Goal: Task Accomplishment & Management: Manage account settings

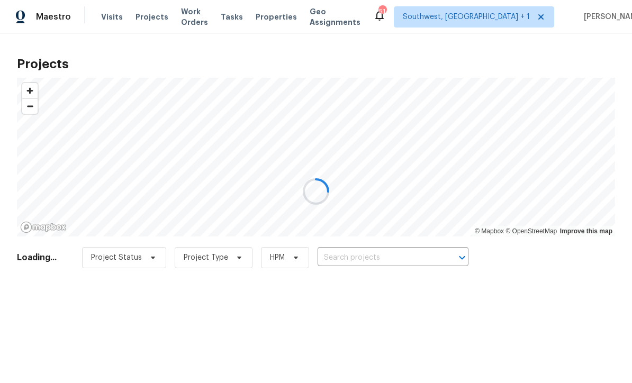
click at [393, 261] on div at bounding box center [316, 191] width 632 height 383
click at [373, 261] on div at bounding box center [316, 191] width 632 height 383
click at [394, 257] on div at bounding box center [316, 191] width 632 height 383
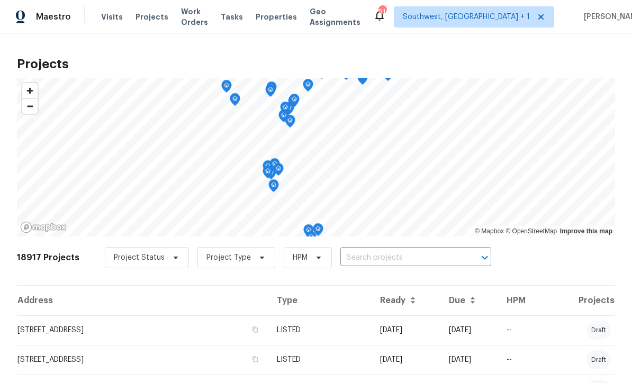
click at [385, 255] on input "text" at bounding box center [400, 258] width 121 height 16
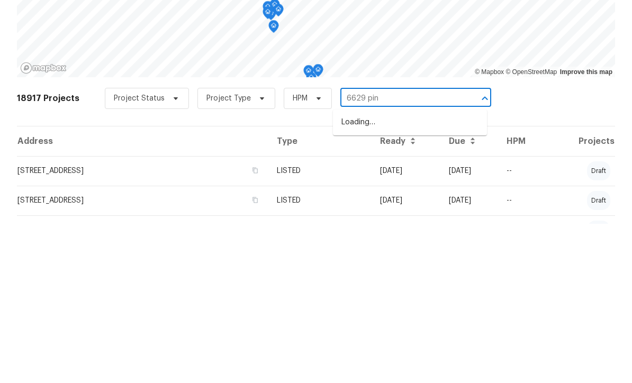
type input "6629 pine"
click at [401, 273] on li "6629 Pineview Ter # 5-201, Bradenton, FL 34203" at bounding box center [410, 281] width 154 height 17
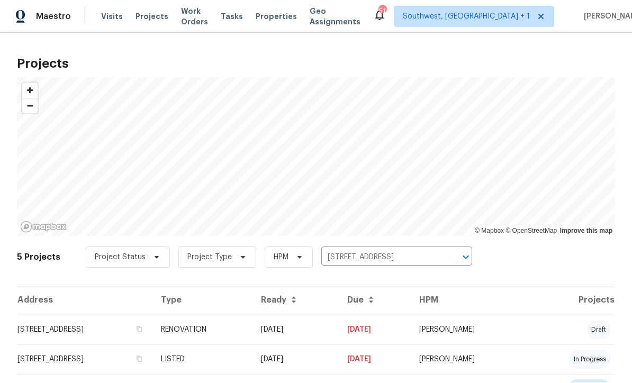
scroll to position [1, 0]
click at [339, 333] on td "09/03/25" at bounding box center [296, 331] width 86 height 30
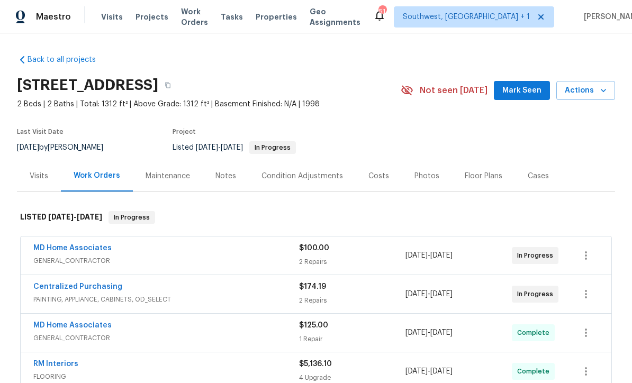
click at [589, 91] on span "Actions" at bounding box center [586, 90] width 42 height 13
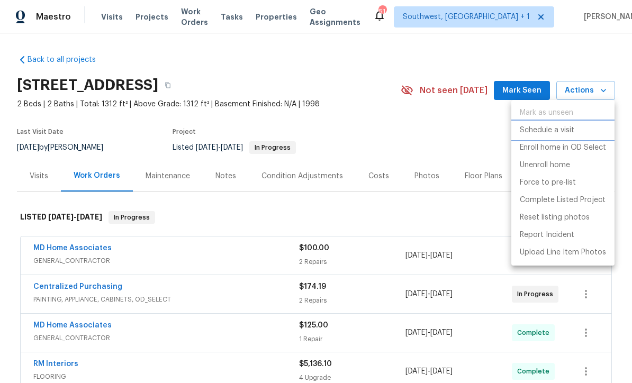
click at [562, 134] on p "Schedule a visit" at bounding box center [547, 130] width 55 height 11
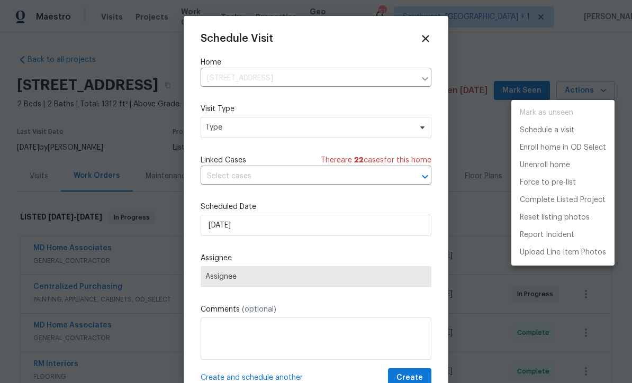
click at [237, 132] on div at bounding box center [316, 191] width 632 height 383
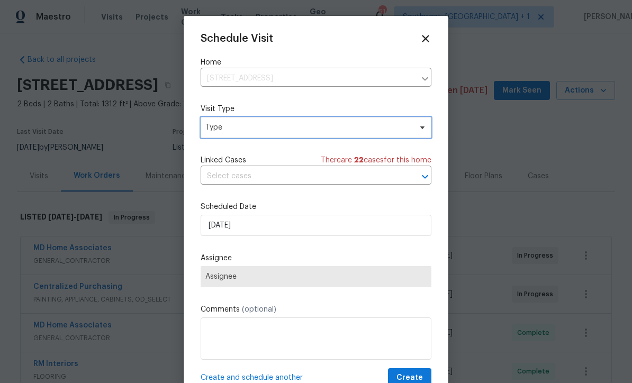
click at [246, 134] on span "Type" at bounding box center [316, 127] width 231 height 21
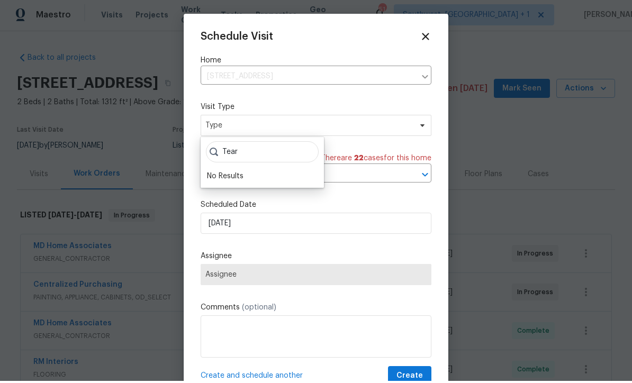
scroll to position [2, 0]
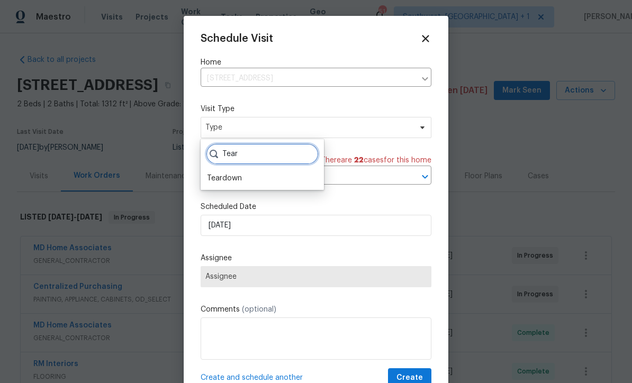
type input "Tear"
click at [234, 181] on div "Teardown" at bounding box center [224, 178] width 35 height 11
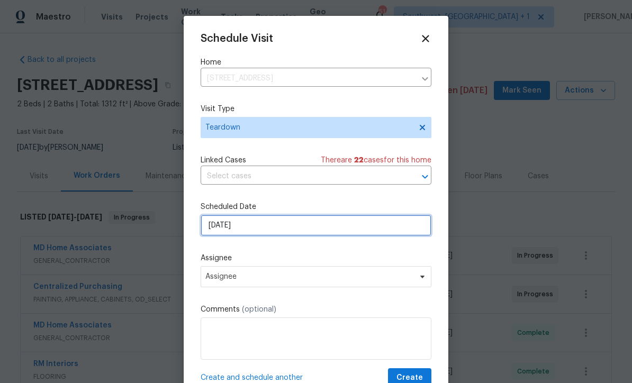
click at [268, 234] on input "9/17/2025" at bounding box center [316, 225] width 231 height 21
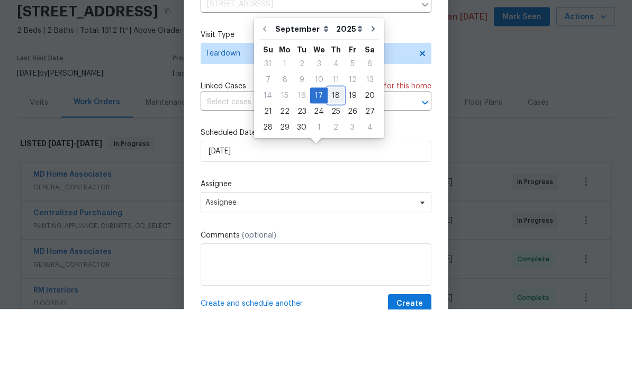
click at [338, 162] on div "18" at bounding box center [336, 169] width 16 height 15
type input "[DATE]"
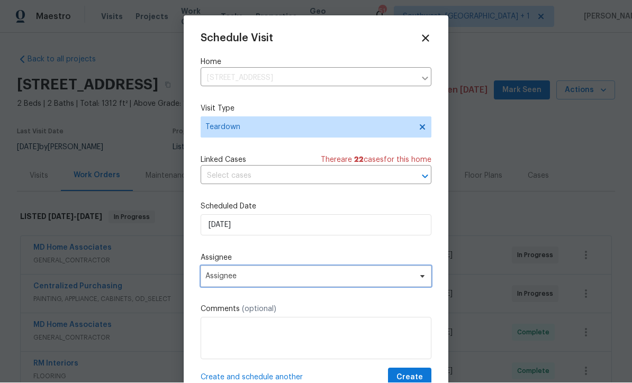
click at [262, 284] on span "Assignee" at bounding box center [316, 276] width 231 height 21
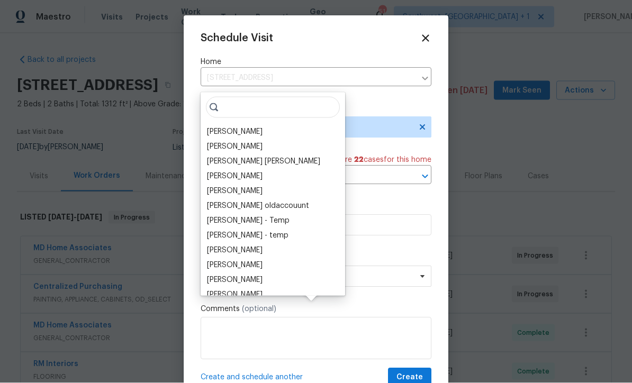
click at [247, 127] on div "[PERSON_NAME]" at bounding box center [235, 132] width 56 height 11
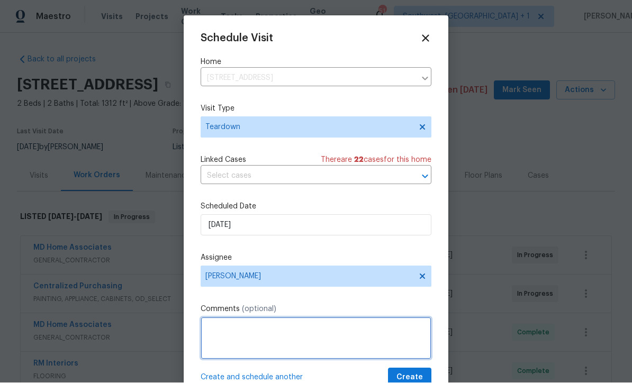
click at [264, 343] on textarea at bounding box center [316, 339] width 231 height 42
type textarea "Teardown for ELA"
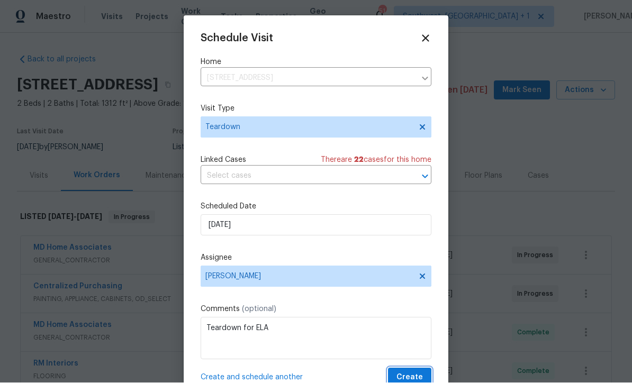
click at [411, 376] on span "Create" at bounding box center [410, 378] width 26 height 13
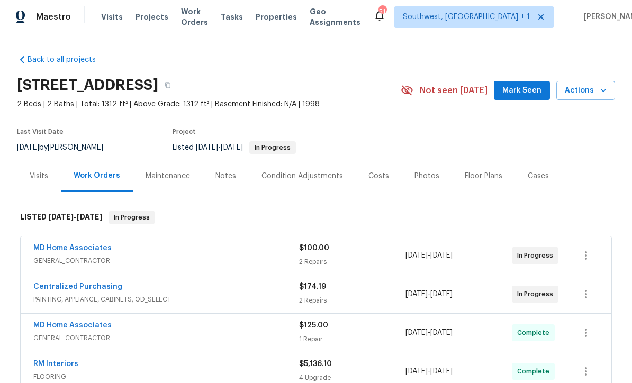
scroll to position [0, 0]
click at [138, 12] on span "Projects" at bounding box center [152, 17] width 33 height 11
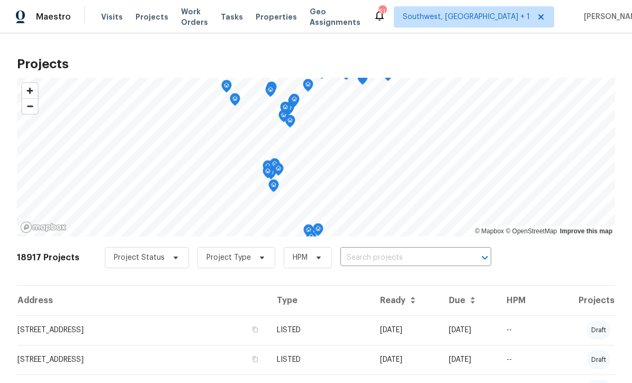
click at [375, 261] on input "text" at bounding box center [400, 258] width 121 height 16
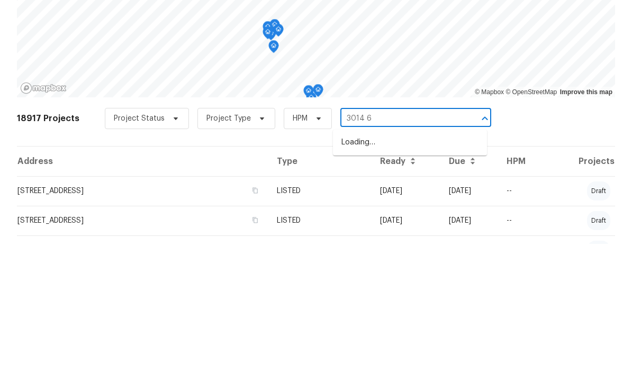
type input "3014 65"
click at [399, 273] on li "3014 65th St E, Bradenton, FL 34208" at bounding box center [410, 281] width 154 height 17
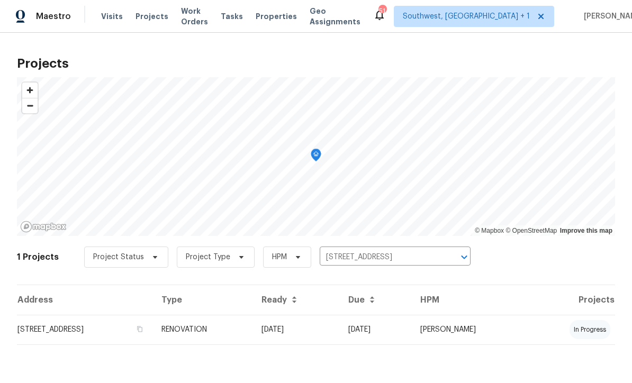
click at [329, 337] on td "09/17/25" at bounding box center [296, 331] width 87 height 30
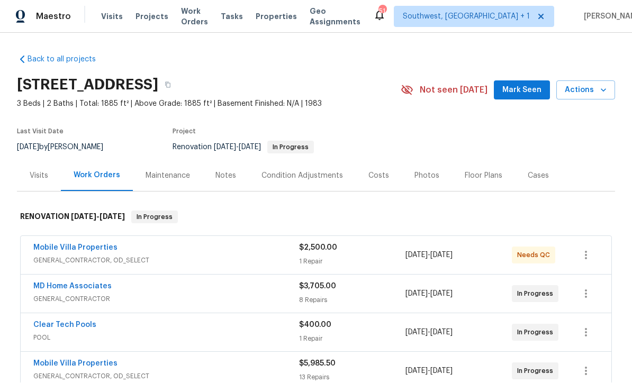
scroll to position [1, 0]
click at [42, 171] on div "Visits" at bounding box center [39, 176] width 19 height 11
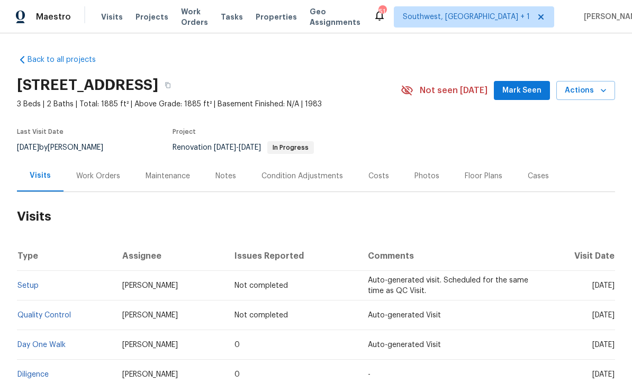
click at [106, 136] on div "Last Visit Date" at bounding box center [66, 135] width 99 height 13
click at [100, 133] on div "Last Visit Date" at bounding box center [66, 135] width 99 height 13
click at [99, 133] on div "Last Visit Date" at bounding box center [66, 135] width 99 height 13
click at [85, 128] on div "Last Visit Date 9/16/2025 by Naomi Ferreira Project Renovation 9/17/2025 - 10/3…" at bounding box center [196, 141] width 359 height 38
click at [88, 136] on div "Last Visit Date" at bounding box center [66, 135] width 99 height 13
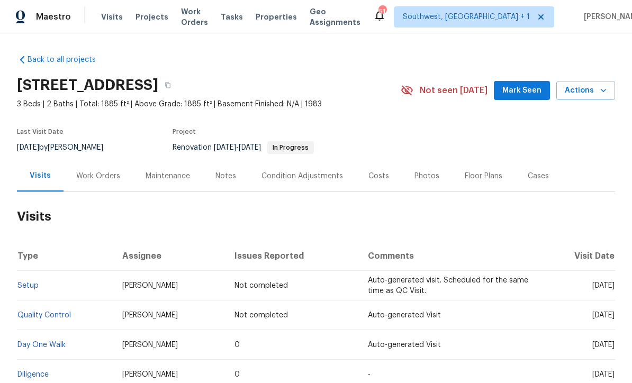
click at [86, 138] on div "Last Visit Date" at bounding box center [66, 135] width 99 height 13
click at [149, 129] on div "Last Visit Date 9/16/2025 by Naomi Ferreira Project Renovation 9/17/2025 - 10/3…" at bounding box center [196, 141] width 359 height 38
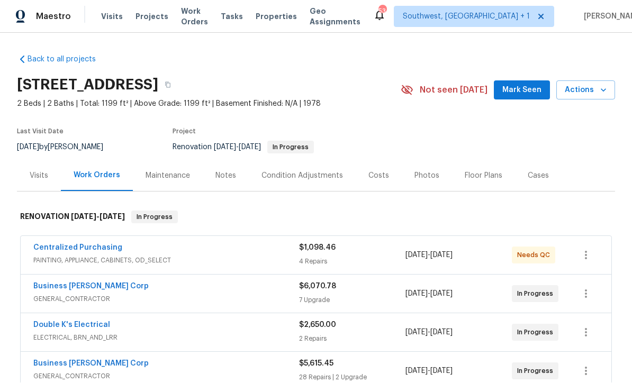
scroll to position [1, 0]
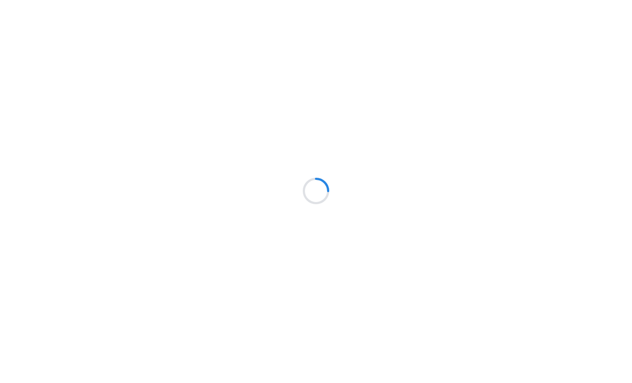
scroll to position [1, 0]
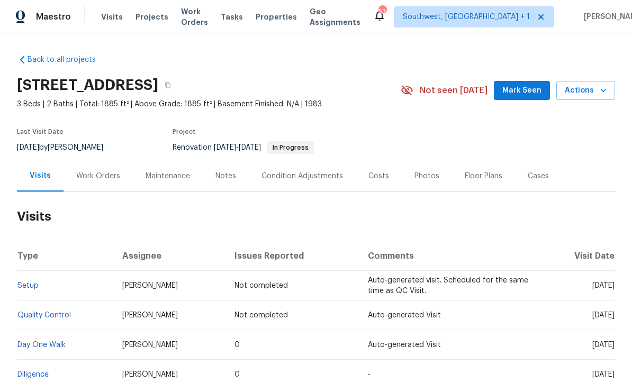
click at [88, 181] on div "Work Orders" at bounding box center [98, 176] width 44 height 11
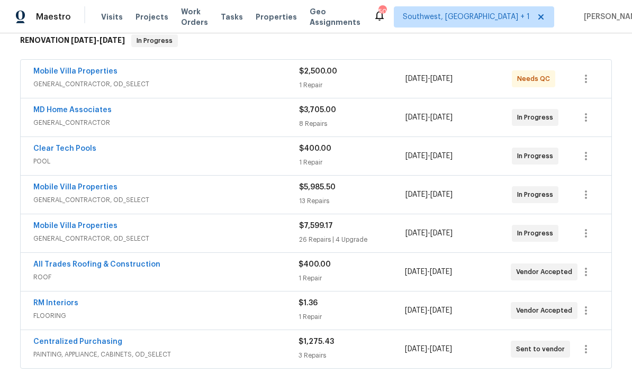
scroll to position [213, 0]
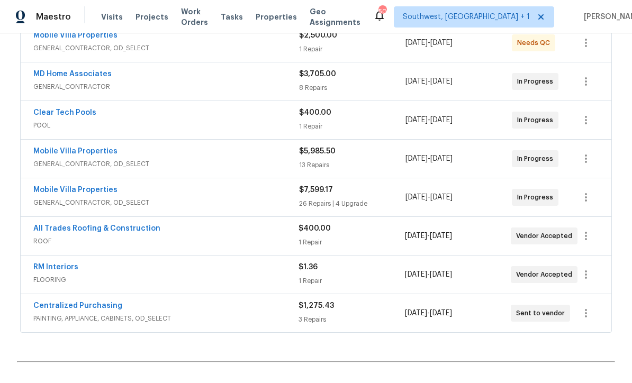
click at [73, 187] on link "Mobile Villa Properties" at bounding box center [75, 189] width 84 height 7
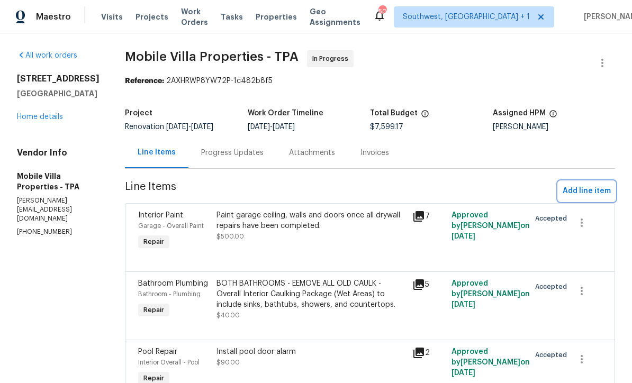
click at [590, 190] on span "Add line item" at bounding box center [587, 191] width 48 height 13
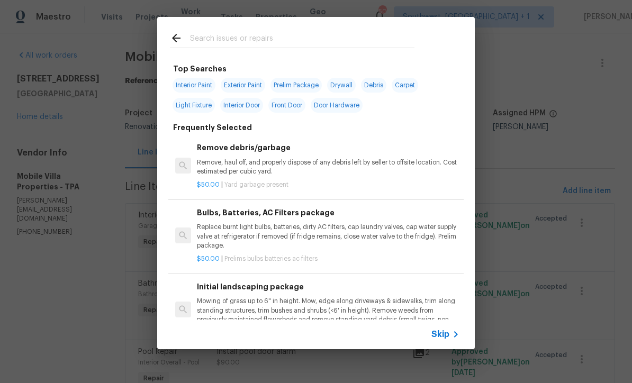
click at [444, 339] on span "Skip" at bounding box center [441, 334] width 18 height 11
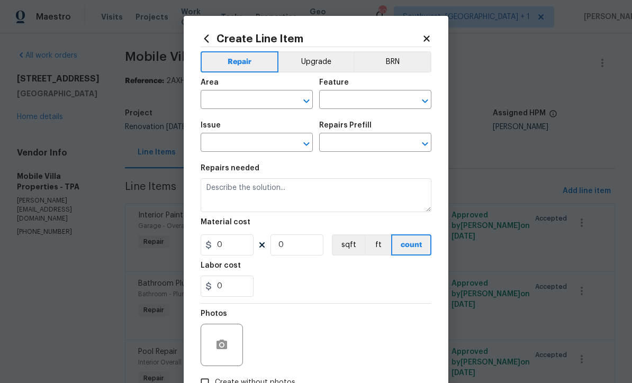
click at [235, 105] on input "text" at bounding box center [242, 101] width 83 height 16
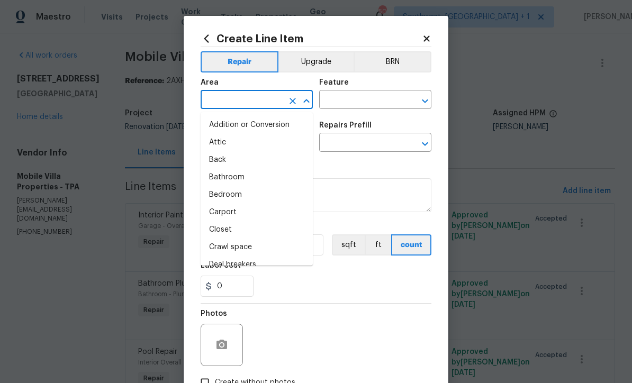
click at [321, 62] on button "Upgrade" at bounding box center [317, 61] width 76 height 21
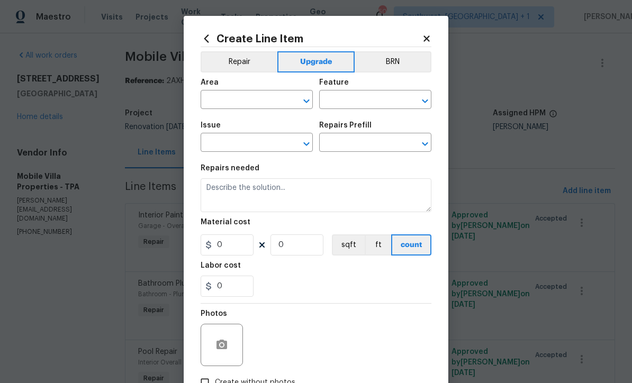
click at [247, 110] on span "Area ​" at bounding box center [257, 94] width 112 height 43
click at [242, 103] on input "text" at bounding box center [242, 101] width 83 height 16
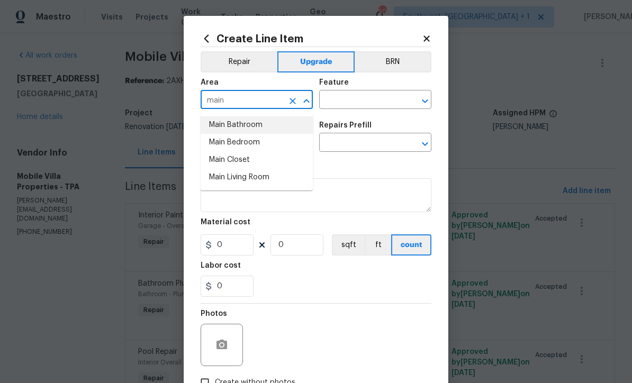
click at [250, 121] on li "Main Bathroom" at bounding box center [257, 124] width 112 height 17
type input "Main Bathroom"
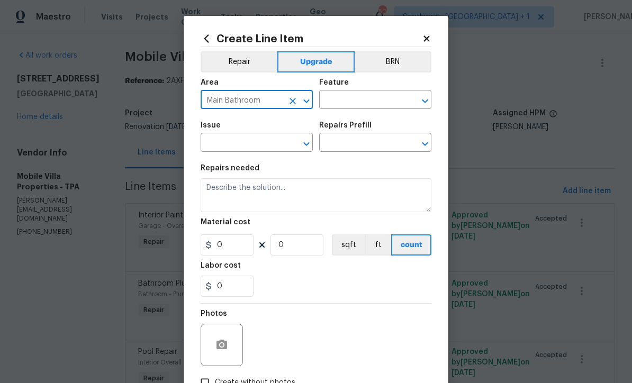
click at [365, 96] on input "text" at bounding box center [360, 101] width 83 height 16
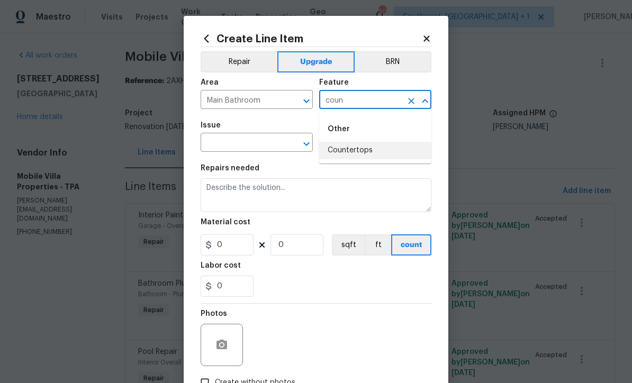
click at [367, 149] on li "Countertops" at bounding box center [375, 150] width 112 height 17
type input "Countertops"
click at [273, 149] on input "text" at bounding box center [242, 144] width 83 height 16
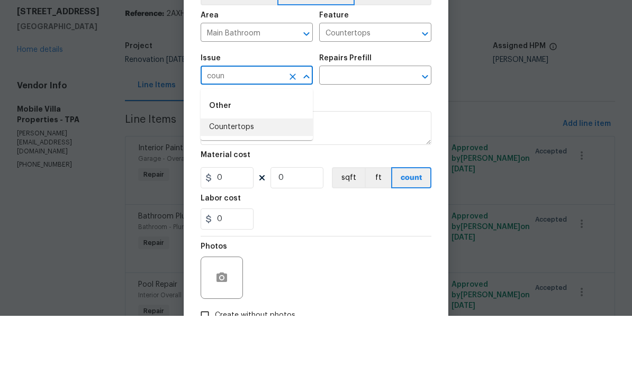
click at [242, 186] on li "Countertops" at bounding box center [257, 194] width 112 height 17
type input "Countertops"
click at [370, 136] on input "text" at bounding box center [360, 144] width 83 height 16
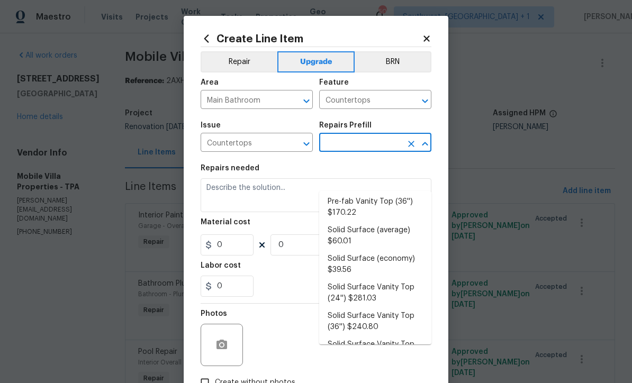
scroll to position [272, 0]
click at [389, 337] on li "Solid Surface Vanity Top (60'') $341.03" at bounding box center [375, 351] width 112 height 29
type input "Solid Surface Vanity Top (60'') $341.03"
type textarea "Remove the existing 60'' vanity countertop to ensure that no damage is done to …"
type input "1"
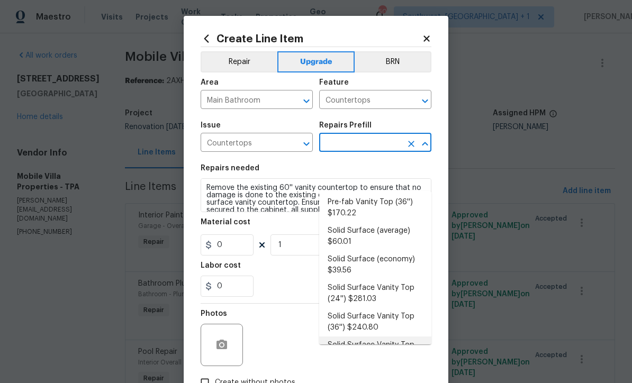
type input "Solid Surface Vanity Top (60'') $341.03"
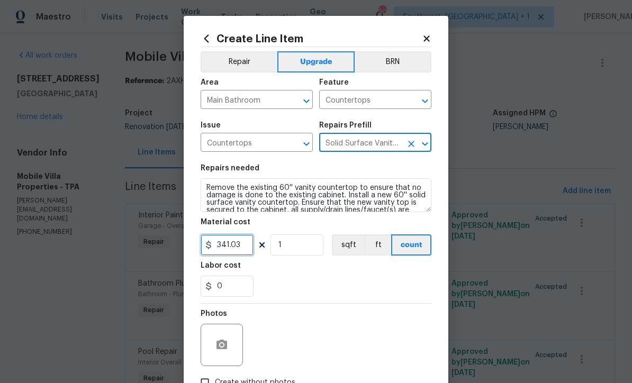
click at [247, 251] on input "341.03" at bounding box center [227, 245] width 53 height 21
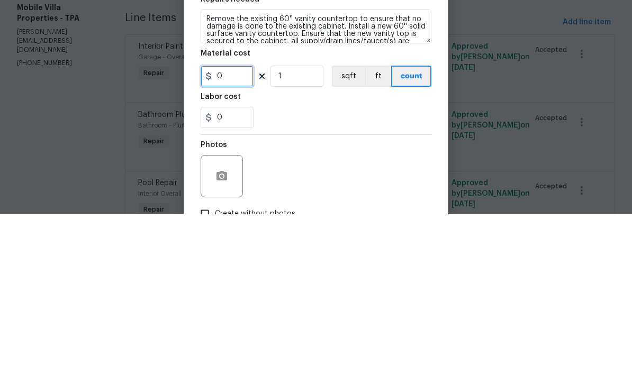
type input "0"
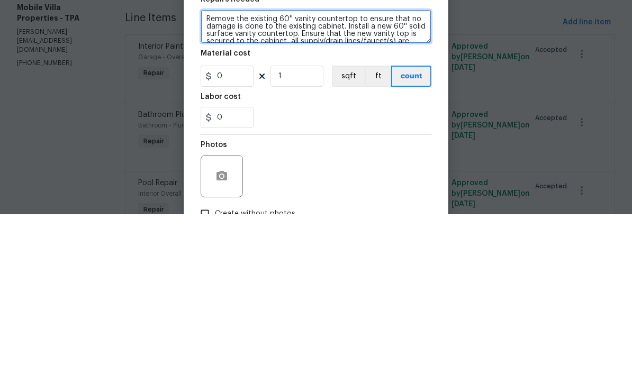
click at [294, 178] on textarea "Remove the existing 60'' vanity countertop to ensure that no damage is done to …" at bounding box center [316, 195] width 231 height 34
click at [407, 178] on textarea "Remove the existing vanity countertop to ensure that no damage is done to the e…" at bounding box center [316, 195] width 231 height 34
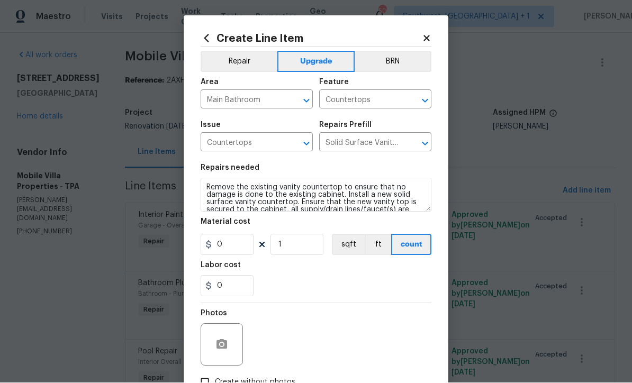
scroll to position [0, 0]
click at [199, 187] on div "Create Line Item Repair Upgrade BRN Area Main Bathroom ​ Feature Countertops ​ …" at bounding box center [316, 228] width 265 height 424
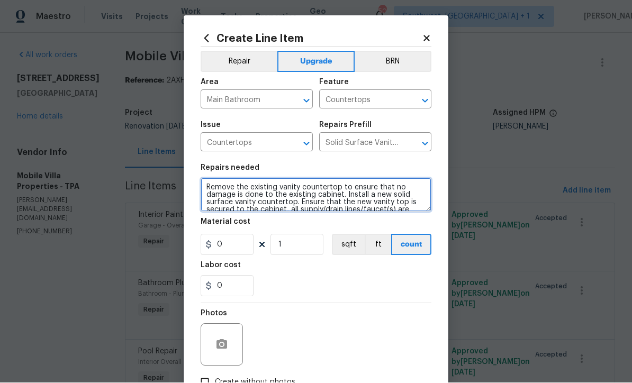
click at [209, 190] on textarea "Remove the existing vanity countertop to ensure that no damage is done to the e…" at bounding box center [316, 195] width 231 height 34
type textarea "#Salability - SPEC countertop is in before pics*** Remove the existing vanity c…"
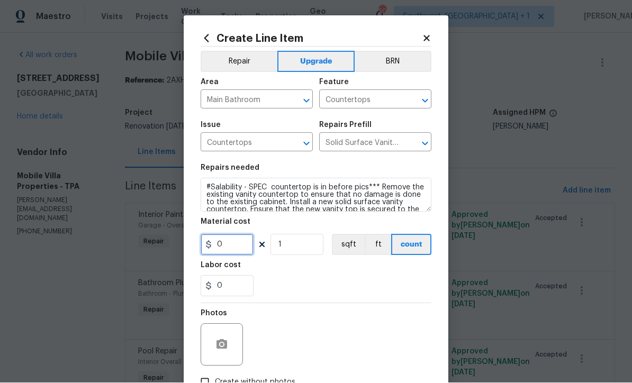
click at [221, 251] on input "0" at bounding box center [227, 245] width 53 height 21
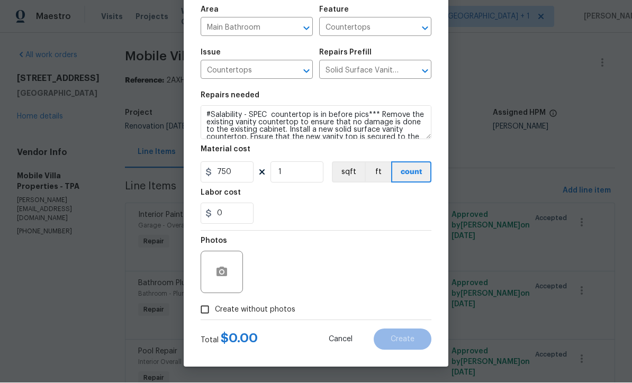
scroll to position [75, 0]
type input "750"
click at [225, 279] on button "button" at bounding box center [221, 272] width 25 height 25
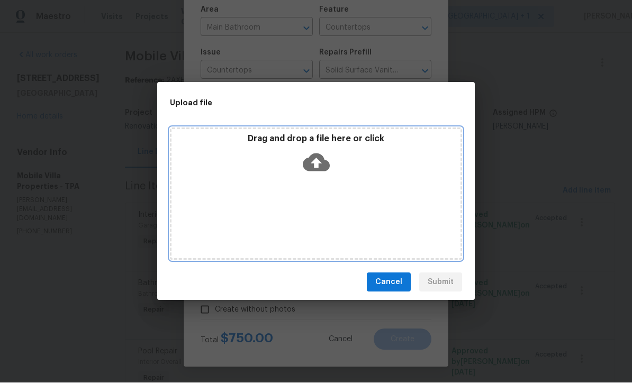
click at [315, 163] on icon at bounding box center [316, 162] width 27 height 27
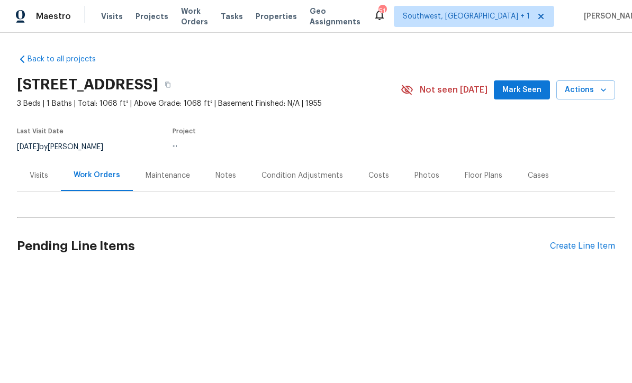
scroll to position [1, 0]
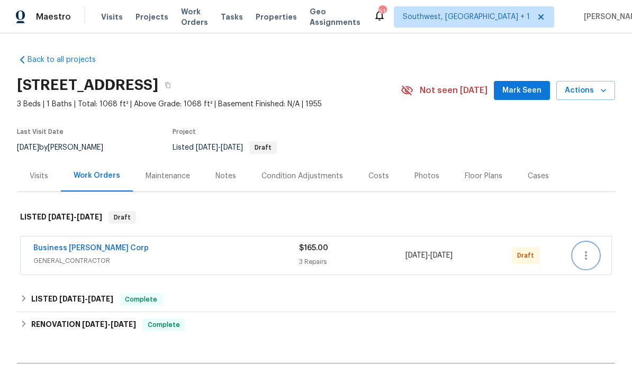
click at [581, 261] on icon "button" at bounding box center [586, 255] width 13 height 13
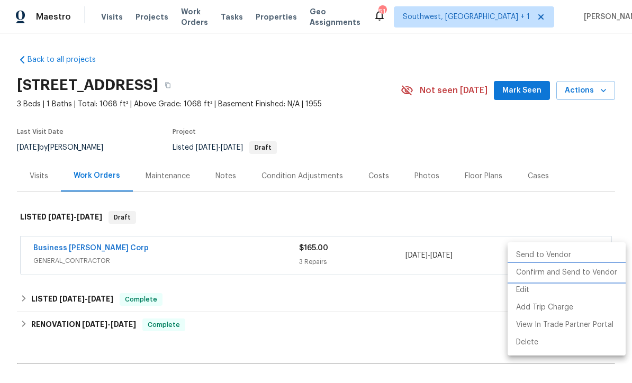
click at [565, 274] on li "Confirm and Send to Vendor" at bounding box center [567, 272] width 118 height 17
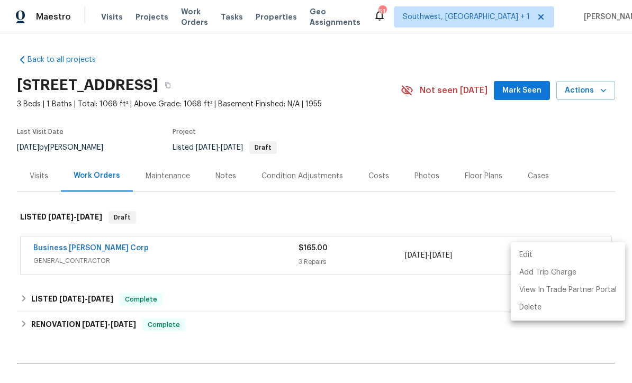
click at [573, 138] on div at bounding box center [316, 191] width 632 height 383
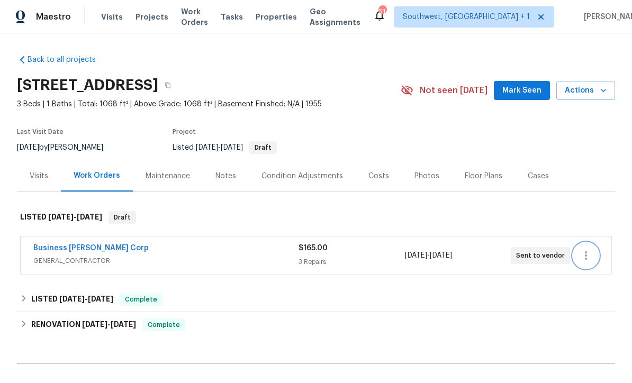
scroll to position [0, 0]
click at [138, 14] on span "Projects" at bounding box center [152, 17] width 33 height 11
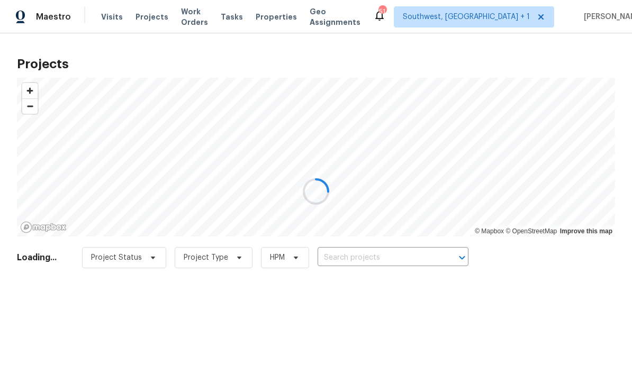
click at [396, 263] on div at bounding box center [316, 191] width 632 height 383
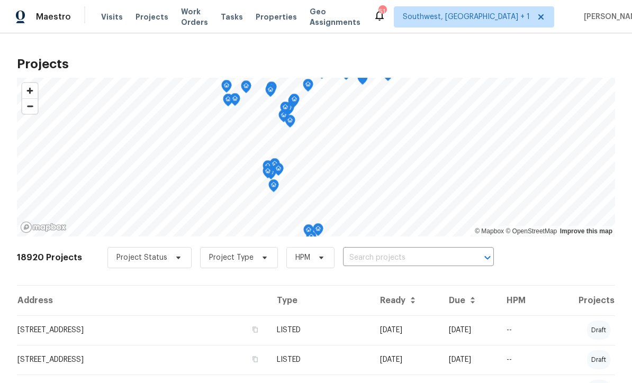
click at [396, 259] on input "text" at bounding box center [403, 258] width 121 height 16
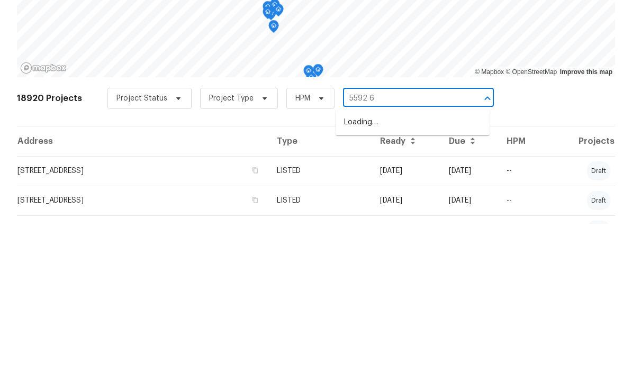
type input "5592 61"
click at [404, 273] on li "[STREET_ADDRESS]" at bounding box center [413, 281] width 154 height 17
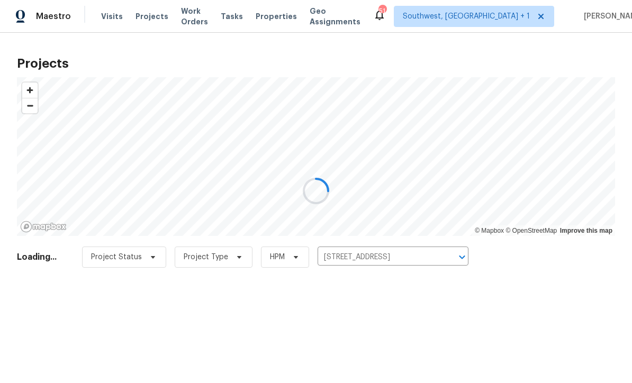
scroll to position [1, 0]
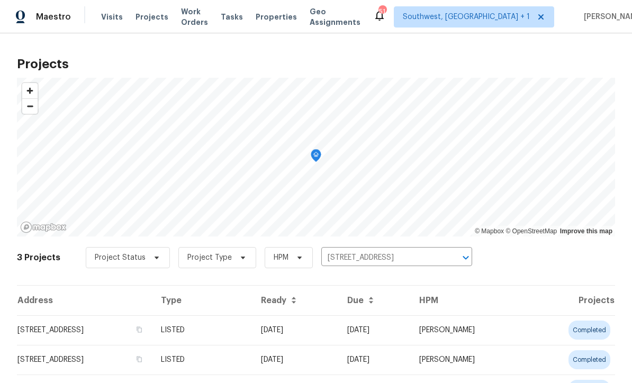
click at [339, 335] on td "08/08/25" at bounding box center [296, 331] width 86 height 30
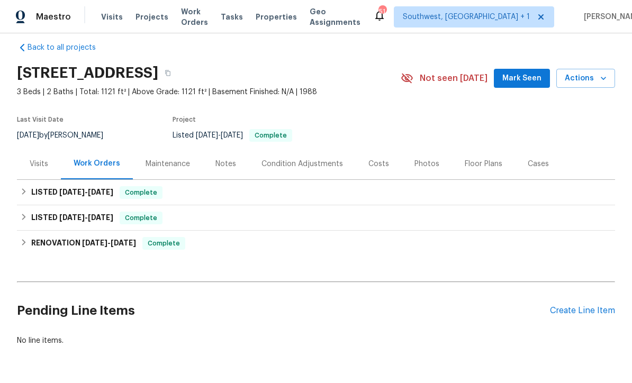
click at [570, 315] on div "Create Line Item" at bounding box center [582, 311] width 65 height 10
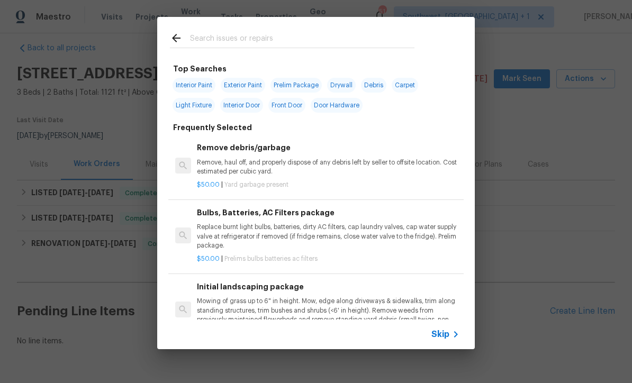
click at [447, 339] on span "Skip" at bounding box center [441, 334] width 18 height 11
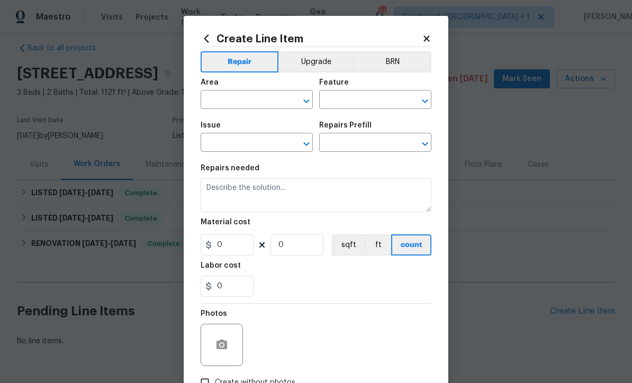
click at [252, 98] on input "text" at bounding box center [242, 101] width 83 height 16
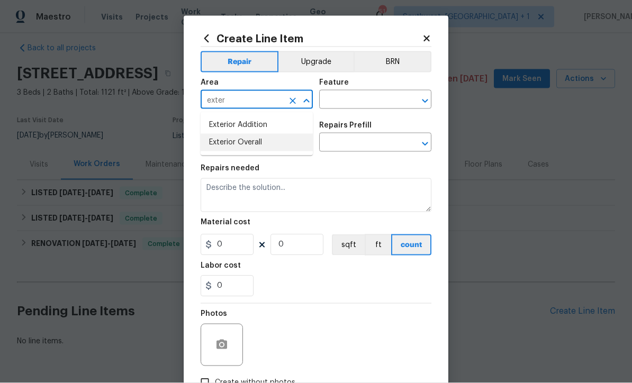
click at [261, 142] on li "Exterior Overall" at bounding box center [257, 142] width 112 height 17
type input "Exterior Overall"
click at [358, 102] on input "text" at bounding box center [360, 101] width 83 height 16
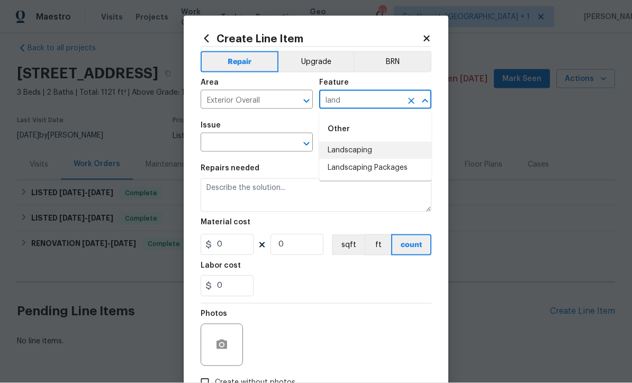
click at [361, 150] on li "Landscaping" at bounding box center [375, 150] width 112 height 17
type input "Landscaping"
click at [284, 146] on div "​" at bounding box center [257, 144] width 112 height 16
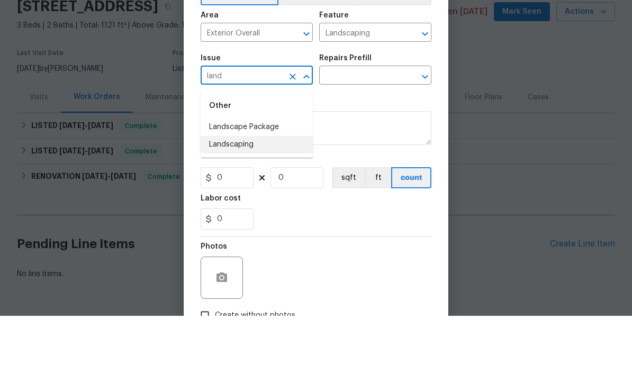
click at [260, 203] on li "Landscaping" at bounding box center [257, 211] width 112 height 17
type input "Landscaping"
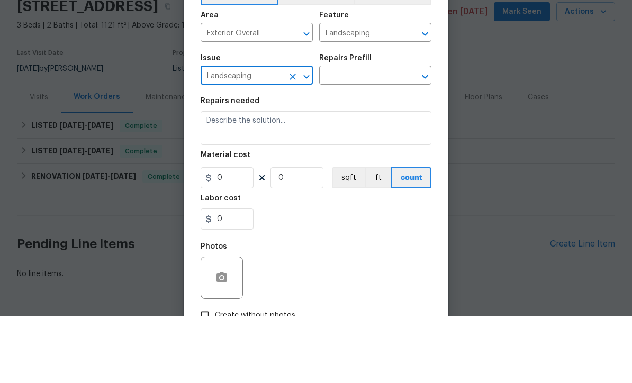
click at [384, 136] on input "text" at bounding box center [360, 144] width 83 height 16
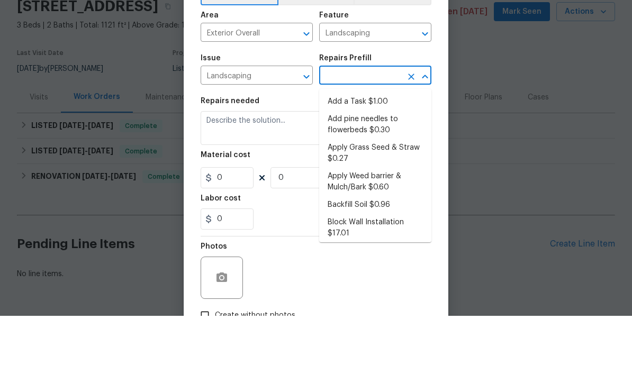
click at [371, 160] on li "Add a Task $1.00" at bounding box center [375, 168] width 112 height 17
type input "Add a Task $1.00"
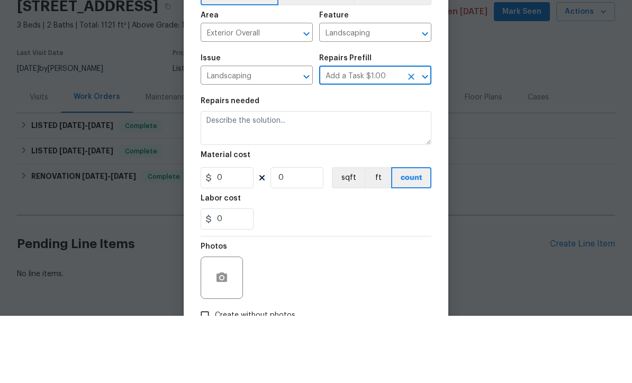
type textarea "HPM to detail"
type input "1"
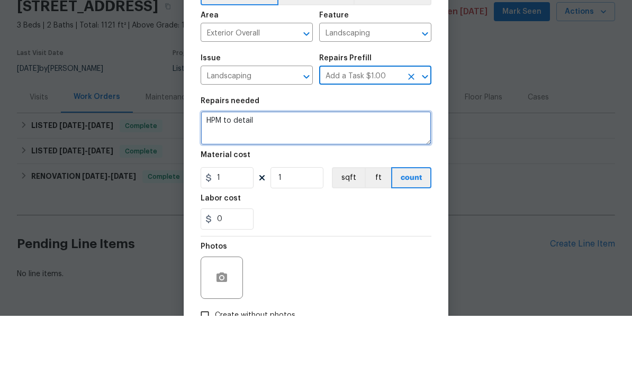
click at [326, 178] on textarea "HPM to detail" at bounding box center [316, 195] width 231 height 34
type textarea "H"
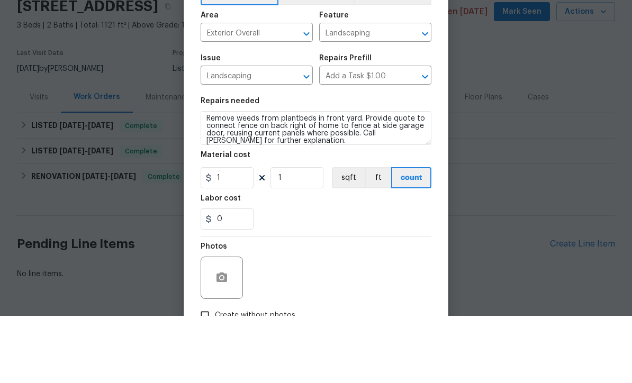
scroll to position [35, 0]
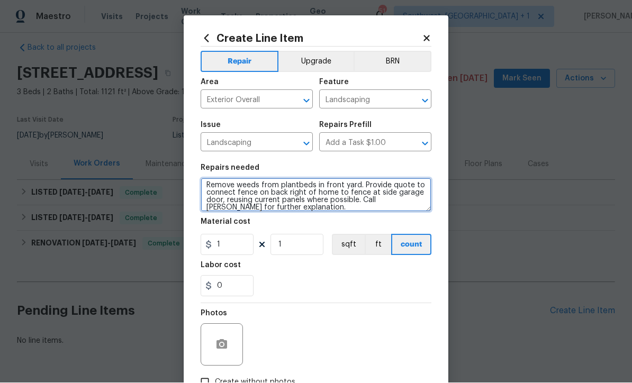
type textarea "Remove weeds from plantbeds in front yard. Provide quote to connect fence on ba…"
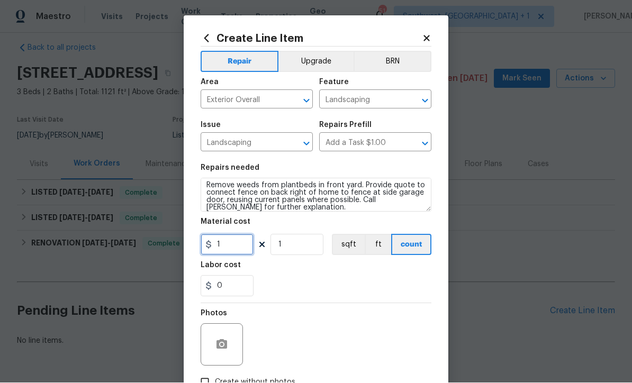
click at [226, 252] on input "1" at bounding box center [227, 245] width 53 height 21
type input "50"
click at [213, 346] on button "button" at bounding box center [221, 345] width 25 height 25
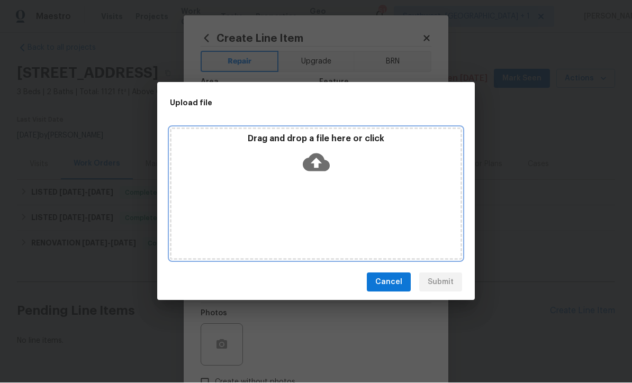
click at [313, 166] on icon at bounding box center [316, 163] width 27 height 18
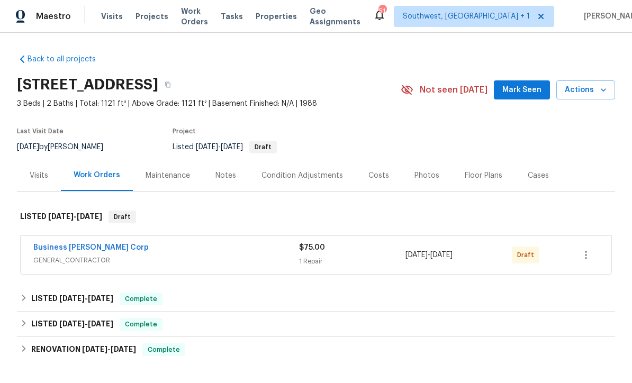
scroll to position [1, 0]
click at [588, 258] on icon "button" at bounding box center [586, 255] width 13 height 13
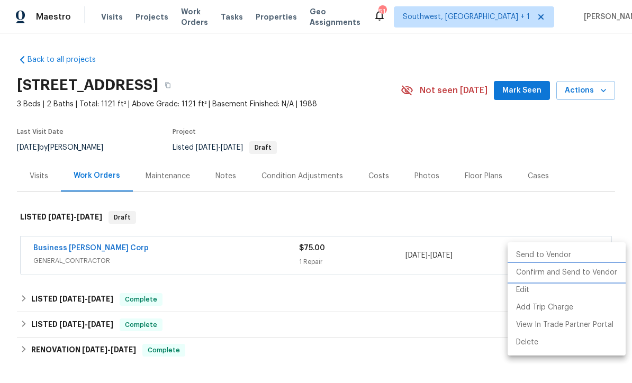
click at [576, 275] on li "Confirm and Send to Vendor" at bounding box center [567, 272] width 118 height 17
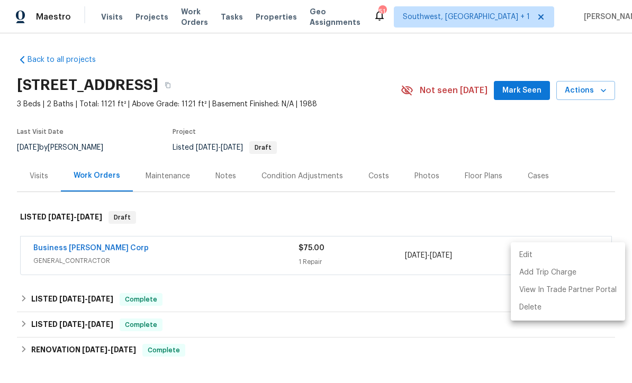
click at [573, 60] on div at bounding box center [316, 191] width 632 height 383
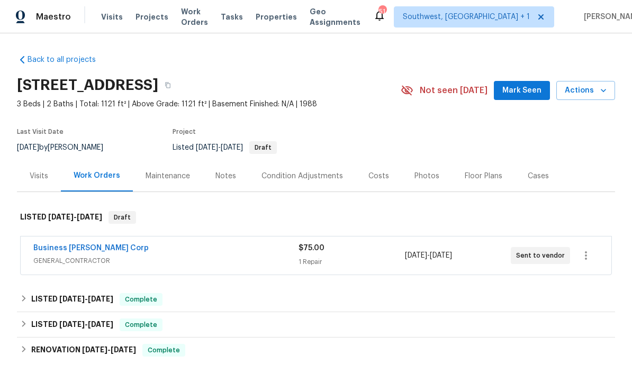
click at [202, 21] on span "Work Orders" at bounding box center [194, 16] width 27 height 21
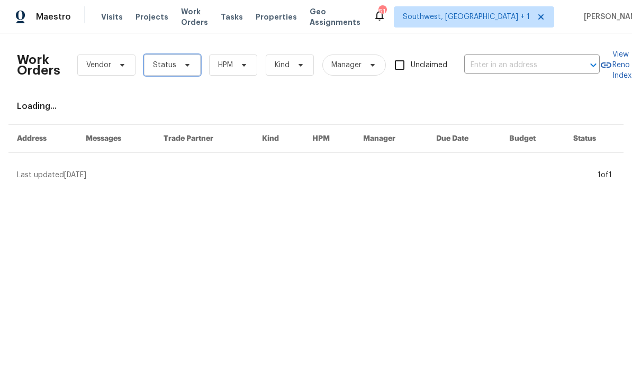
click at [182, 70] on span "Status" at bounding box center [172, 65] width 57 height 21
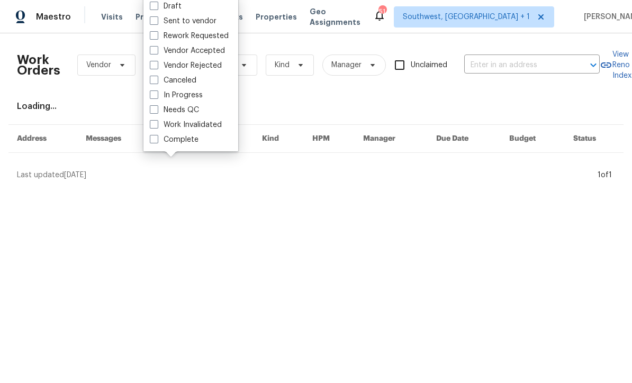
click at [158, 10] on span at bounding box center [154, 6] width 8 height 8
click at [157, 8] on input "Draft" at bounding box center [153, 4] width 7 height 7
checkbox input "true"
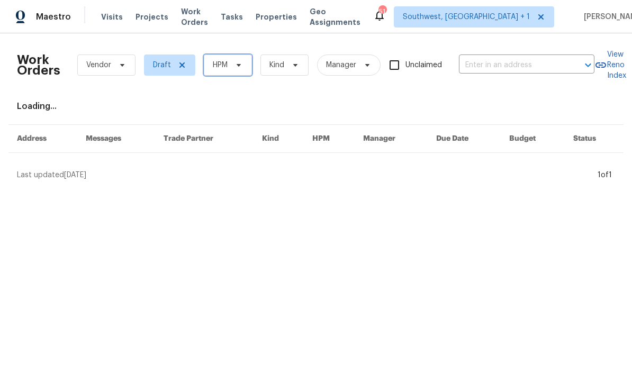
click at [238, 68] on icon at bounding box center [239, 65] width 8 height 8
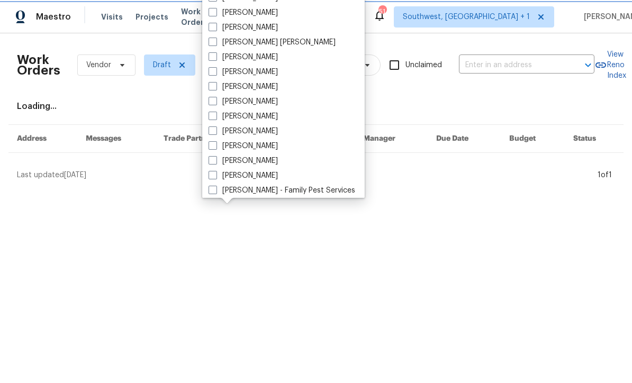
scroll to position [69, 0]
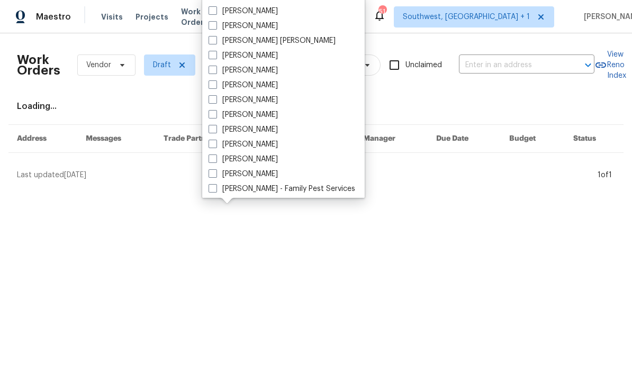
click at [216, 146] on span at bounding box center [213, 144] width 8 height 8
click at [216, 146] on input "[PERSON_NAME]" at bounding box center [212, 142] width 7 height 7
checkbox input "true"
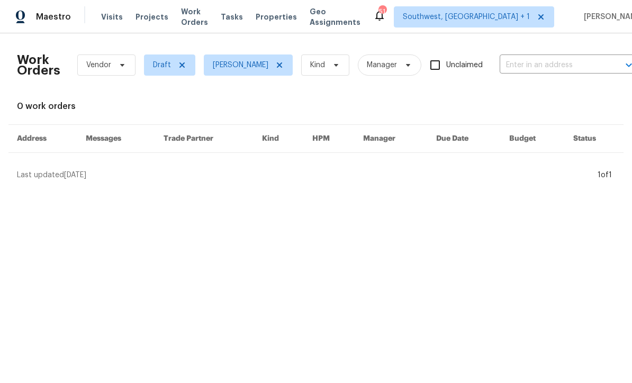
click at [139, 22] on span "Projects" at bounding box center [152, 17] width 33 height 11
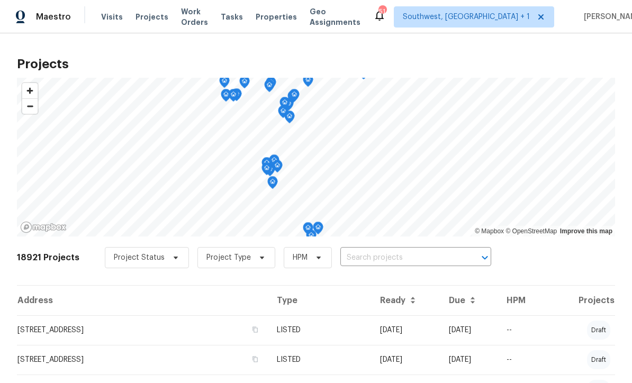
click at [422, 257] on input "text" at bounding box center [400, 258] width 121 height 16
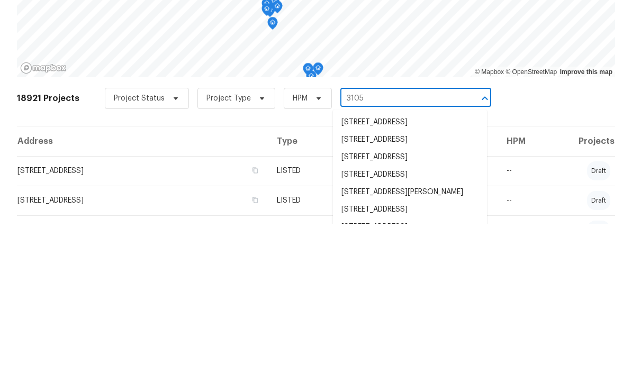
type input "3105 4"
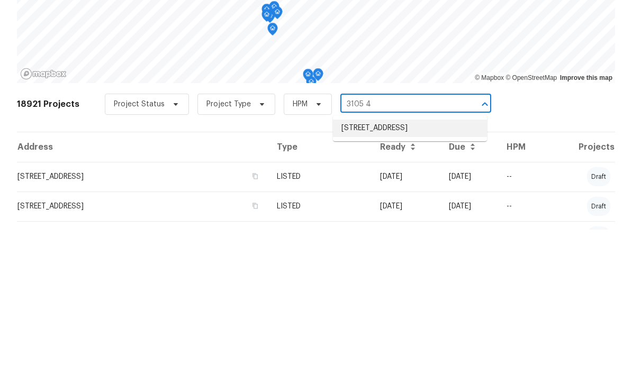
click at [412, 273] on li "3105 46th St E, Palmetto, FL 34221" at bounding box center [410, 281] width 154 height 17
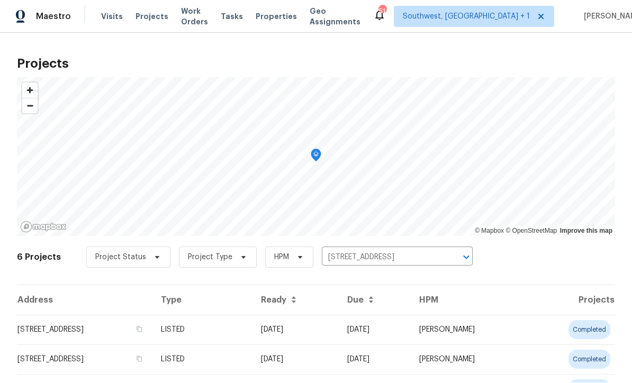
scroll to position [1, 0]
click at [386, 337] on td "09/01/25" at bounding box center [375, 331] width 72 height 30
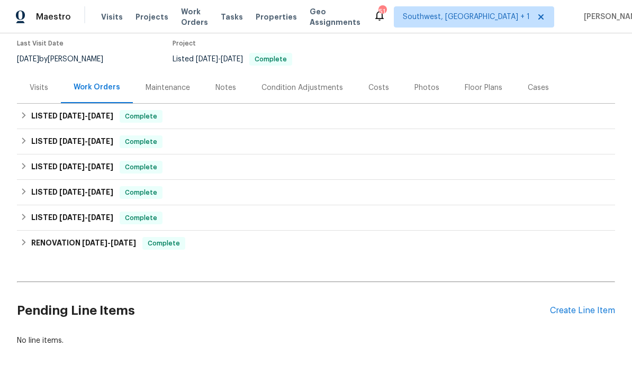
scroll to position [88, 0]
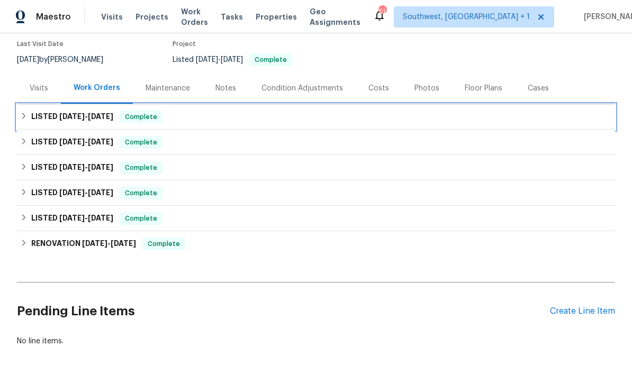
click at [474, 118] on div "LISTED 8/28/25 - 9/1/25 Complete" at bounding box center [316, 117] width 592 height 13
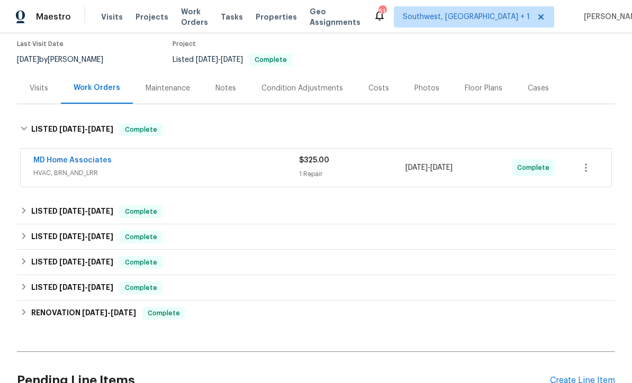
click at [372, 170] on div "1 Repair" at bounding box center [352, 174] width 106 height 11
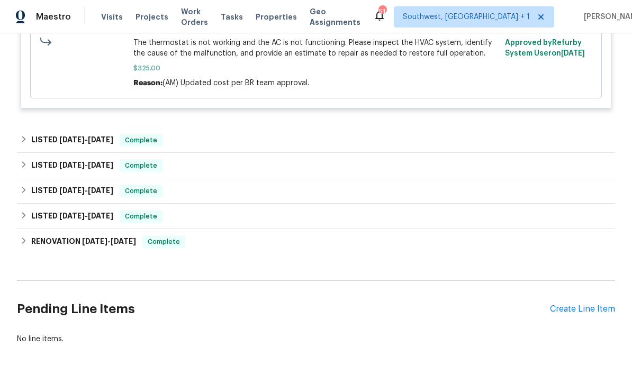
scroll to position [336, 0]
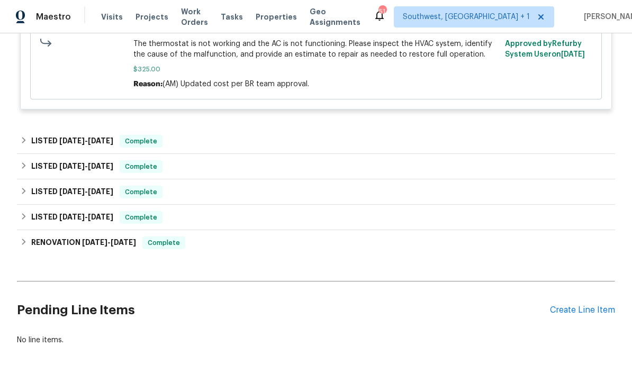
click at [575, 316] on div "Create Line Item" at bounding box center [582, 311] width 65 height 10
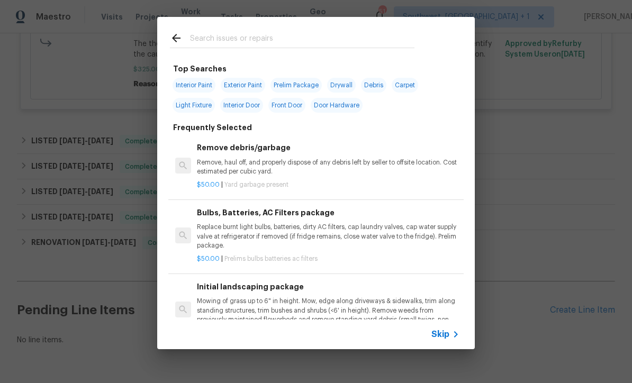
click at [445, 340] on div "Skip" at bounding box center [447, 334] width 31 height 13
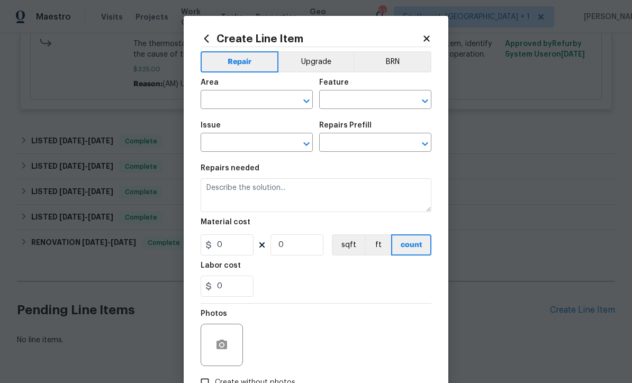
click at [264, 96] on input "text" at bounding box center [242, 101] width 83 height 16
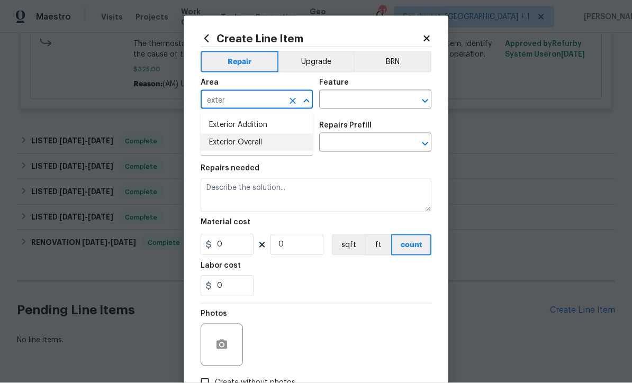
click at [265, 145] on li "Exterior Overall" at bounding box center [257, 142] width 112 height 17
type input "Exterior Overall"
click at [359, 98] on input "text" at bounding box center [360, 101] width 83 height 16
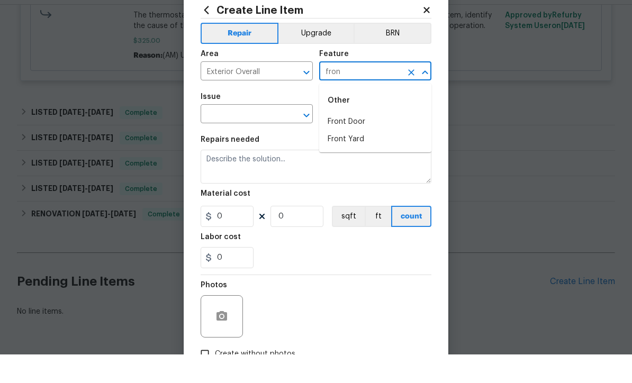
click at [363, 159] on li "Front Yard" at bounding box center [375, 167] width 112 height 17
type input "Front Yard"
click at [274, 136] on input "text" at bounding box center [242, 144] width 83 height 16
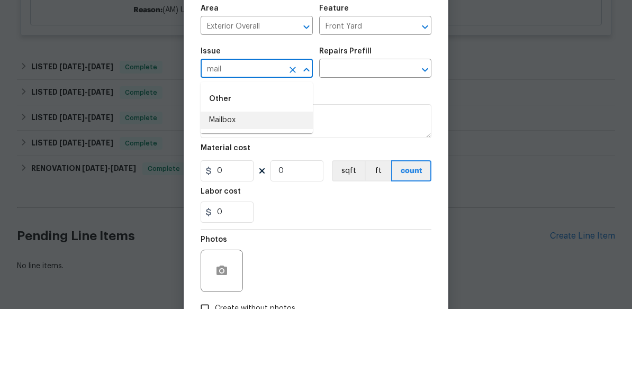
click at [247, 186] on li "Mailbox" at bounding box center [257, 194] width 112 height 17
click at [384, 136] on input "text" at bounding box center [360, 144] width 83 height 16
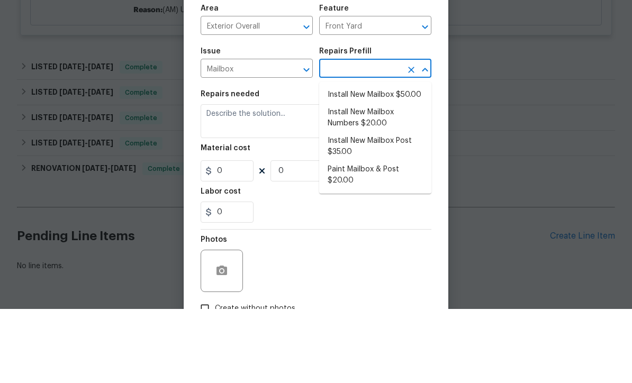
scroll to position [35, 0]
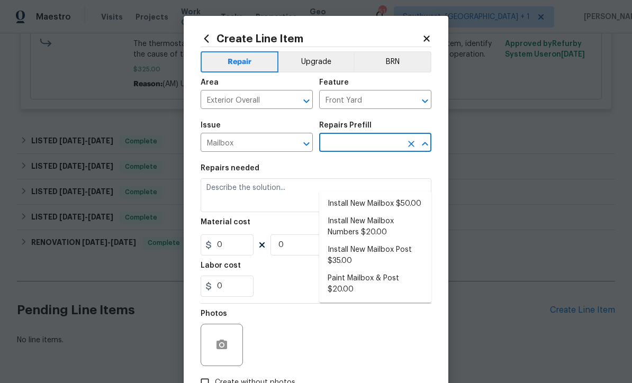
click at [390, 146] on input "text" at bounding box center [360, 144] width 83 height 16
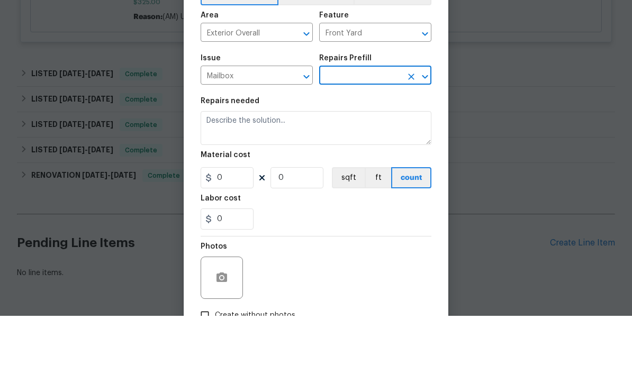
click at [265, 136] on input "Mailbox" at bounding box center [242, 144] width 83 height 16
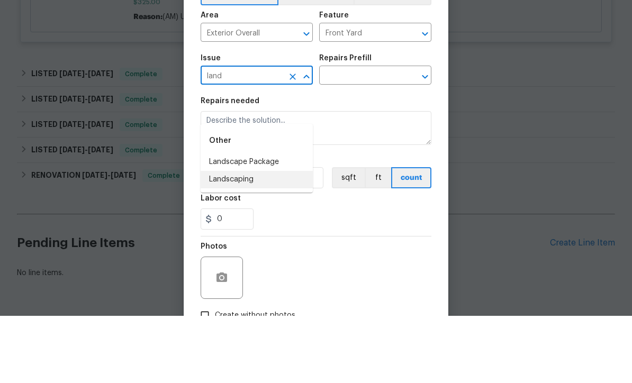
click at [250, 238] on li "Landscaping" at bounding box center [257, 246] width 112 height 17
type input "Landscaping"
click at [384, 136] on input "text" at bounding box center [360, 144] width 83 height 16
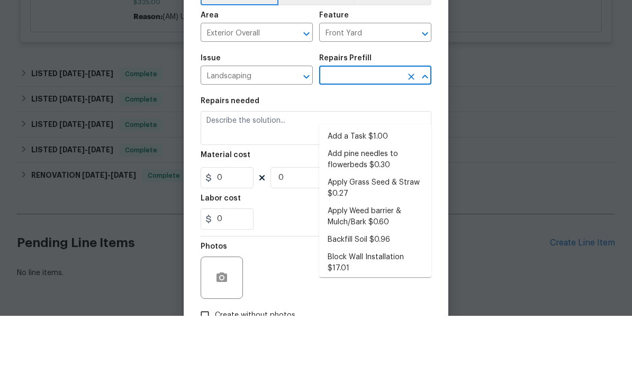
click at [375, 195] on li "Add a Task $1.00" at bounding box center [375, 203] width 112 height 17
type input "Add a Task $1.00"
type textarea "HPM to detail"
type input "1"
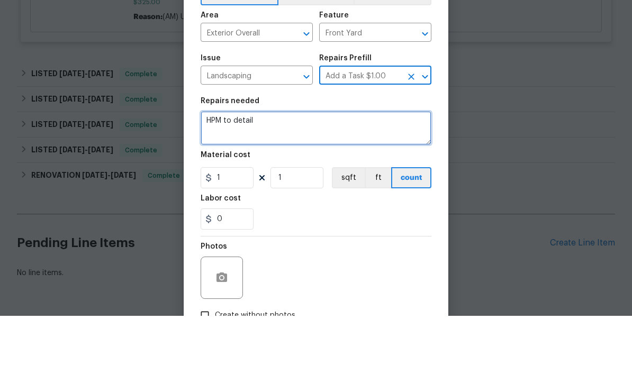
click at [320, 178] on textarea "HPM to detail" at bounding box center [316, 195] width 231 height 34
type textarea "H"
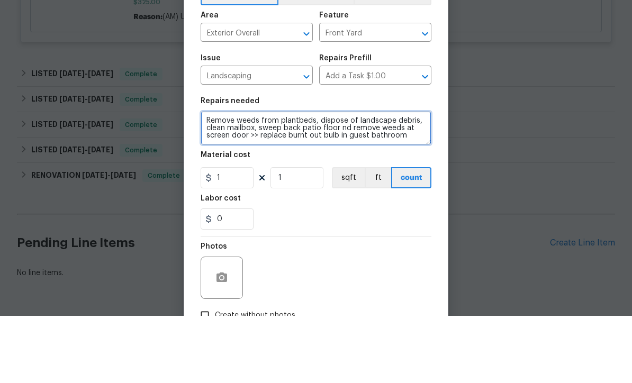
click at [341, 178] on textarea "Remove weeds from plantbeds, dispose of landscape debris, clean mailbox, sweep …" at bounding box center [316, 195] width 231 height 34
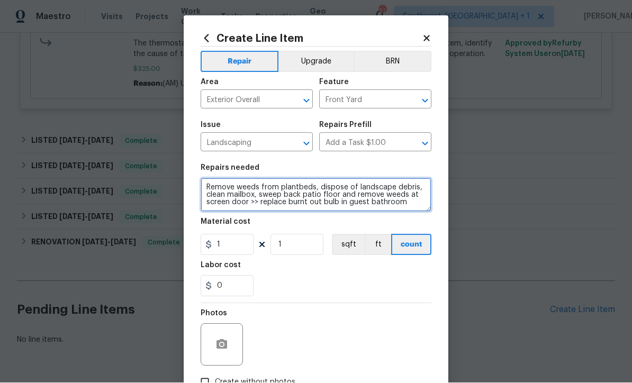
type textarea "Remove weeds from plantbeds, dispose of landscape debris, clean mailbox, sweep …"
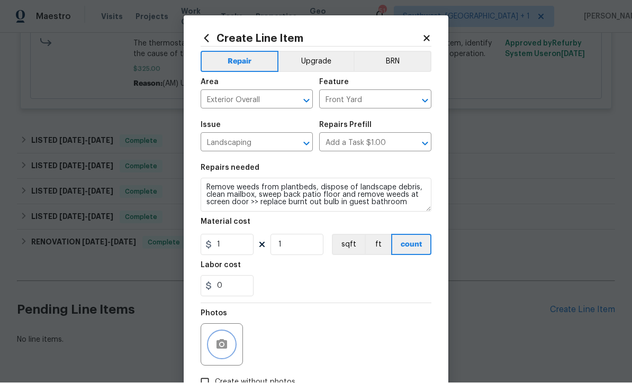
click at [209, 347] on button "button" at bounding box center [221, 345] width 25 height 25
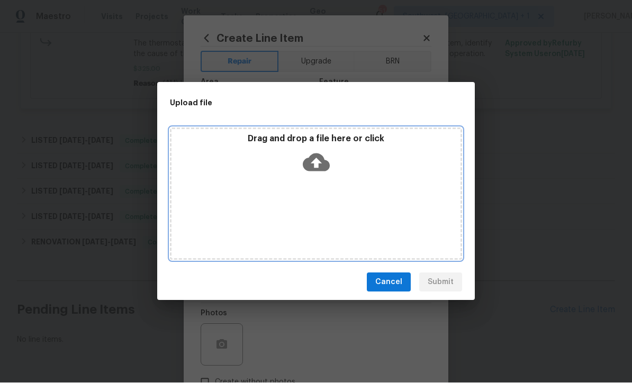
click at [325, 170] on icon at bounding box center [316, 163] width 27 height 18
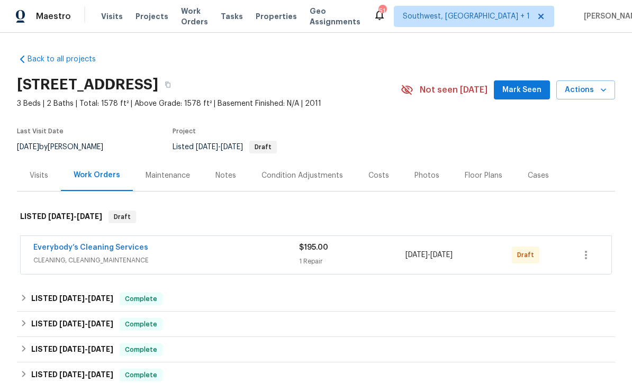
scroll to position [1, 0]
click at [52, 249] on link "Everybody’s Cleaning Services" at bounding box center [90, 248] width 115 height 7
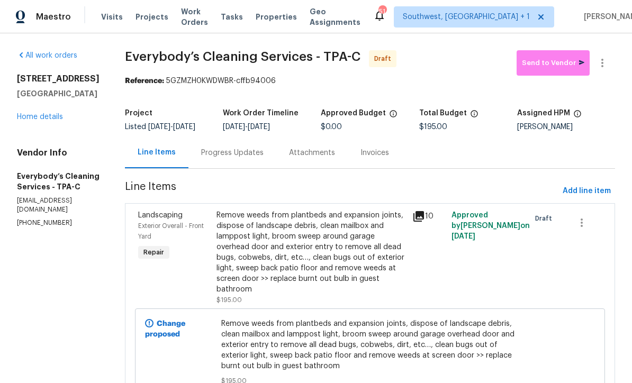
click at [264, 158] on div "Progress Updates" at bounding box center [232, 153] width 62 height 11
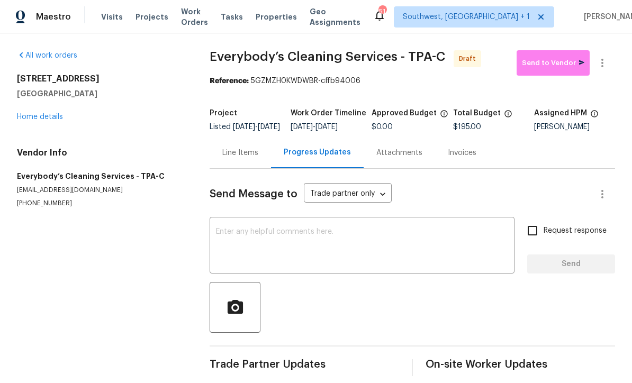
click at [312, 254] on textarea at bounding box center [362, 246] width 292 height 37
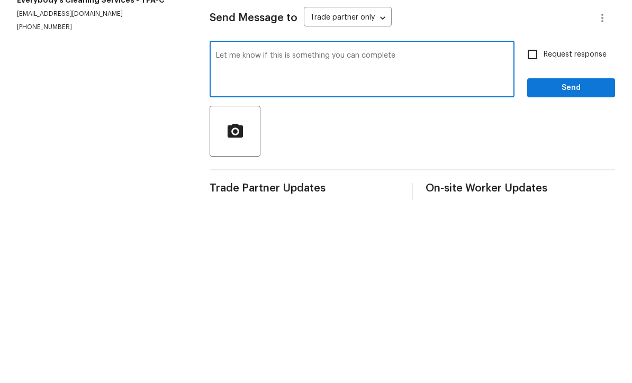
click at [294, 228] on textarea "Let me know if this is something you can complete" at bounding box center [362, 246] width 292 height 37
click at [425, 228] on textarea "Let me know if this isnt something you can complete" at bounding box center [362, 246] width 292 height 37
type textarea "Let me know if this isnt something you can complete. Your need a ladder to reac…"
click at [542, 220] on input "Request response" at bounding box center [533, 231] width 22 height 22
checkbox input "true"
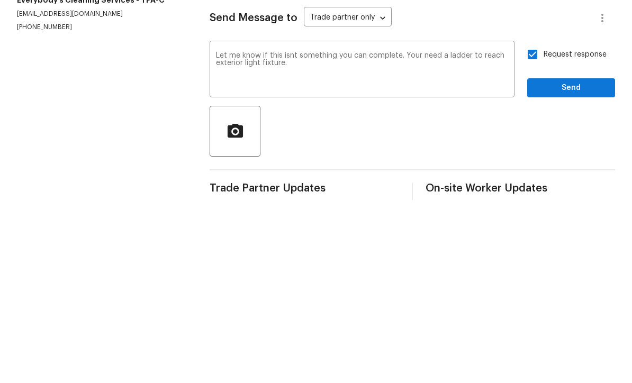
scroll to position [18, 0]
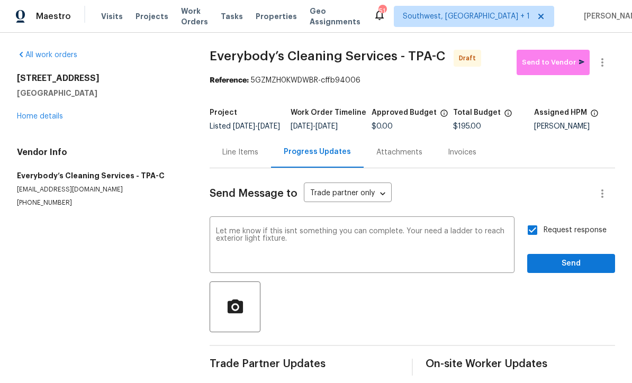
click at [293, 228] on textarea "Let me know if this isnt something you can complete. Your need a ladder to reac…" at bounding box center [362, 246] width 292 height 37
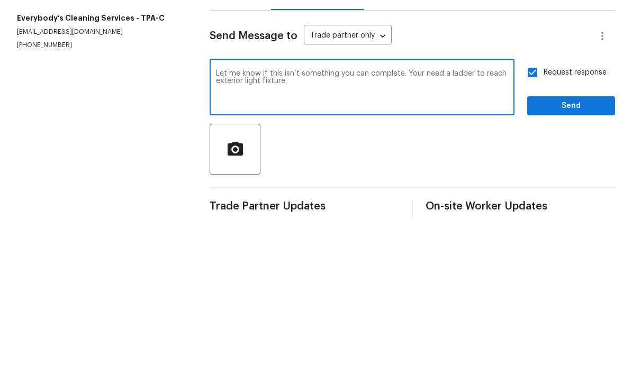
click at [423, 228] on textarea "Let me know if this isn’t something you can complete. Your need a ladder to rea…" at bounding box center [362, 246] width 292 height 37
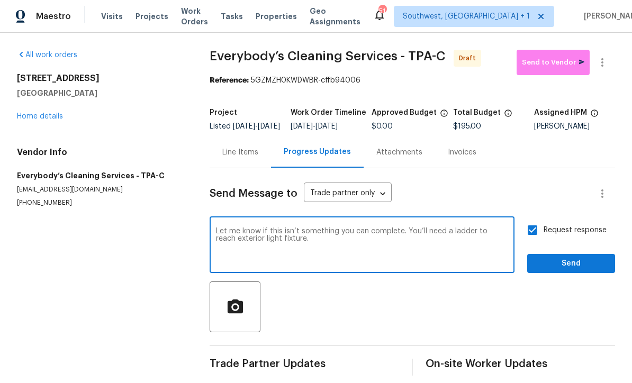
type textarea "Let me know if this isn’t something you can complete. You’ll need a ladder to r…"
click at [568, 258] on span "Send" at bounding box center [571, 264] width 71 height 13
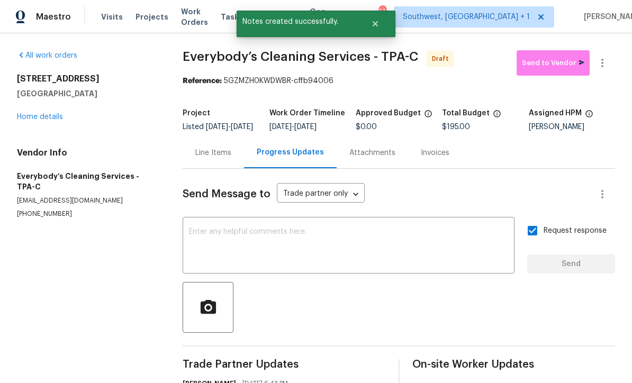
click at [210, 148] on div "Line Items" at bounding box center [213, 153] width 36 height 11
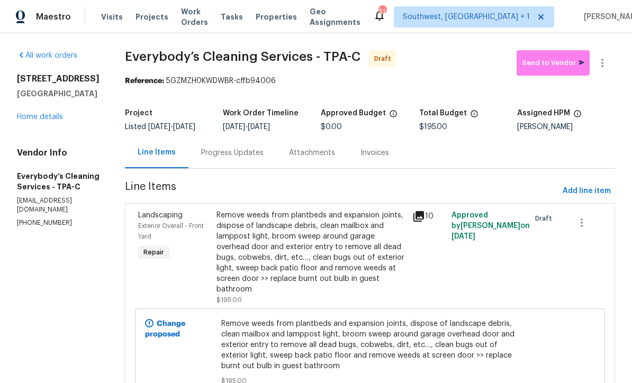
click at [36, 113] on link "Home details" at bounding box center [40, 116] width 46 height 7
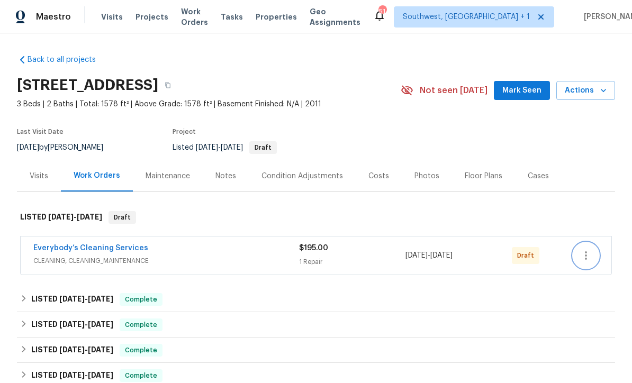
click at [587, 249] on icon "button" at bounding box center [586, 255] width 13 height 13
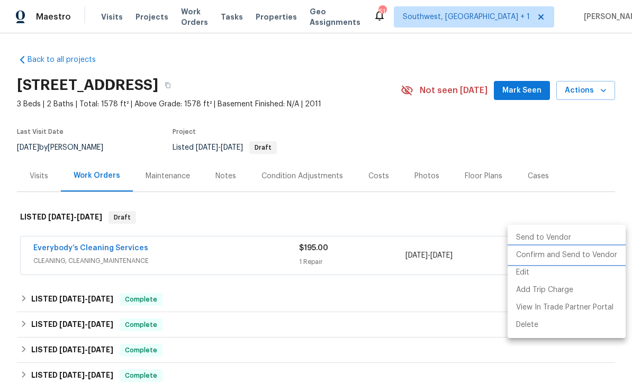
click at [565, 261] on li "Confirm and Send to Vendor" at bounding box center [567, 255] width 118 height 17
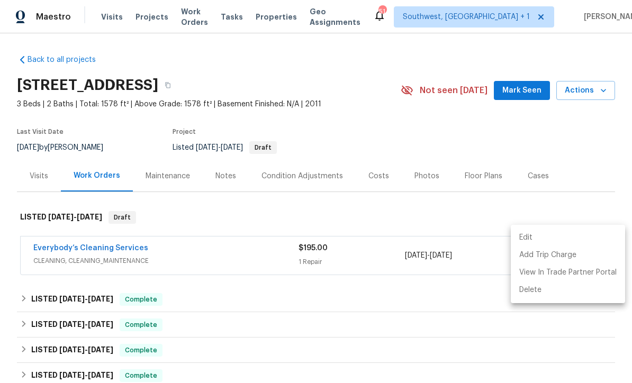
click at [564, 126] on div at bounding box center [316, 191] width 632 height 383
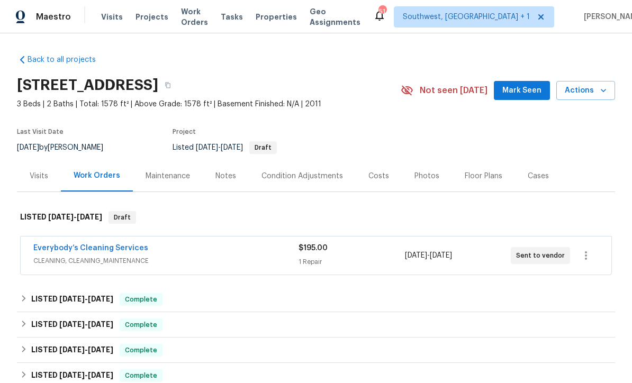
click at [103, 17] on span "Visits" at bounding box center [112, 17] width 22 height 11
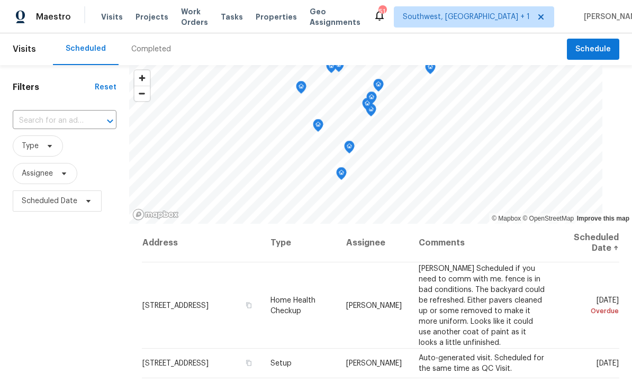
click at [66, 121] on input "text" at bounding box center [50, 121] width 74 height 16
type input "8381 ch"
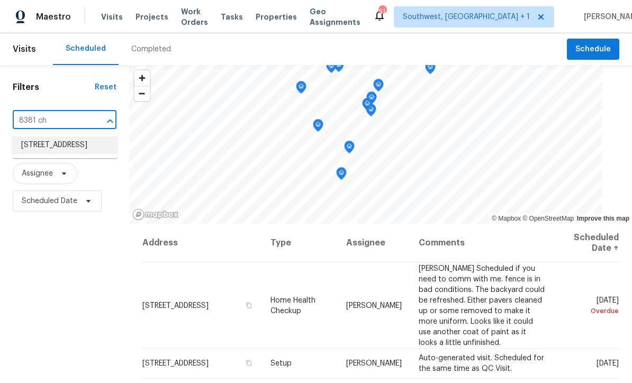
click at [62, 143] on li "8381 Chelsea Ct, North Port, FL 34287" at bounding box center [65, 145] width 105 height 17
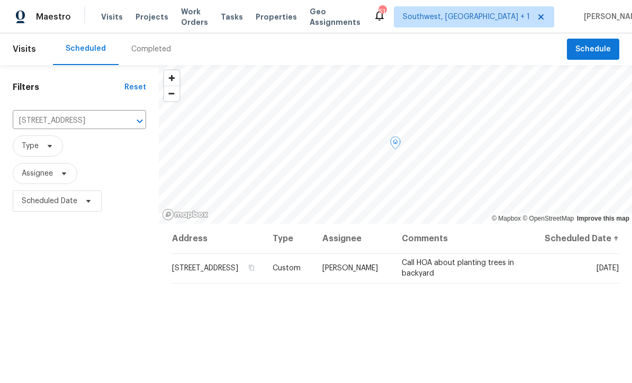
click at [0, 0] on icon at bounding box center [0, 0] width 0 height 0
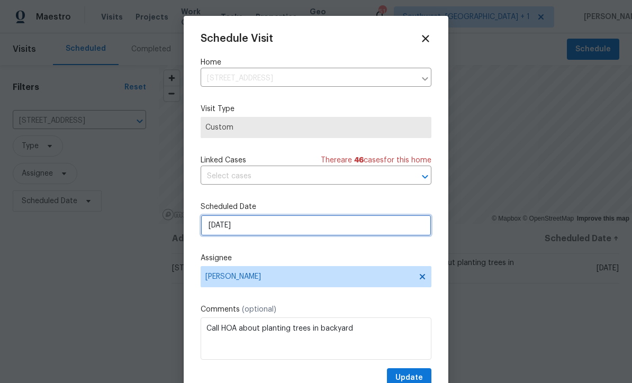
click at [283, 230] on input "9/17/2025" at bounding box center [316, 225] width 231 height 21
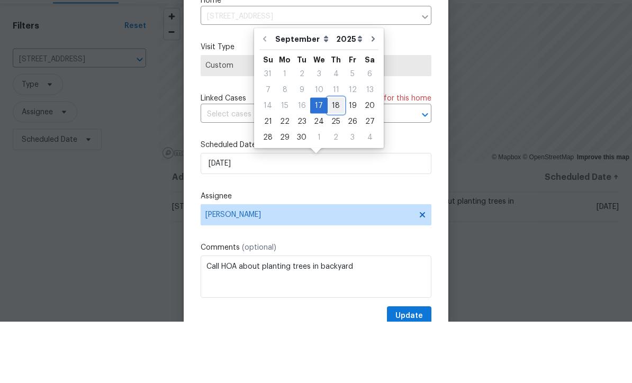
click at [338, 160] on div "18" at bounding box center [336, 167] width 16 height 15
type input "[DATE]"
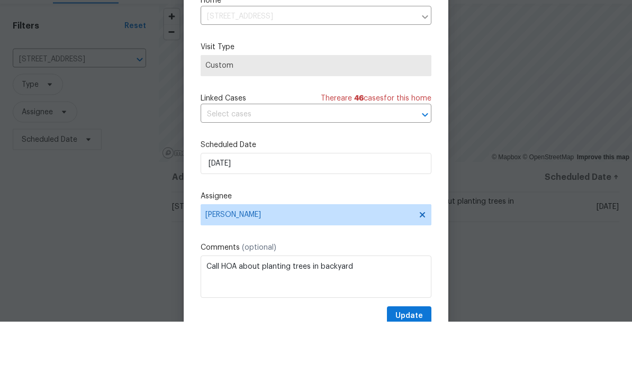
scroll to position [35, 0]
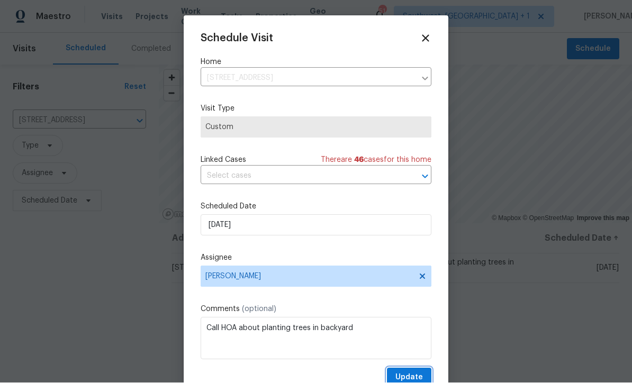
click at [414, 376] on span "Update" at bounding box center [410, 378] width 28 height 13
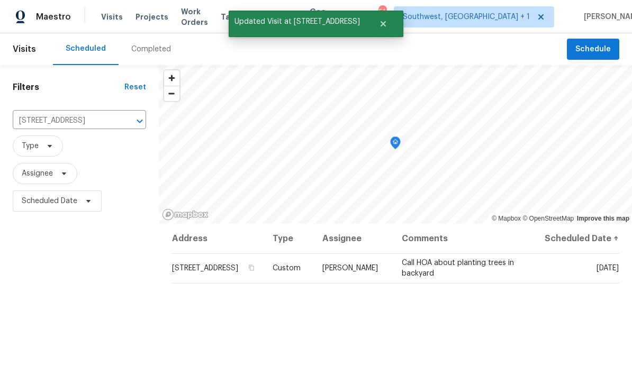
scroll to position [0, 0]
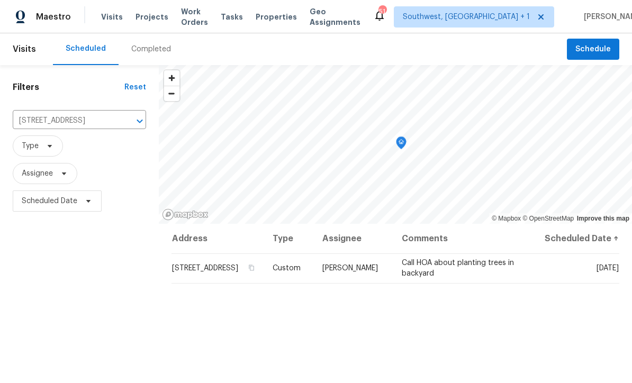
click at [141, 21] on span "Projects" at bounding box center [152, 17] width 33 height 11
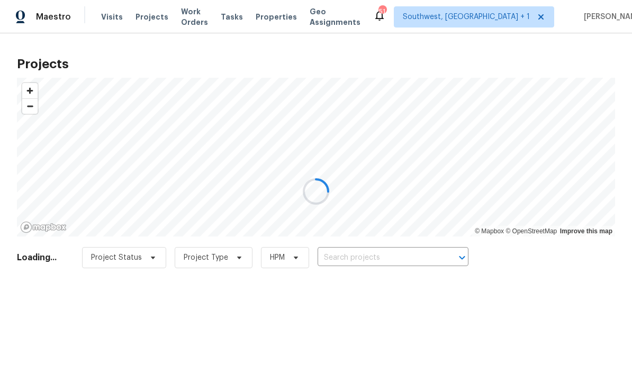
click at [400, 259] on div at bounding box center [316, 191] width 632 height 383
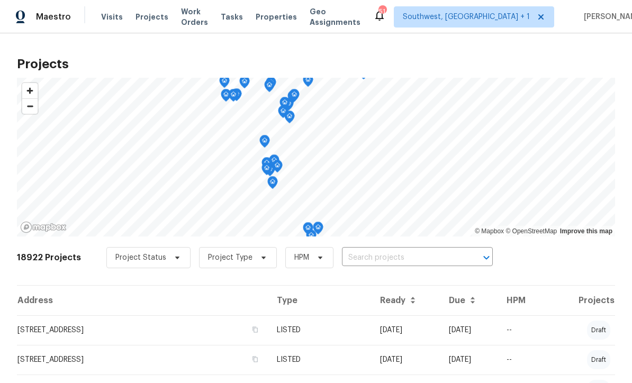
click at [398, 262] on input "text" at bounding box center [402, 258] width 121 height 16
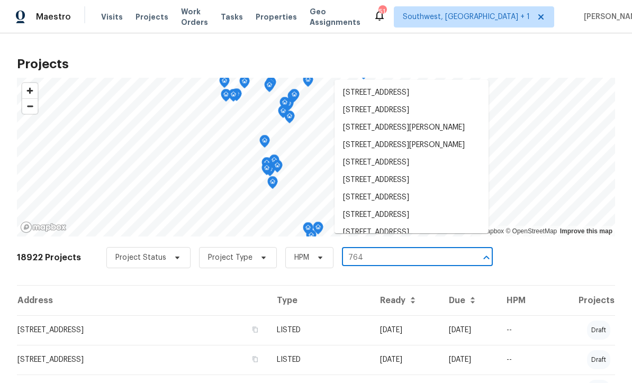
click at [401, 261] on input "764" at bounding box center [402, 258] width 121 height 16
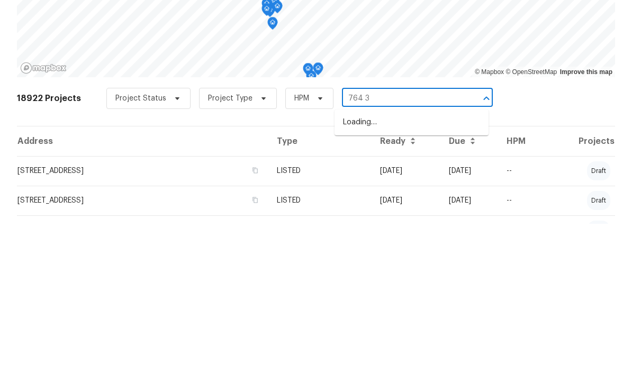
type input "764 34"
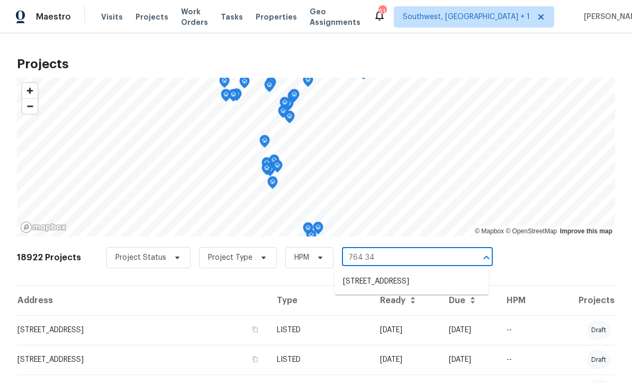
click at [398, 273] on li "764 34th St SE, Largo, FL 33771" at bounding box center [412, 281] width 154 height 17
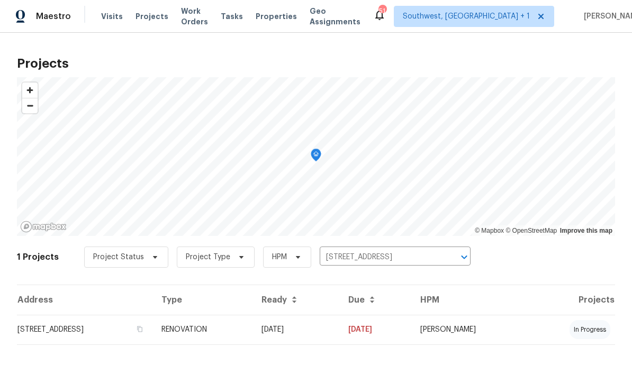
click at [412, 337] on td "09/18/25" at bounding box center [376, 331] width 72 height 30
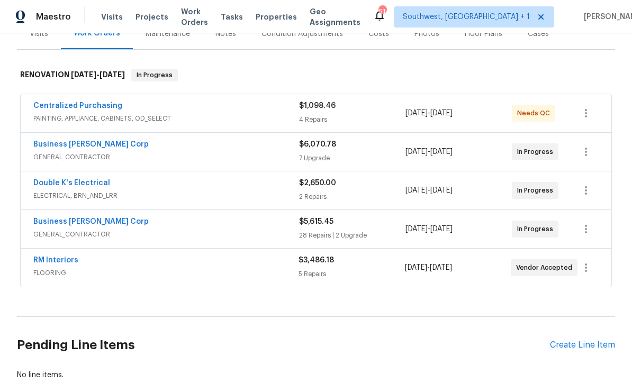
scroll to position [147, 0]
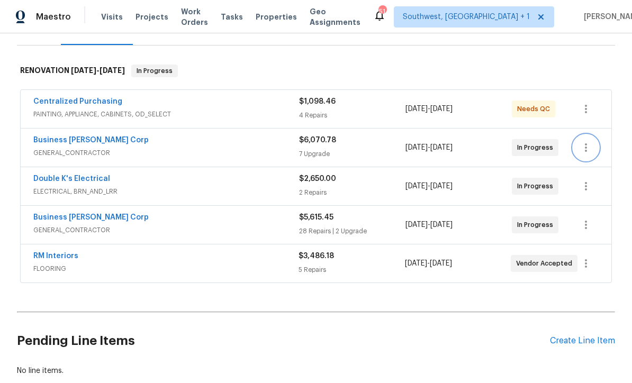
click at [590, 148] on icon "button" at bounding box center [586, 147] width 13 height 13
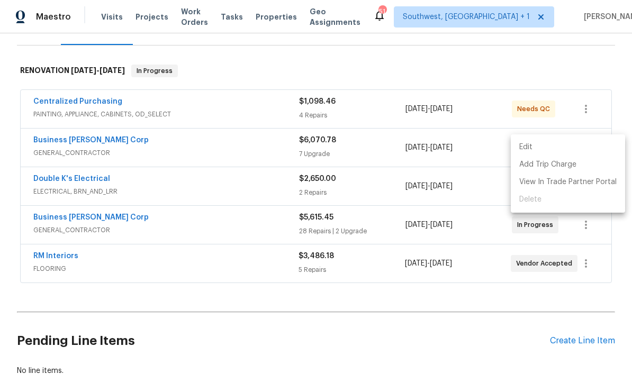
click at [538, 148] on li "Edit" at bounding box center [568, 147] width 114 height 17
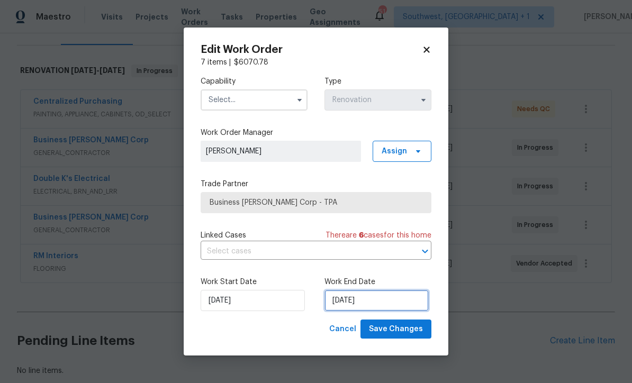
click at [385, 304] on input "[DATE]" at bounding box center [377, 300] width 104 height 21
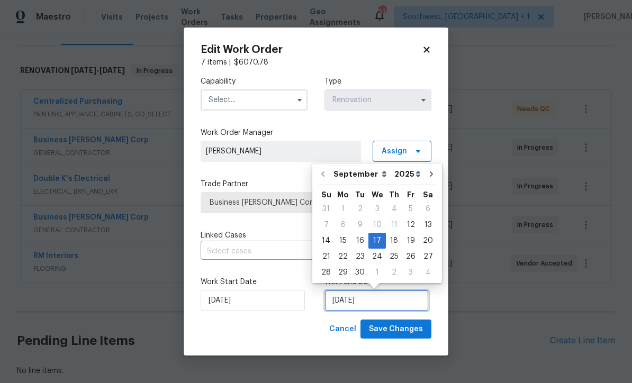
scroll to position [0, 0]
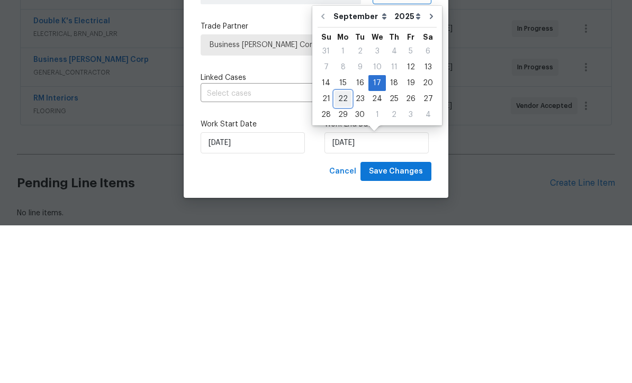
click at [346, 249] on div "22" at bounding box center [343, 256] width 17 height 15
type input "9/22/2025"
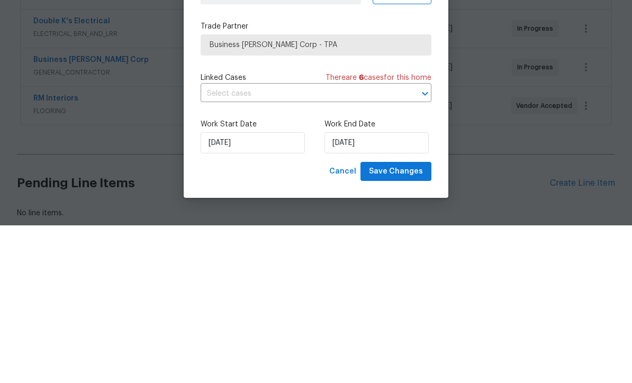
scroll to position [35, 0]
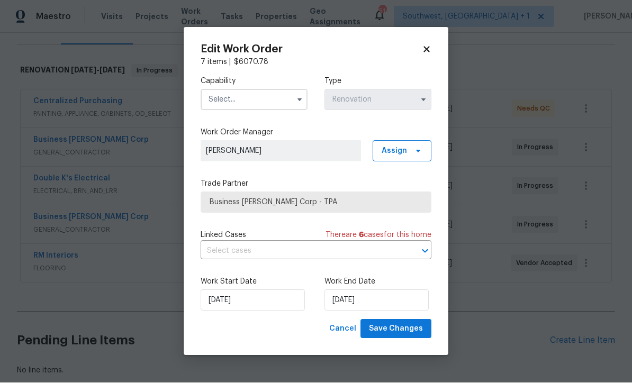
click at [254, 101] on input "text" at bounding box center [254, 99] width 107 height 21
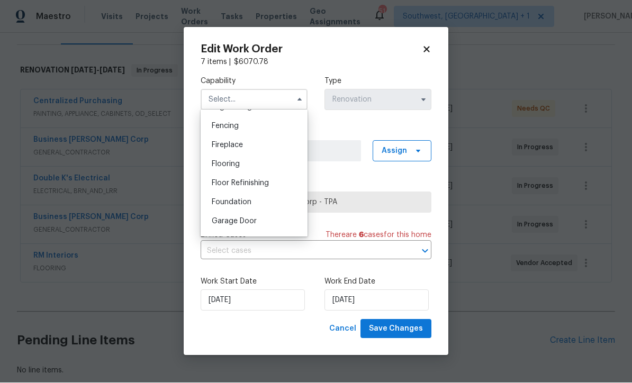
scroll to position [411, 0]
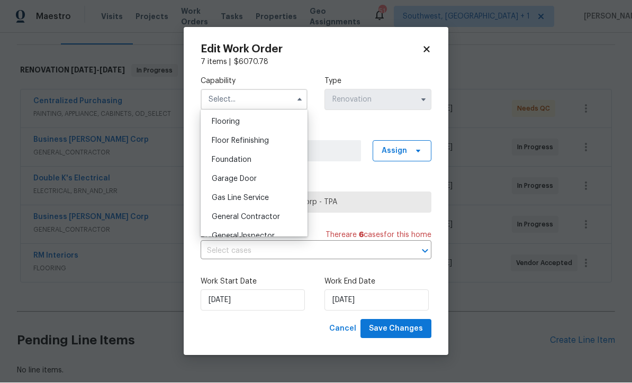
click at [275, 219] on span "General Contractor" at bounding box center [246, 217] width 68 height 7
type input "General Contractor"
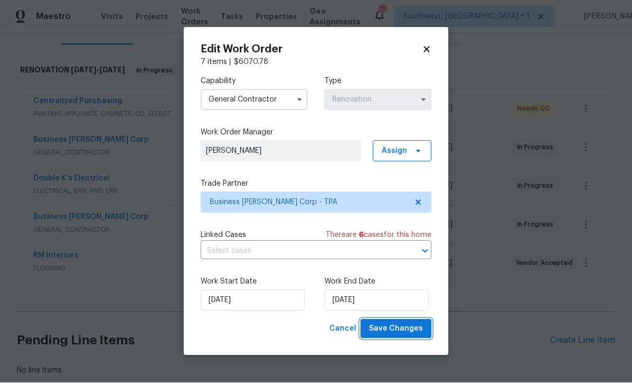
click at [399, 337] on button "Save Changes" at bounding box center [396, 330] width 71 height 20
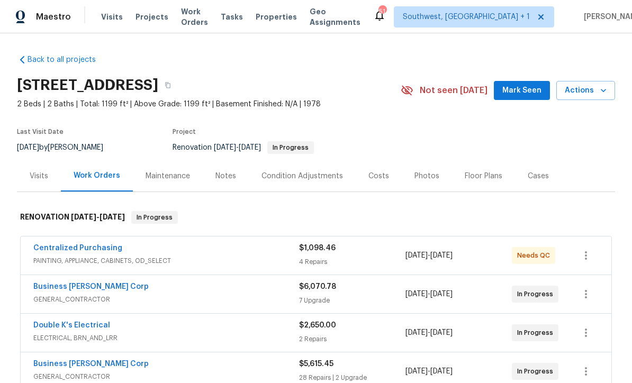
scroll to position [0, 0]
click at [593, 84] on span "Actions" at bounding box center [586, 90] width 42 height 13
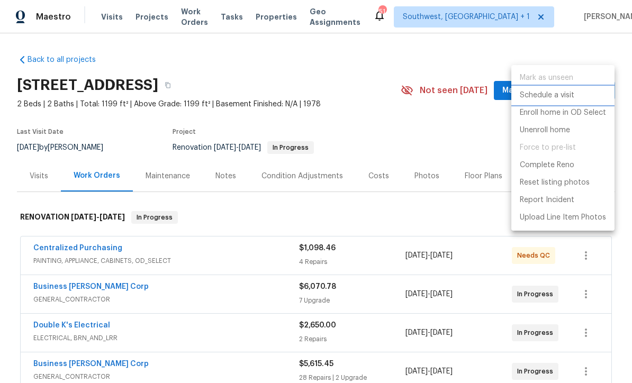
click at [564, 95] on p "Schedule a visit" at bounding box center [547, 95] width 55 height 11
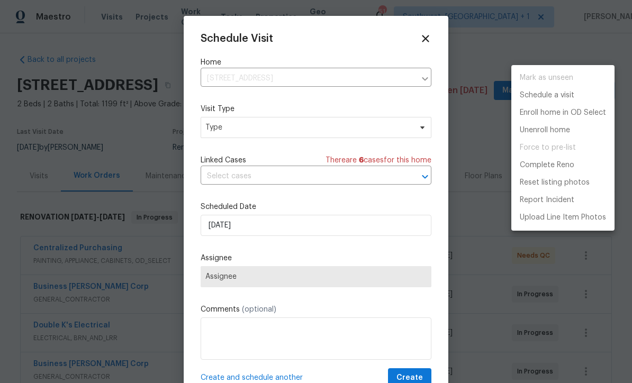
click at [259, 132] on div at bounding box center [316, 191] width 632 height 383
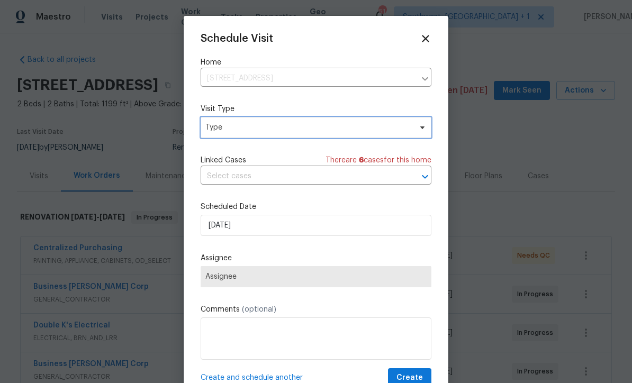
click at [334, 133] on span "Type" at bounding box center [308, 127] width 206 height 11
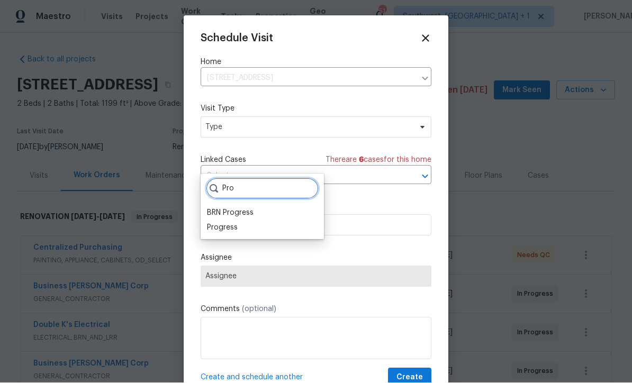
type input "Pro"
click at [216, 223] on div "Progress" at bounding box center [222, 228] width 31 height 11
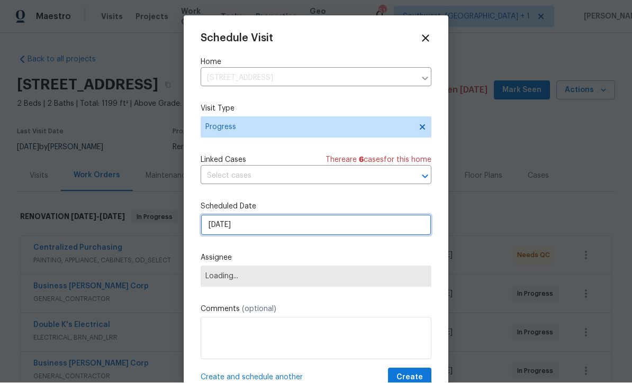
click at [299, 232] on input "[DATE]" at bounding box center [316, 225] width 231 height 21
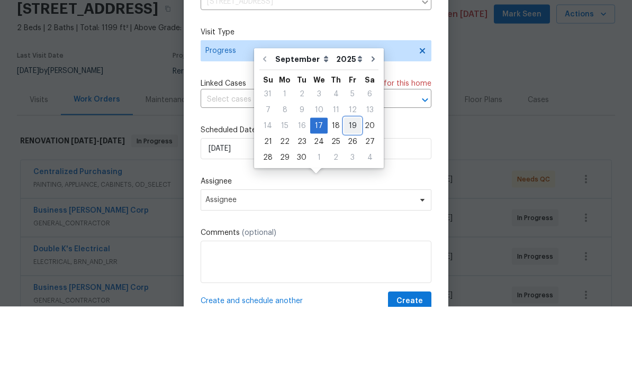
click at [348, 195] on div "19" at bounding box center [352, 202] width 17 height 15
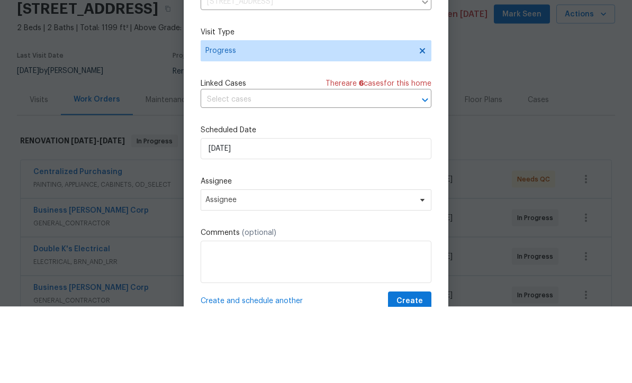
type input "[DATE]"
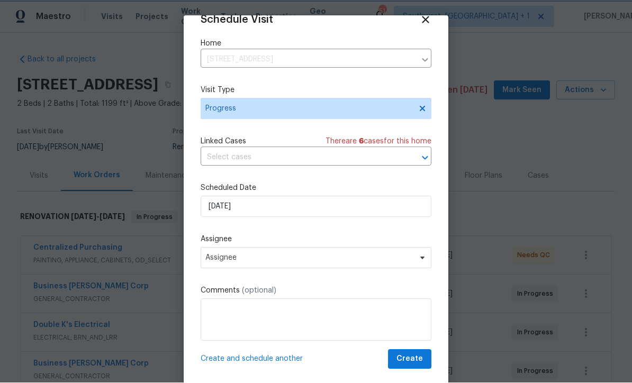
scroll to position [21, 0]
click at [416, 364] on span "Create" at bounding box center [410, 359] width 26 height 13
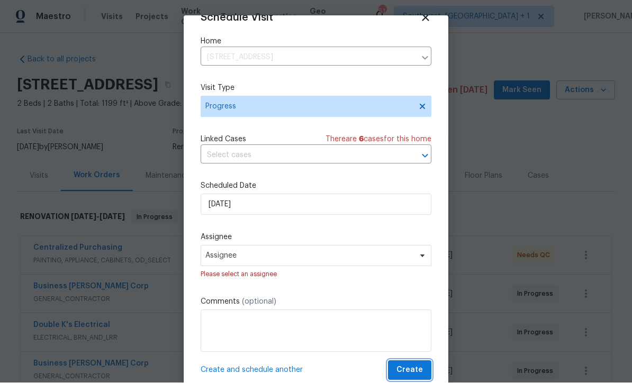
click at [407, 375] on span "Create" at bounding box center [410, 370] width 26 height 13
click at [418, 371] on span "Create" at bounding box center [410, 370] width 26 height 13
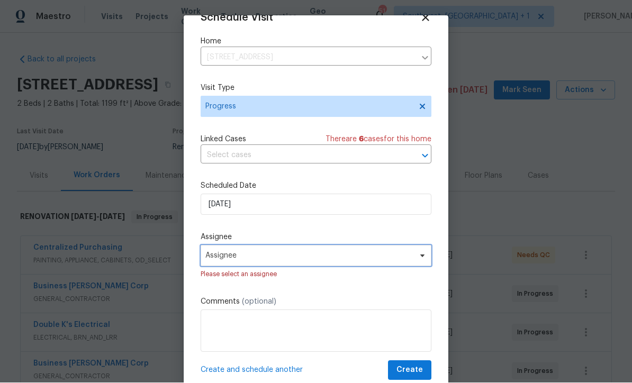
click at [215, 260] on span "Assignee" at bounding box center [309, 256] width 208 height 8
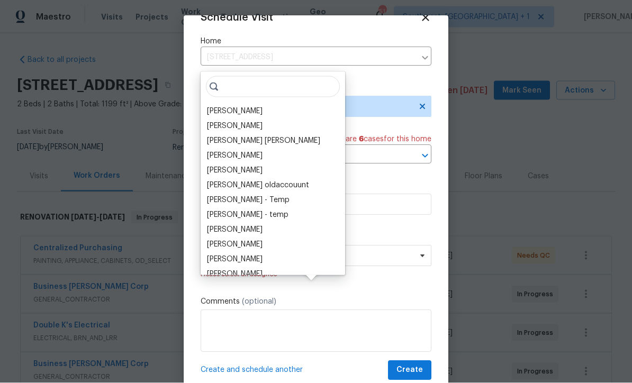
click at [217, 106] on div "[PERSON_NAME]" at bounding box center [235, 111] width 56 height 11
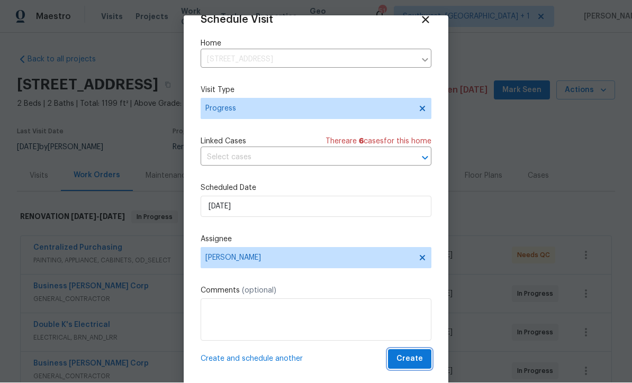
click at [415, 363] on span "Create" at bounding box center [410, 359] width 26 height 13
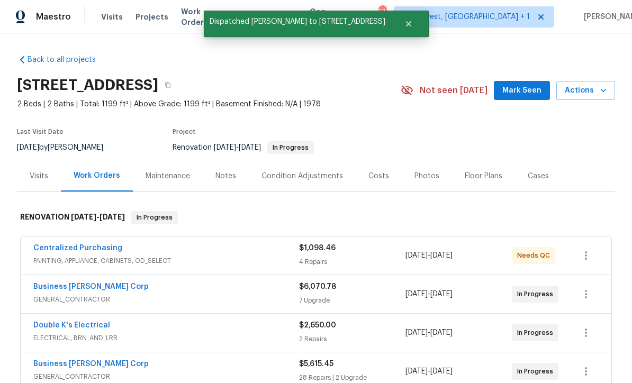
scroll to position [0, 0]
click at [149, 19] on span "Projects" at bounding box center [152, 17] width 33 height 11
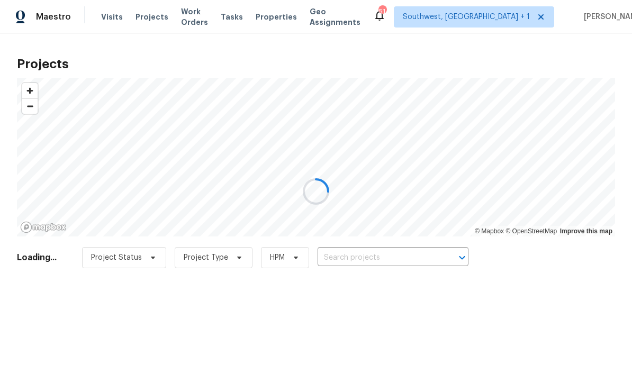
click at [377, 259] on div at bounding box center [316, 191] width 632 height 383
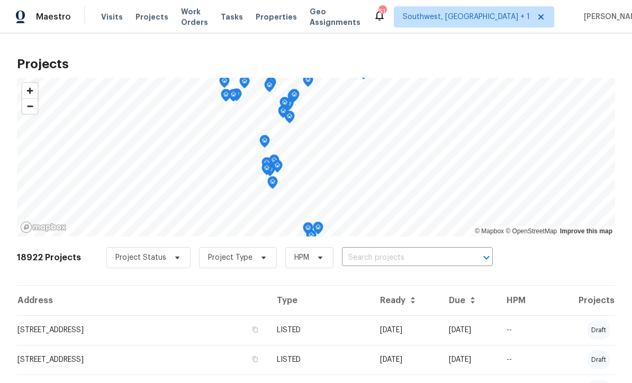
click at [383, 262] on input "text" at bounding box center [402, 258] width 121 height 16
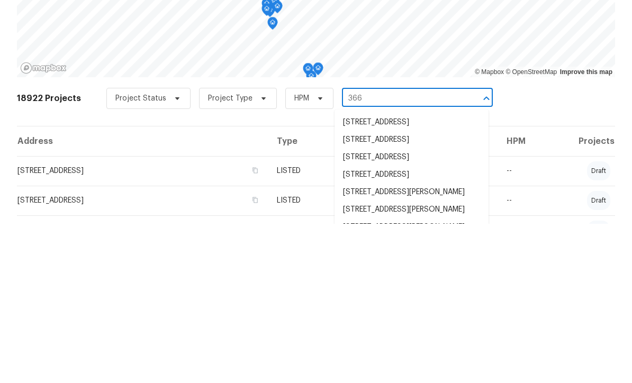
type input "366 v"
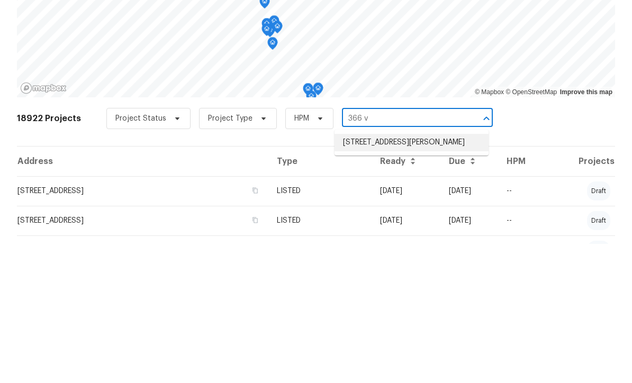
click at [423, 273] on li "366 Vitorio St, Punta Gorda, FL 33983" at bounding box center [412, 281] width 154 height 17
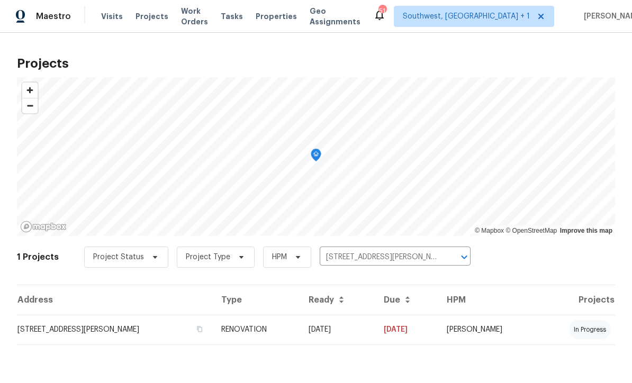
click at [368, 337] on td "09/04/25" at bounding box center [337, 331] width 75 height 30
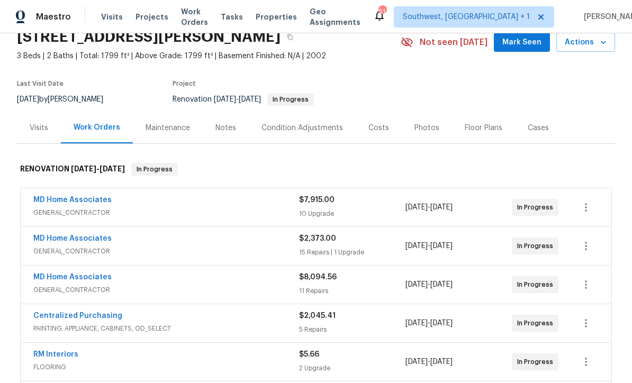
scroll to position [90, 0]
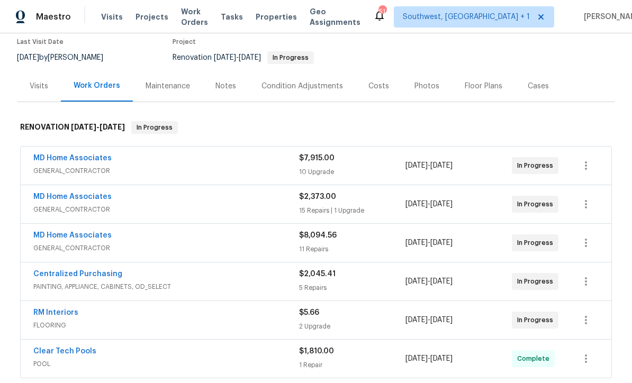
click at [219, 79] on div "Notes" at bounding box center [226, 85] width 46 height 31
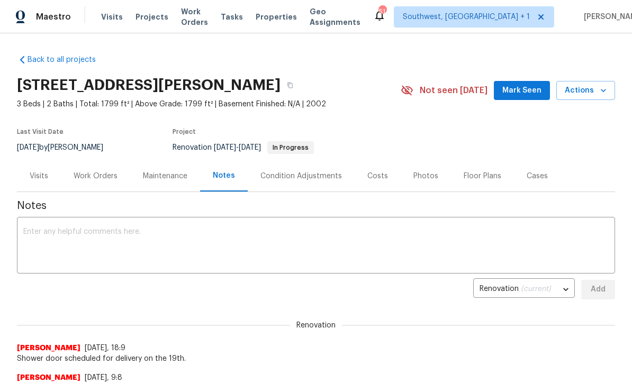
click at [338, 246] on textarea at bounding box center [316, 246] width 586 height 37
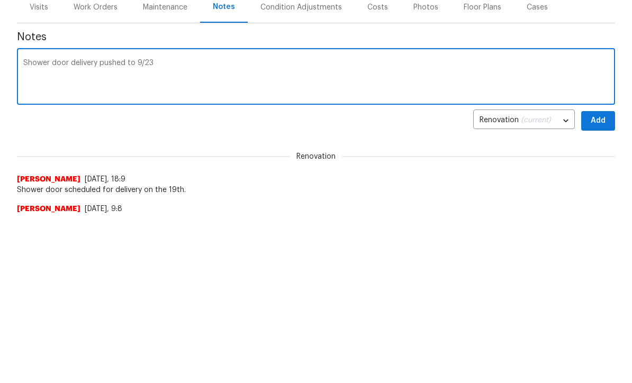
scroll to position [168, 0]
type textarea "Shower door delivery pushed to 9/23"
click at [602, 128] on button "Add" at bounding box center [598, 122] width 34 height 20
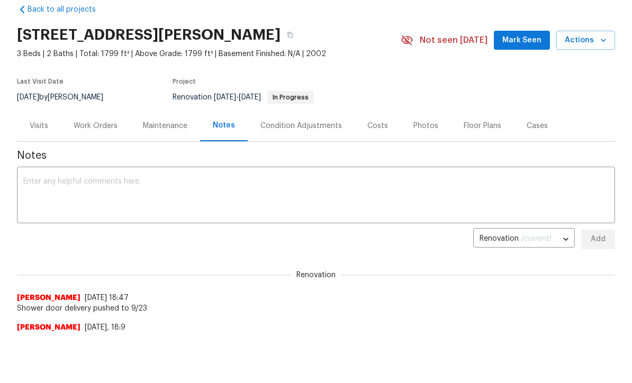
scroll to position [46, 0]
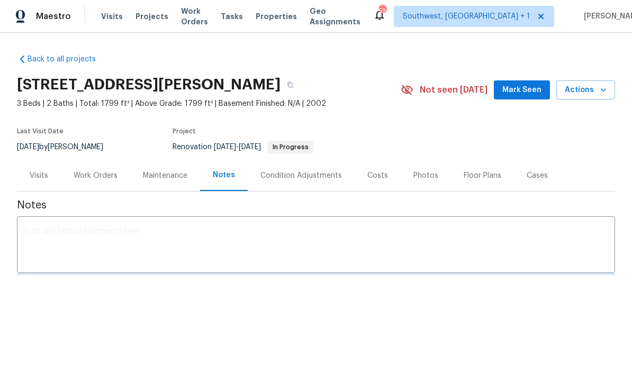
scroll to position [1, 0]
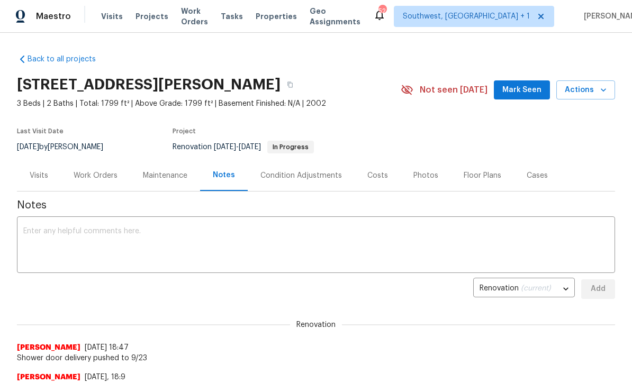
click at [92, 177] on div "Work Orders" at bounding box center [96, 175] width 44 height 11
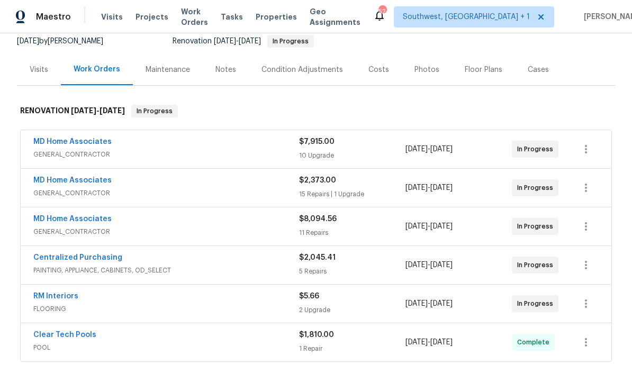
scroll to position [114, 0]
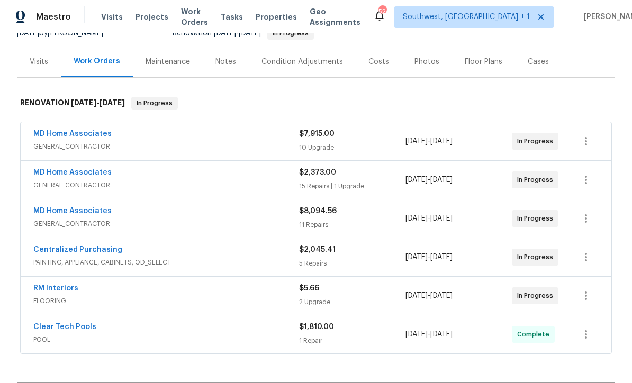
click at [64, 132] on link "MD Home Associates" at bounding box center [72, 133] width 78 height 7
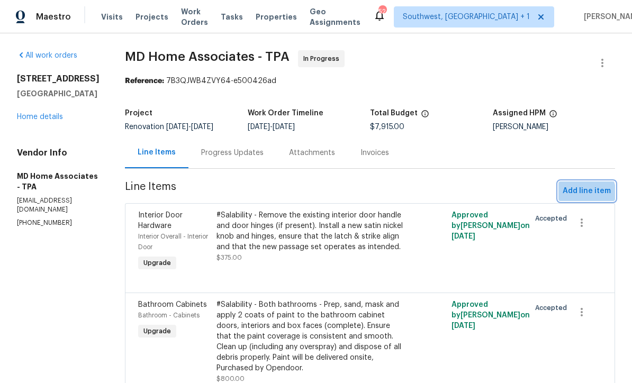
click at [583, 195] on span "Add line item" at bounding box center [587, 191] width 48 height 13
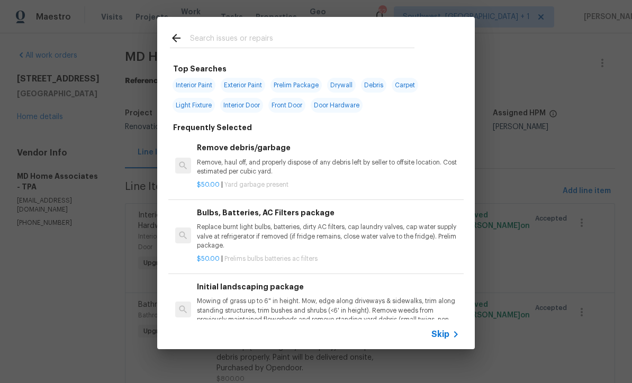
click at [446, 340] on div "Skip" at bounding box center [447, 334] width 31 height 13
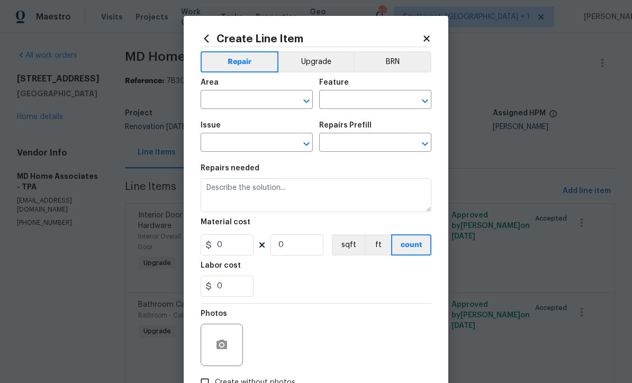
click at [324, 62] on button "Upgrade" at bounding box center [317, 61] width 76 height 21
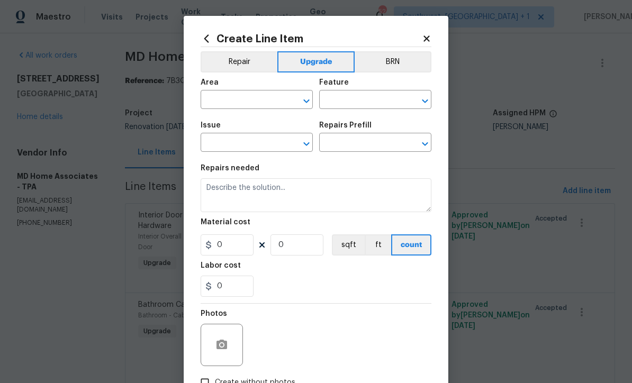
click at [259, 103] on input "text" at bounding box center [242, 101] width 83 height 16
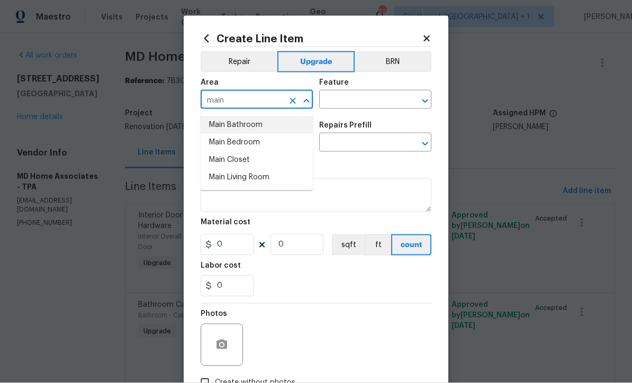
click at [261, 124] on li "Main Bathroom" at bounding box center [257, 124] width 112 height 17
type input "Main Bathroom"
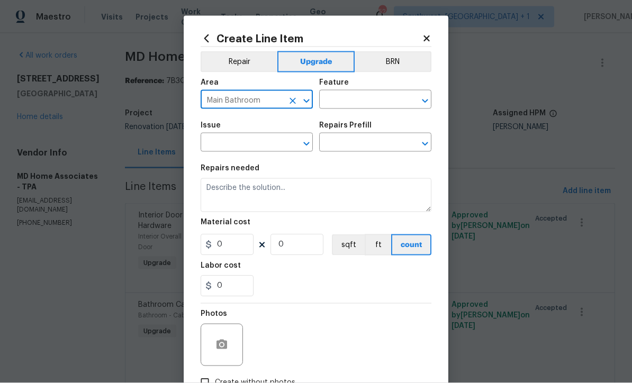
click at [401, 98] on input "text" at bounding box center [360, 101] width 83 height 16
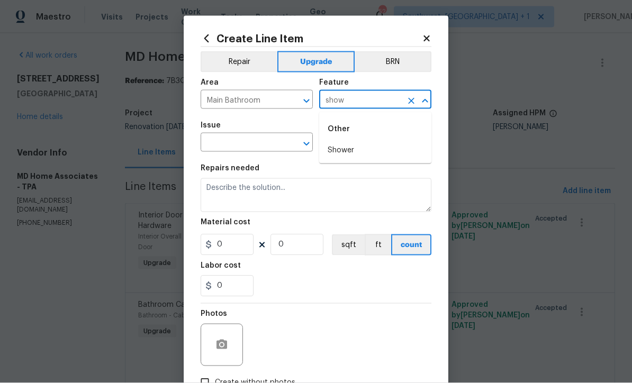
click at [352, 150] on li "Shower" at bounding box center [375, 150] width 112 height 17
type input "Shower"
click at [278, 147] on input "text" at bounding box center [242, 144] width 83 height 16
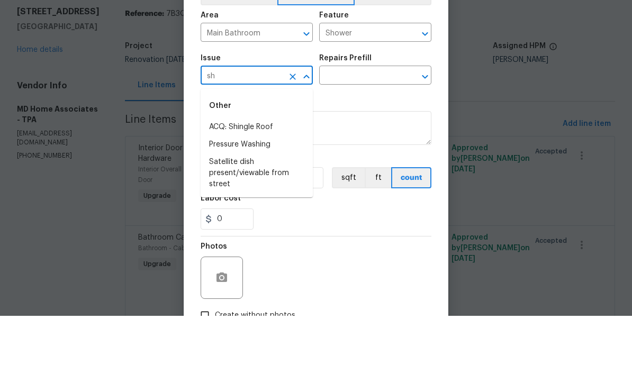
type input "s"
click at [267, 203] on li "Bathroom Plumbing" at bounding box center [257, 211] width 112 height 17
type input "Bathroom Plumbing"
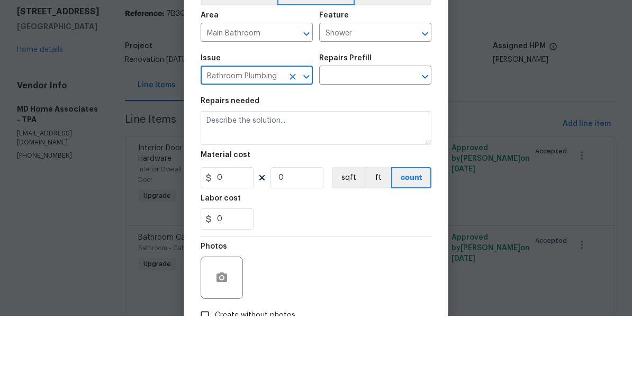
click at [387, 136] on input "text" at bounding box center [360, 144] width 83 height 16
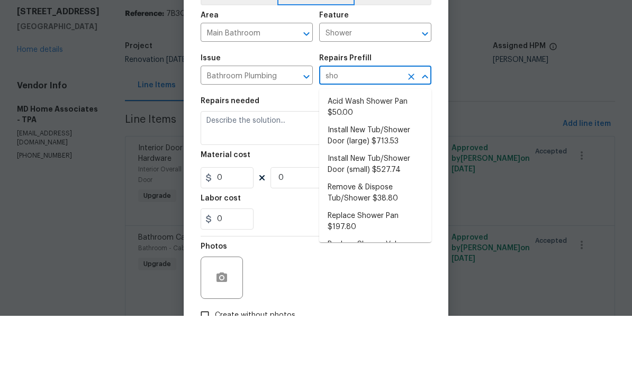
scroll to position [35, 0]
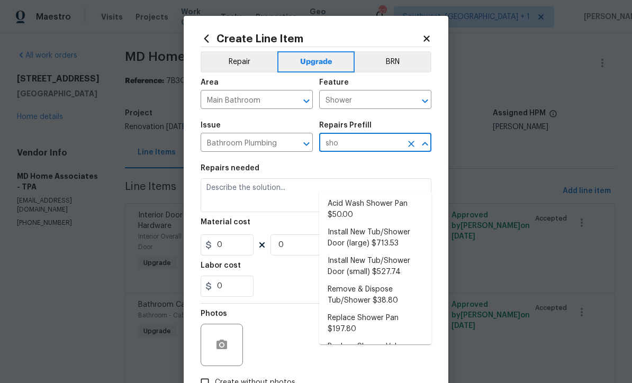
click at [399, 253] on li "Install New Tub/Shower Door (small) $527.74" at bounding box center [375, 267] width 112 height 29
type input "Install New Tub/Shower Door (small) $527.74"
type input "Plumbing"
type textarea "Prep the tub/shower surround and install a new 32''-36'' tempered shower door. …"
type input "1"
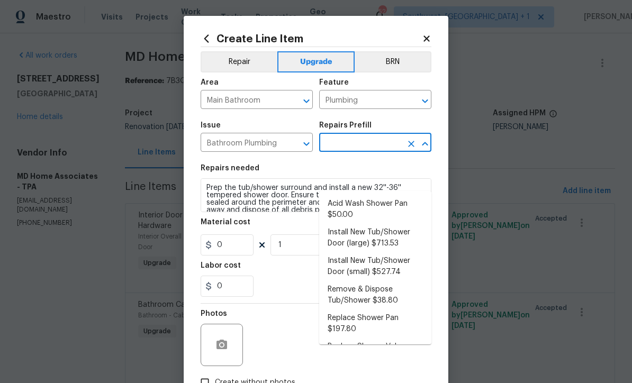
type input "Install New Tub/Shower Door (small) $527.74"
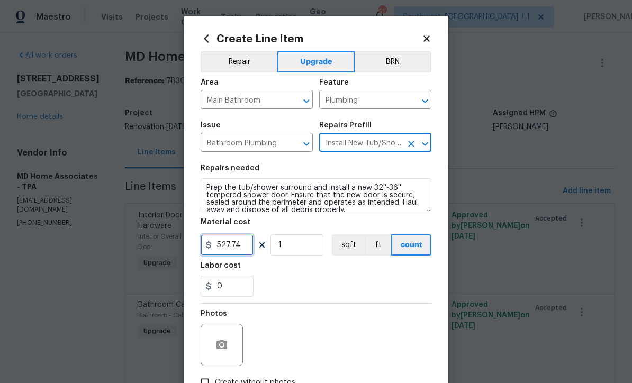
click at [245, 249] on input "527.74" at bounding box center [227, 245] width 53 height 21
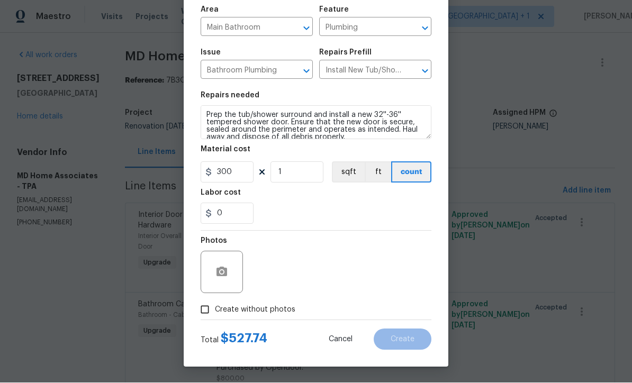
scroll to position [75, 0]
type input "300"
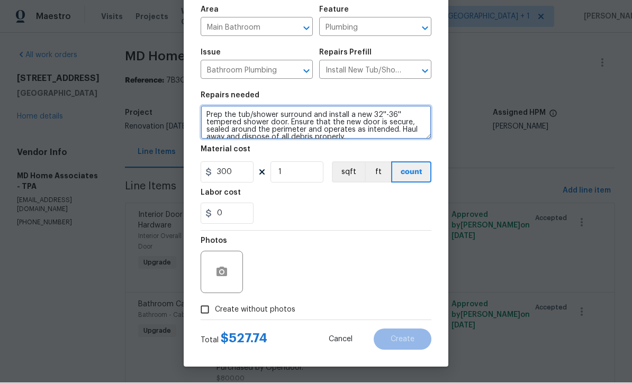
click at [205, 112] on textarea "Prep the tub/shower surround and install a new 32''-36'' tempered shower door. …" at bounding box center [316, 123] width 231 height 34
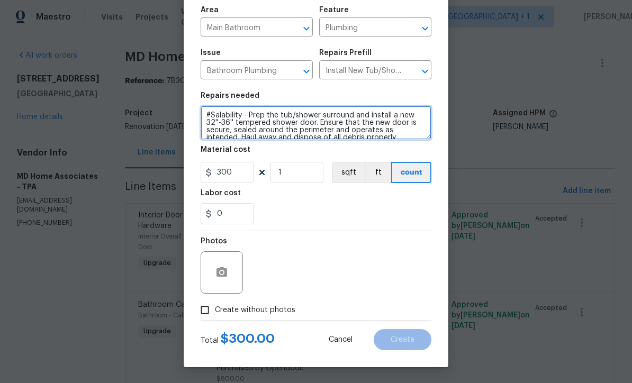
click at [235, 122] on textarea "#Salability - Prep the tub/shower surround and install a new 32''-36'' tempered…" at bounding box center [316, 123] width 231 height 34
type textarea "#Salability - Prep the tub/shower surround and install a new tempered shower do…"
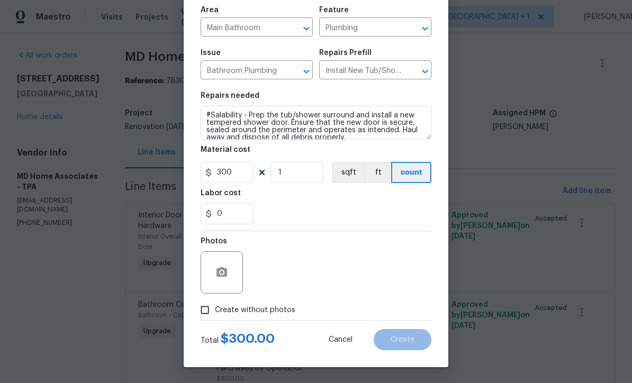
click at [200, 315] on input "Create without photos" at bounding box center [205, 310] width 20 height 20
click at [214, 282] on button "button" at bounding box center [221, 272] width 25 height 25
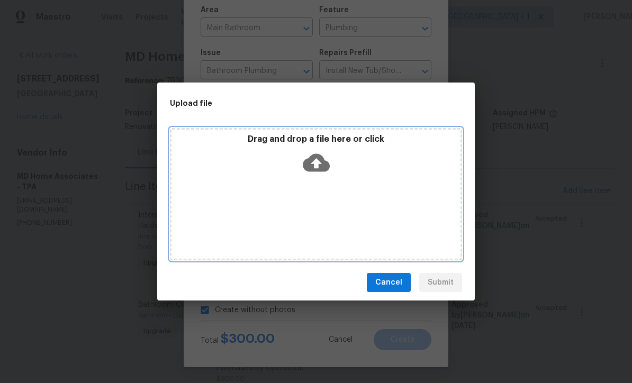
click at [328, 160] on icon at bounding box center [316, 162] width 27 height 27
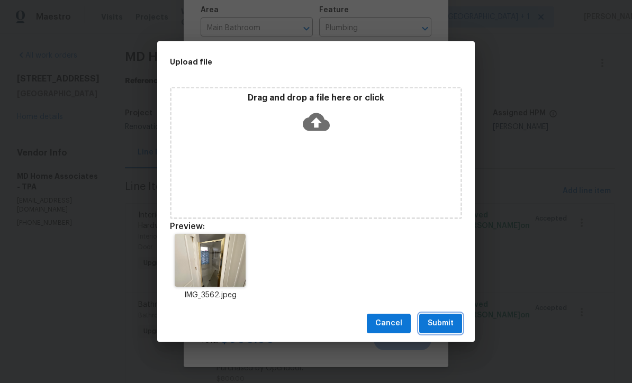
click at [452, 328] on span "Submit" at bounding box center [441, 323] width 26 height 13
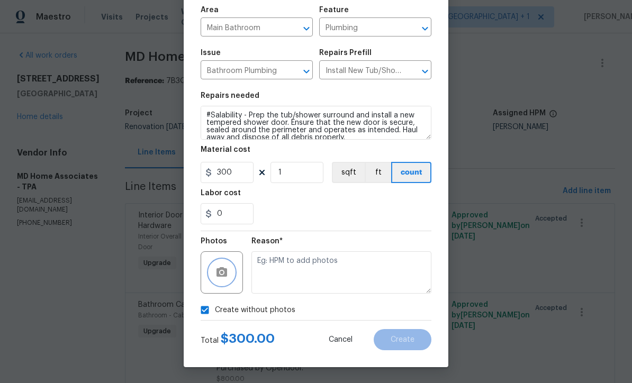
checkbox input "false"
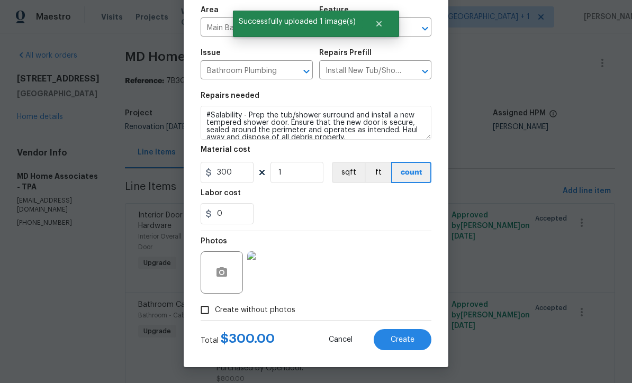
click at [412, 344] on button "Create" at bounding box center [403, 339] width 58 height 21
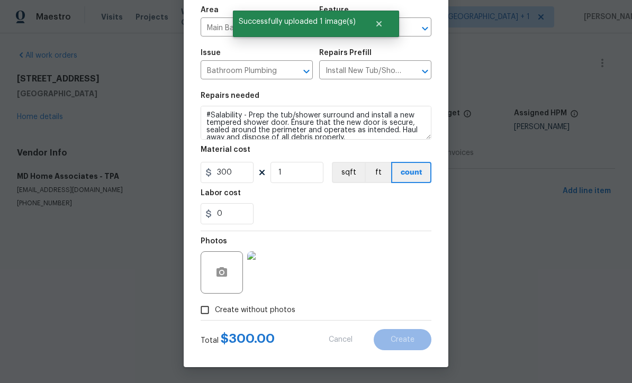
scroll to position [0, 0]
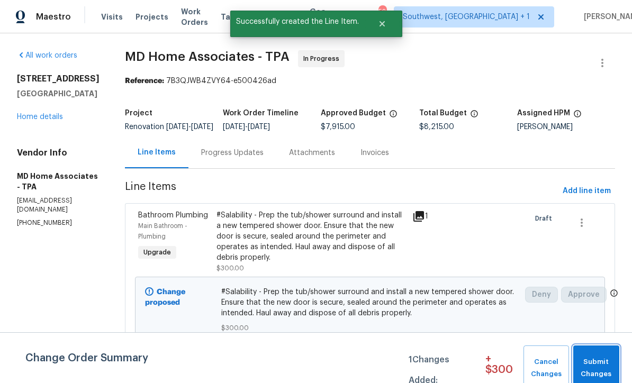
click at [594, 366] on span "Submit Changes" at bounding box center [596, 368] width 35 height 24
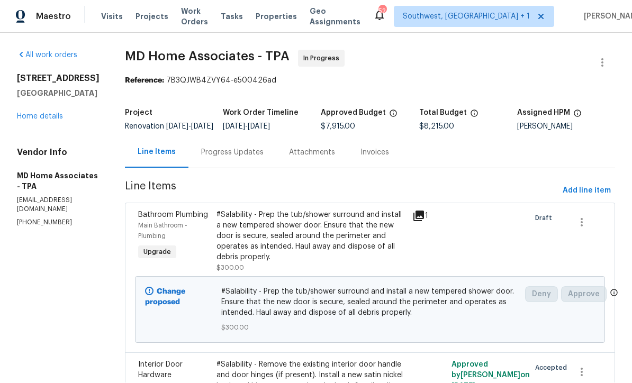
click at [41, 113] on link "Home details" at bounding box center [40, 116] width 46 height 7
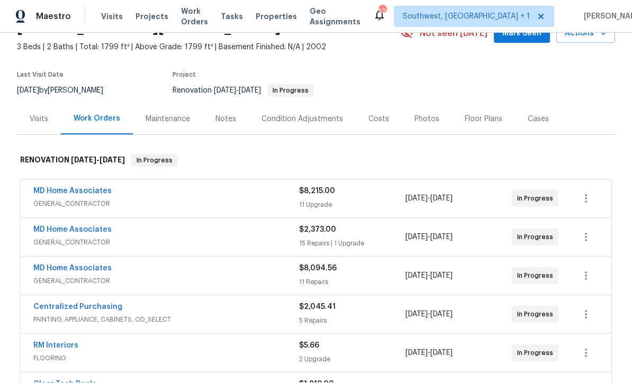
scroll to position [61, 0]
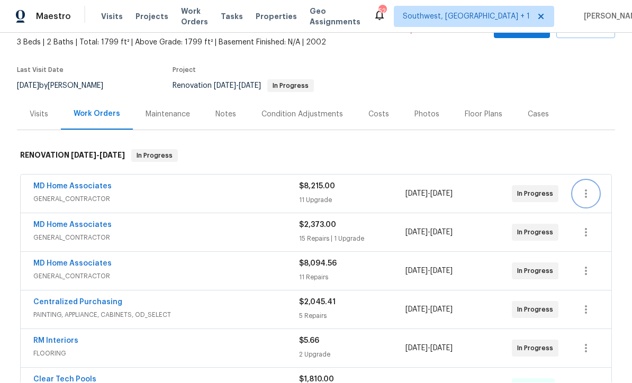
click at [588, 188] on icon "button" at bounding box center [586, 194] width 13 height 13
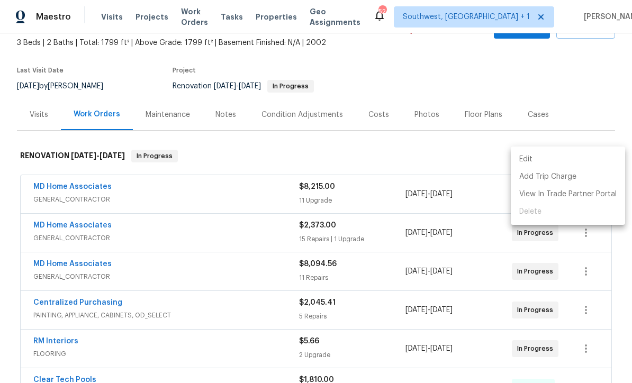
click at [537, 158] on li "Edit" at bounding box center [568, 159] width 114 height 17
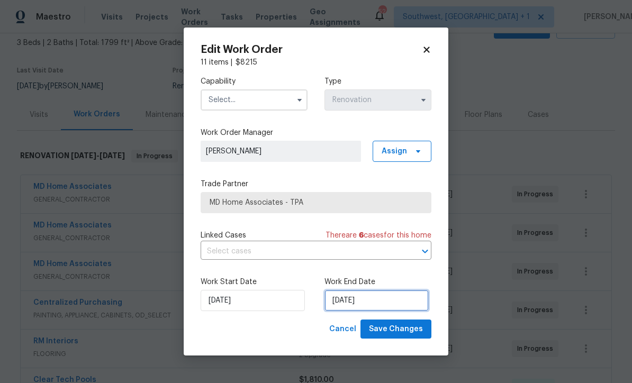
click at [381, 310] on input "9/18/2025" at bounding box center [377, 300] width 104 height 21
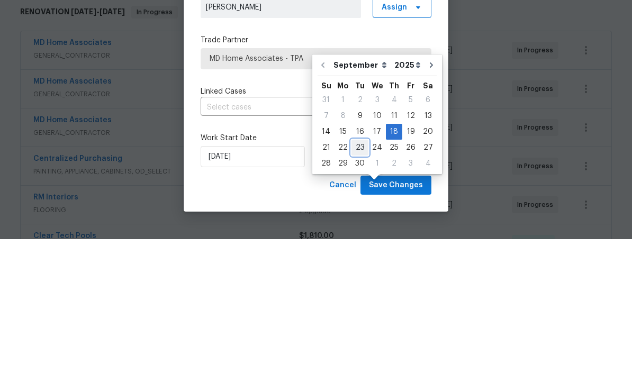
click at [361, 284] on div "23" at bounding box center [360, 291] width 17 height 15
type input "9/23/2025"
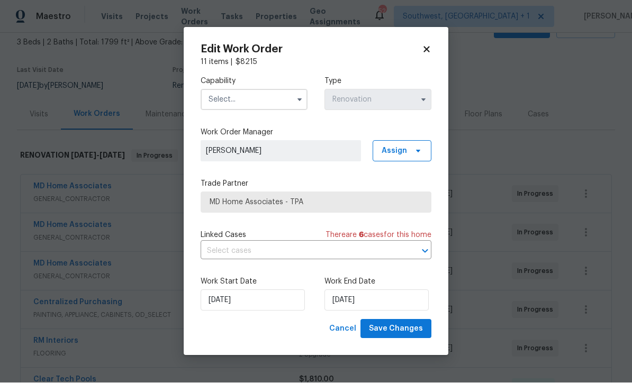
click at [273, 102] on input "text" at bounding box center [254, 99] width 107 height 21
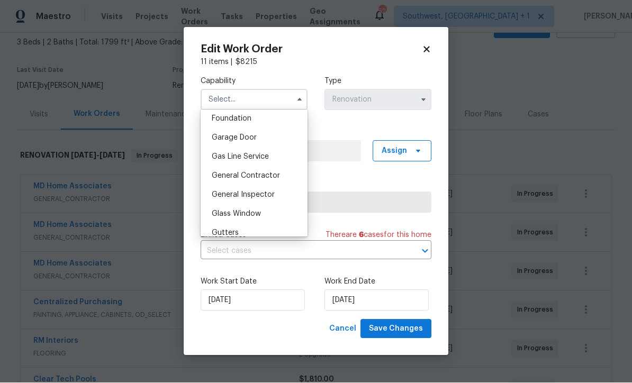
scroll to position [452, 0]
click at [286, 174] on div "General Contractor" at bounding box center [254, 176] width 102 height 19
type input "General Contractor"
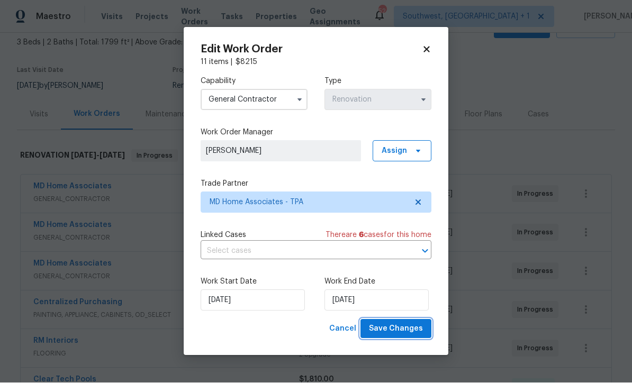
click at [406, 336] on button "Save Changes" at bounding box center [396, 330] width 71 height 20
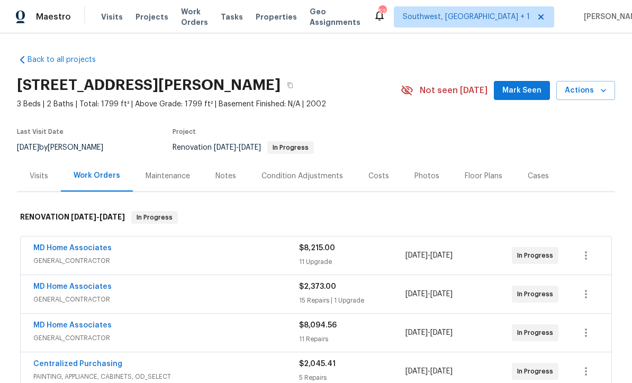
scroll to position [0, 0]
click at [137, 21] on span "Projects" at bounding box center [152, 17] width 33 height 11
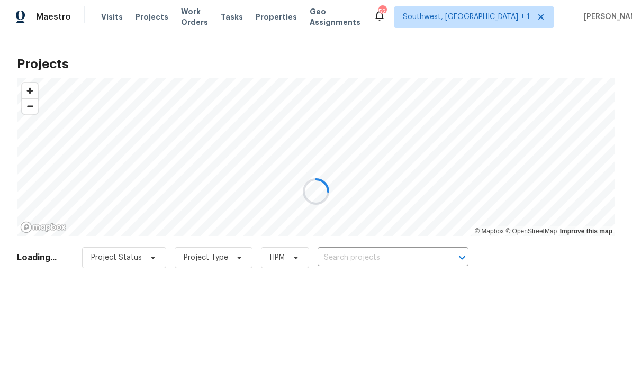
click at [373, 260] on div at bounding box center [316, 191] width 632 height 383
click at [383, 258] on div at bounding box center [316, 191] width 632 height 383
click at [360, 261] on div at bounding box center [316, 191] width 632 height 383
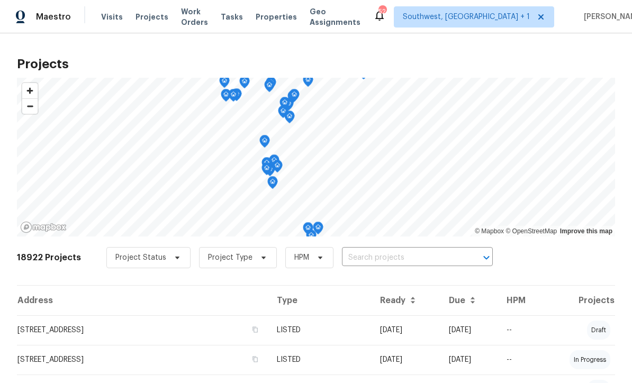
click at [377, 259] on input "text" at bounding box center [402, 258] width 121 height 16
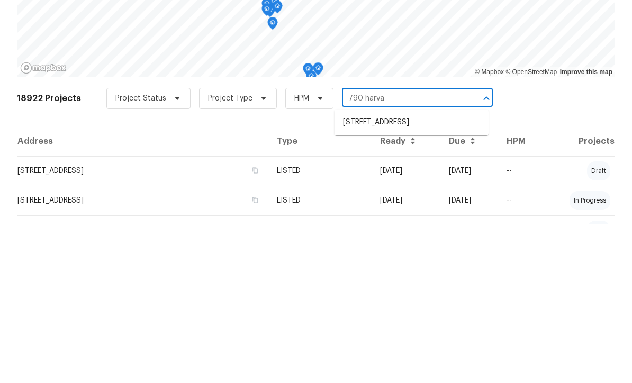
type input "790 [GEOGRAPHIC_DATA]"
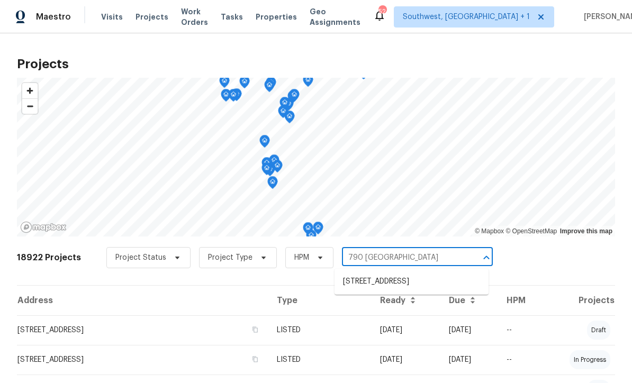
click at [425, 273] on li "[STREET_ADDRESS]" at bounding box center [412, 281] width 154 height 17
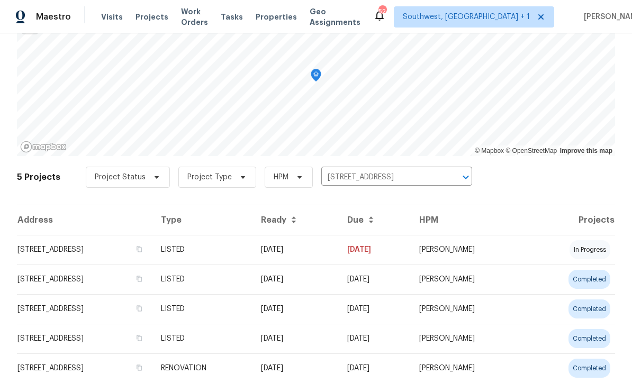
scroll to position [80, 0]
click at [61, 250] on td "[STREET_ADDRESS]" at bounding box center [85, 251] width 136 height 30
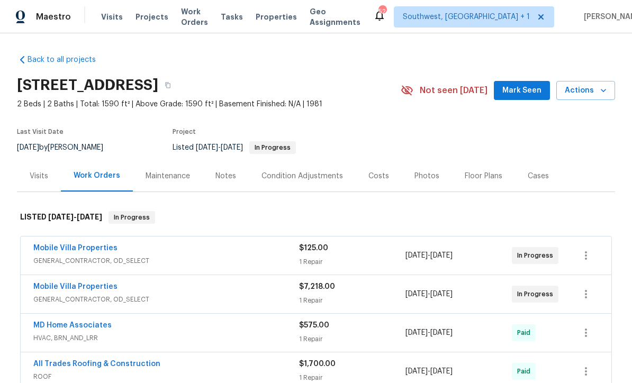
click at [53, 285] on link "Mobile Villa Properties" at bounding box center [75, 286] width 84 height 7
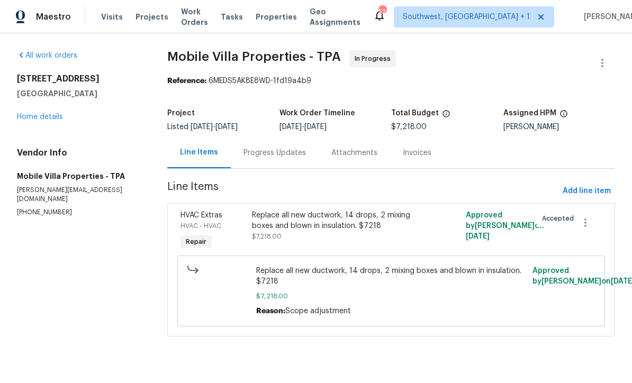
click at [47, 119] on link "Home details" at bounding box center [40, 116] width 46 height 7
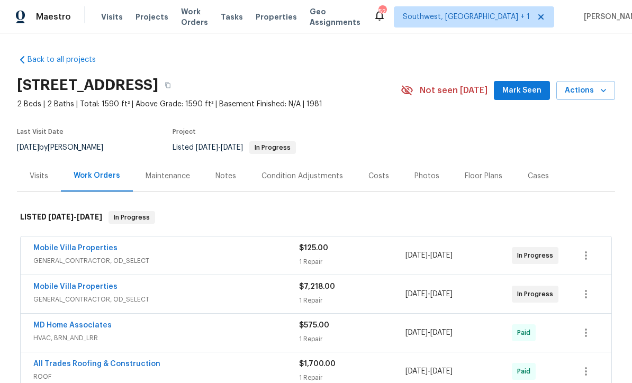
click at [92, 248] on link "Mobile Villa Properties" at bounding box center [75, 248] width 84 height 7
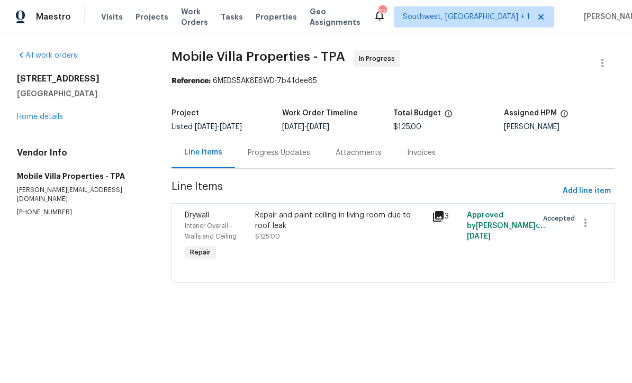
click at [255, 155] on div "Progress Updates" at bounding box center [279, 153] width 62 height 11
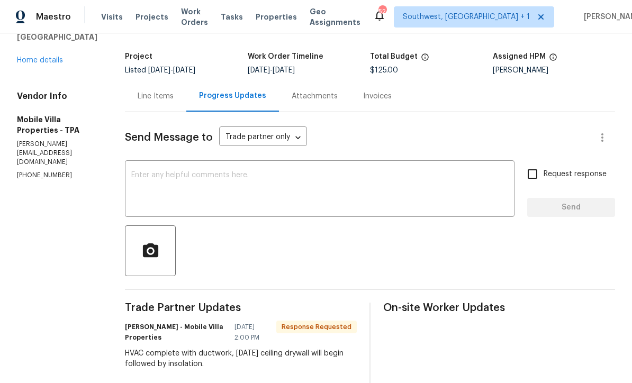
scroll to position [69, 0]
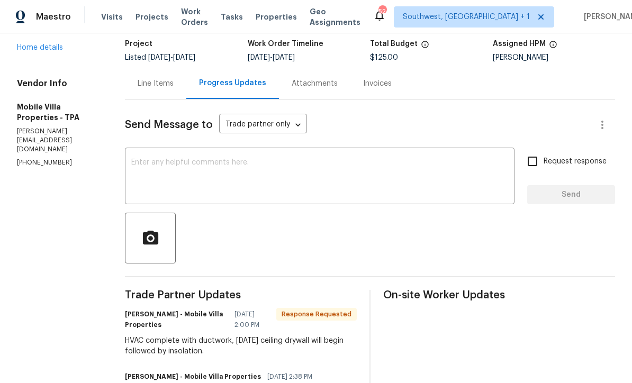
click at [125, 167] on div "x ​" at bounding box center [320, 177] width 390 height 54
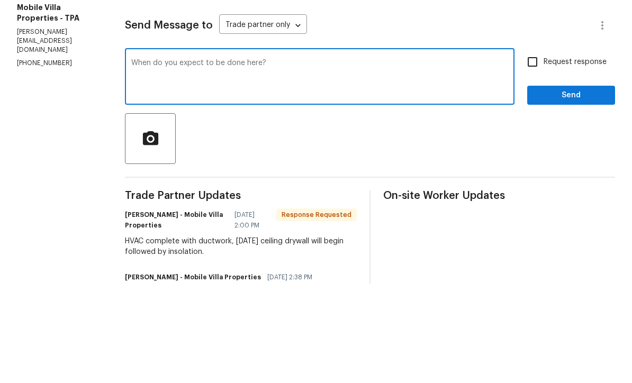
type textarea "When do you expect to be done here?"
click at [536, 150] on input "Request response" at bounding box center [533, 161] width 22 height 22
checkbox input "true"
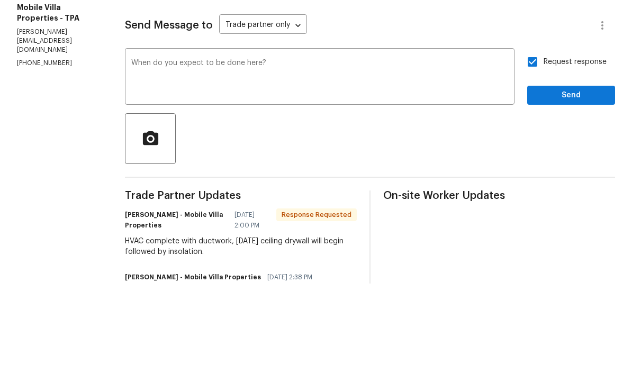
scroll to position [35, 0]
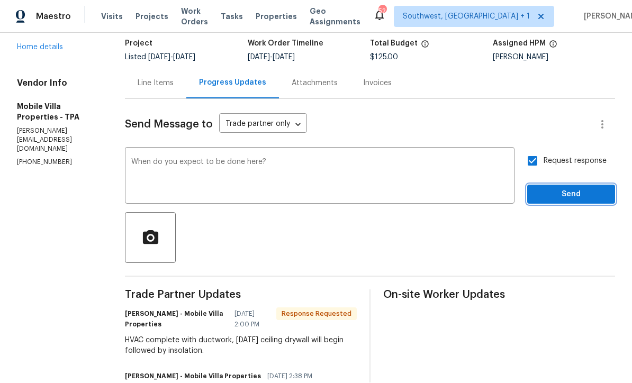
click at [568, 189] on span "Send" at bounding box center [571, 195] width 71 height 13
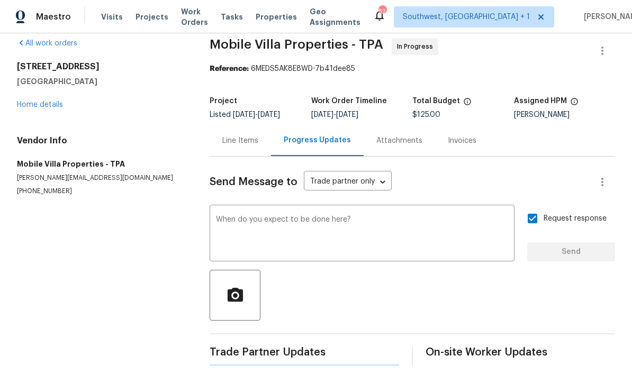
scroll to position [0, 0]
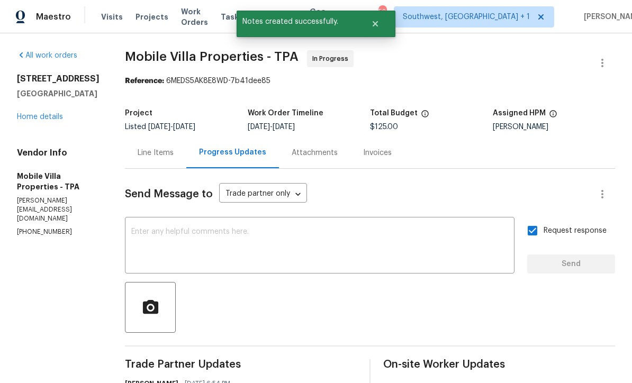
click at [27, 113] on link "Home details" at bounding box center [40, 116] width 46 height 7
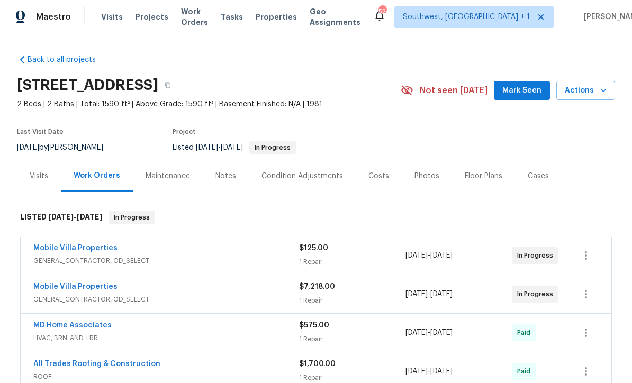
click at [143, 20] on span "Projects" at bounding box center [152, 17] width 33 height 11
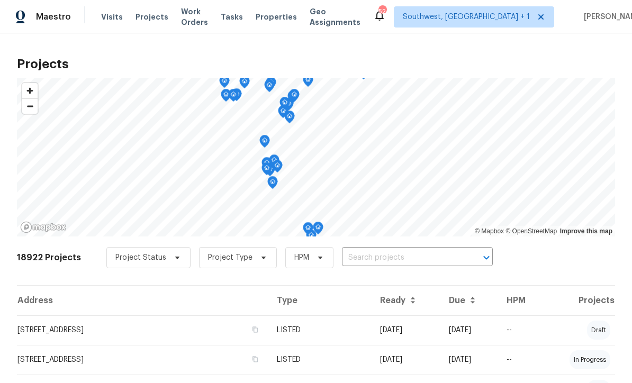
click at [107, 20] on span "Visits" at bounding box center [112, 17] width 22 height 11
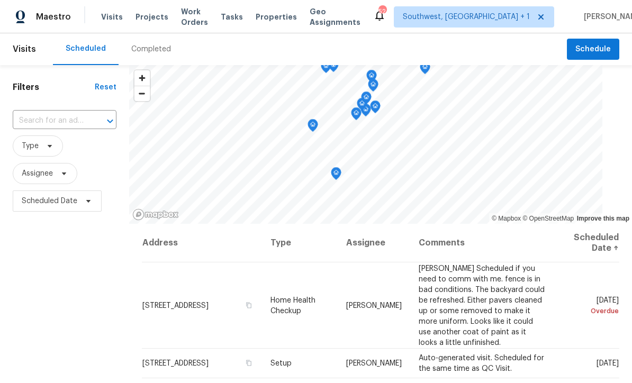
click at [136, 20] on span "Projects" at bounding box center [152, 17] width 33 height 11
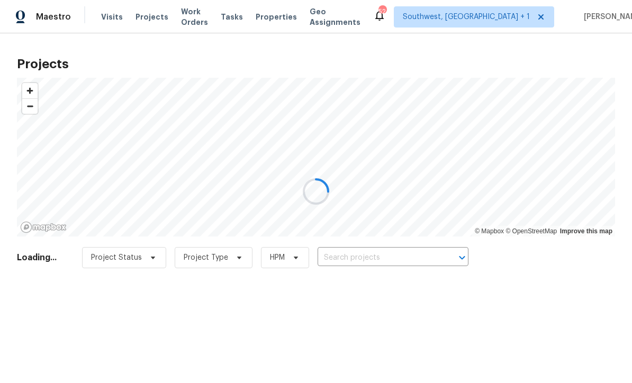
click at [419, 263] on div at bounding box center [316, 191] width 632 height 383
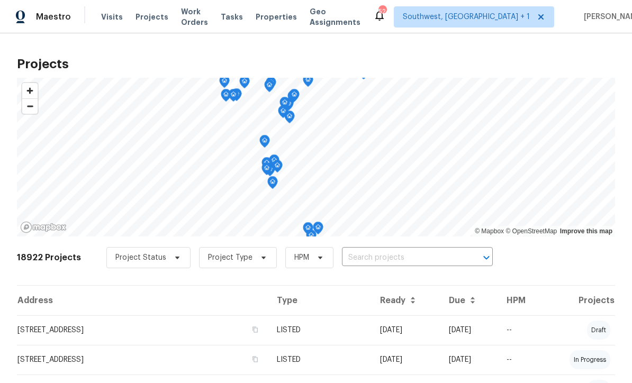
click at [412, 265] on input "text" at bounding box center [402, 258] width 121 height 16
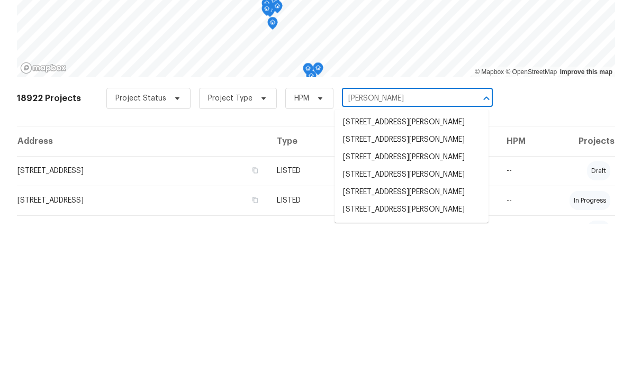
type input "[PERSON_NAME]"
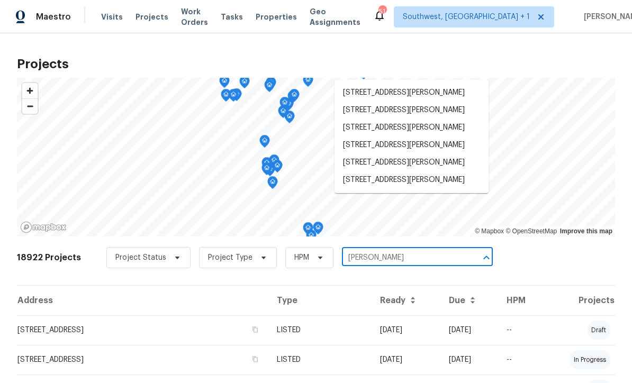
click at [394, 137] on li "[STREET_ADDRESS][PERSON_NAME]" at bounding box center [412, 145] width 154 height 17
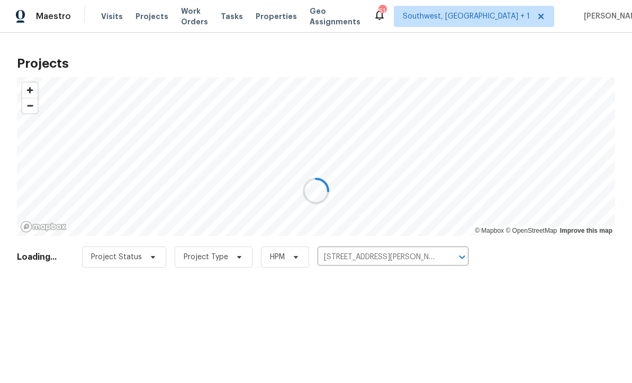
scroll to position [1, 0]
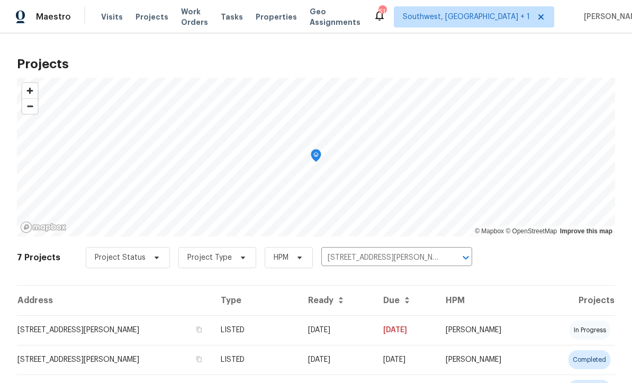
click at [375, 335] on td "[DATE]" at bounding box center [337, 331] width 75 height 30
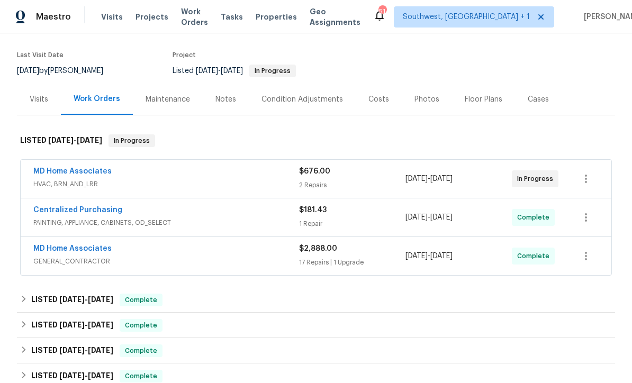
scroll to position [84, 0]
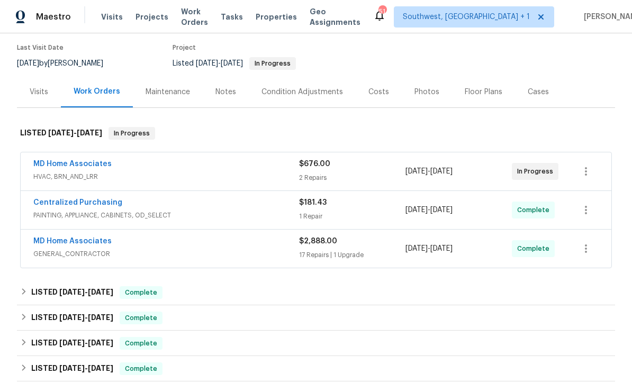
click at [36, 166] on link "MD Home Associates" at bounding box center [72, 163] width 78 height 7
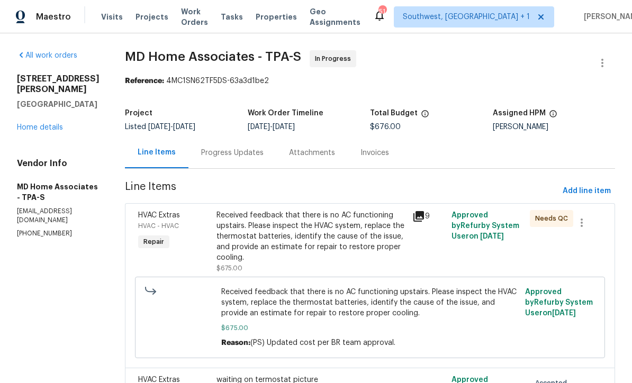
click at [29, 124] on link "Home details" at bounding box center [40, 127] width 46 height 7
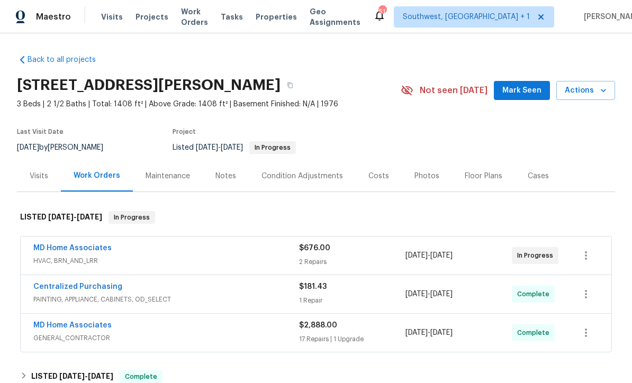
click at [591, 98] on button "Actions" at bounding box center [586, 91] width 59 height 20
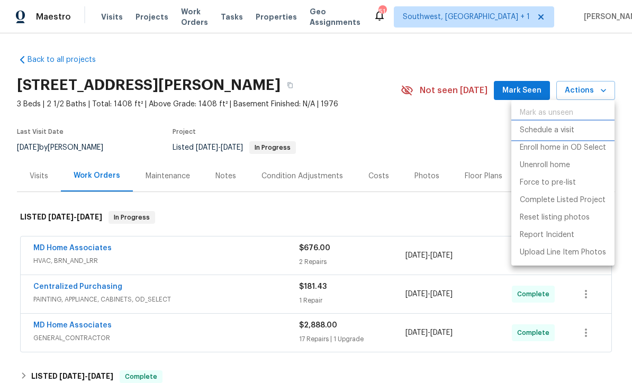
click at [566, 130] on p "Schedule a visit" at bounding box center [547, 130] width 55 height 11
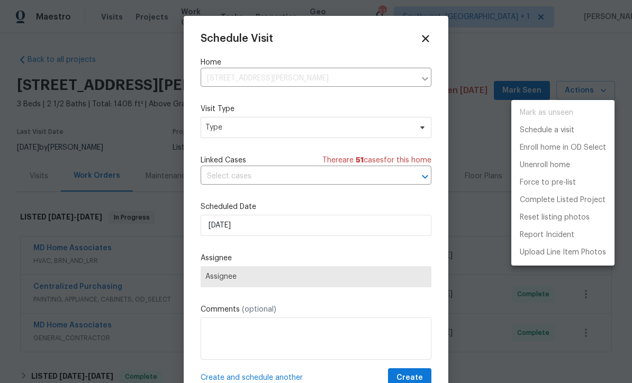
click at [247, 133] on div at bounding box center [316, 191] width 632 height 383
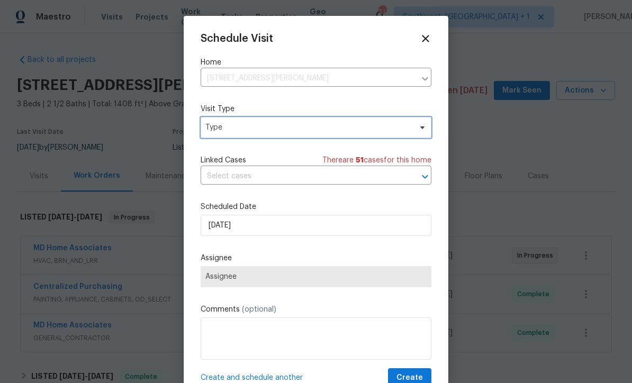
click at [274, 122] on span "Type" at bounding box center [316, 127] width 231 height 21
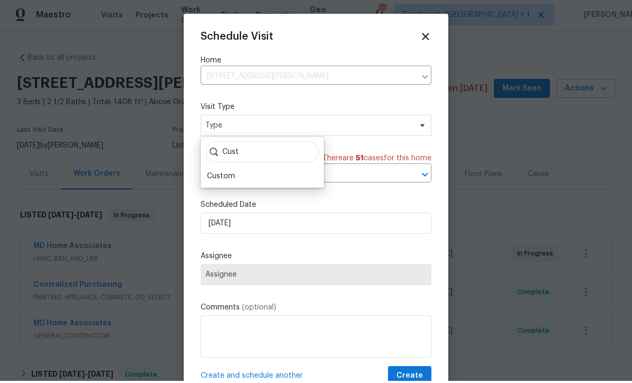
scroll to position [2, 0]
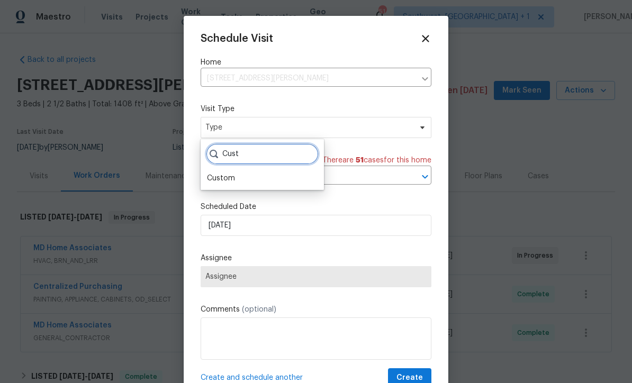
type input "Cust"
click at [234, 180] on div "Custom" at bounding box center [221, 178] width 28 height 11
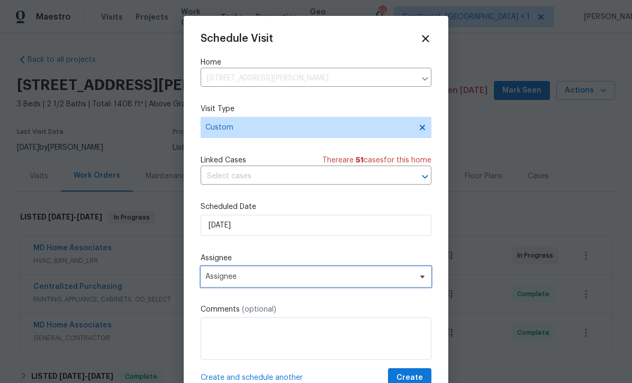
click at [264, 284] on span "Assignee" at bounding box center [316, 276] width 231 height 21
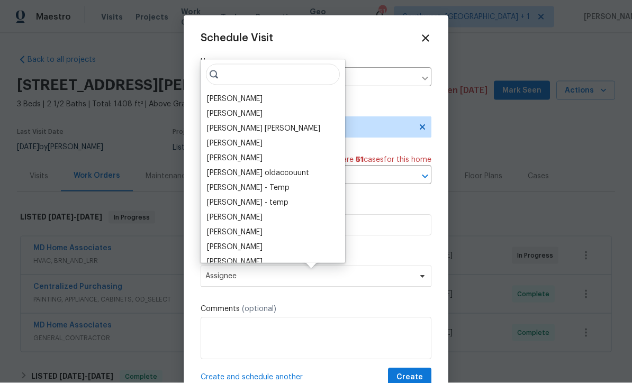
click at [255, 101] on div "[PERSON_NAME]" at bounding box center [235, 99] width 56 height 11
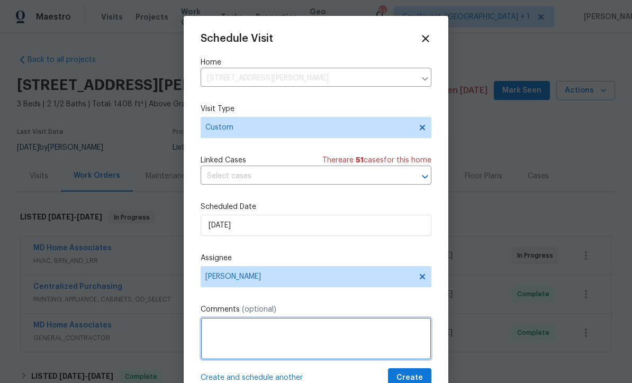
click at [264, 343] on textarea at bounding box center [316, 339] width 231 height 42
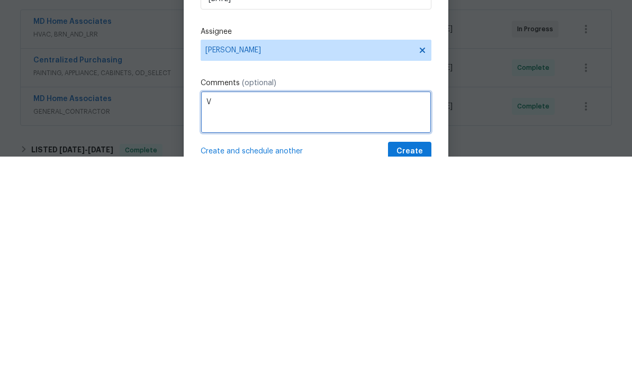
scroll to position [35, 0]
click at [256, 318] on textarea "Verify location accessibility to water heater" at bounding box center [316, 339] width 231 height 42
click at [234, 318] on textarea "Verify location accessibility to water heater" at bounding box center [316, 339] width 231 height 42
paste textarea
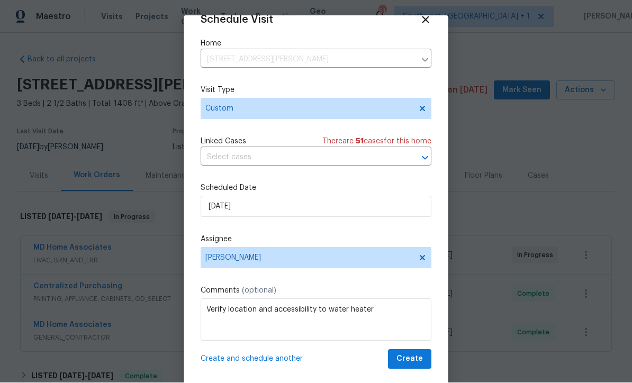
scroll to position [21, 0]
type textarea "Verify location and accessibility to water heater"
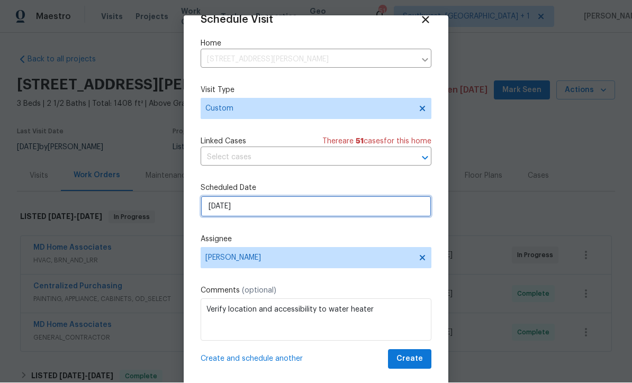
click at [306, 208] on input "[DATE]" at bounding box center [316, 206] width 231 height 21
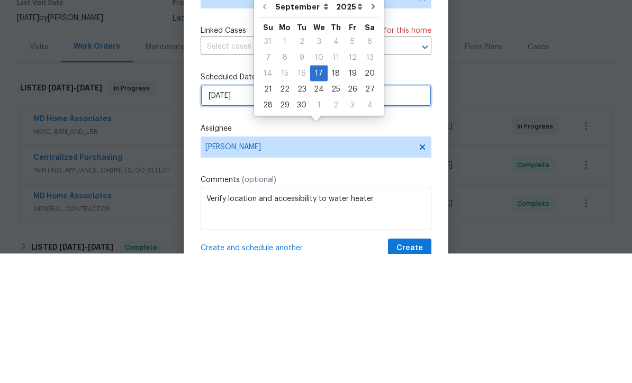
scroll to position [0, 0]
click at [335, 195] on div "18" at bounding box center [336, 202] width 16 height 15
type input "9/18/2025"
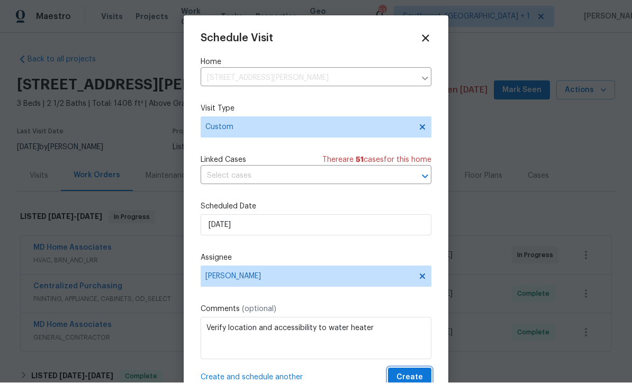
click at [406, 378] on span "Create" at bounding box center [410, 378] width 26 height 13
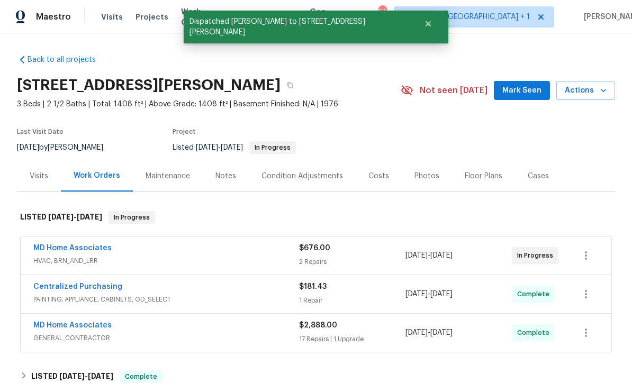
click at [139, 18] on span "Projects" at bounding box center [152, 17] width 33 height 11
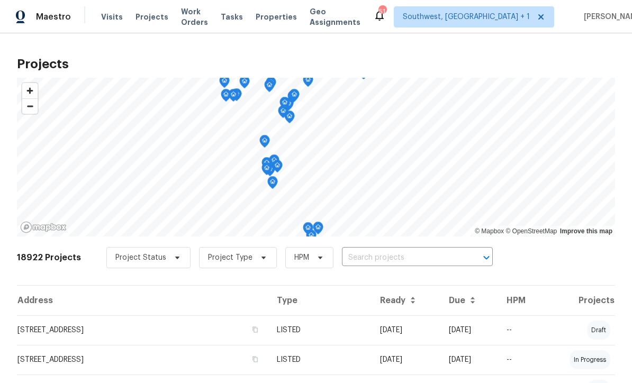
click at [389, 261] on input "text" at bounding box center [402, 258] width 121 height 16
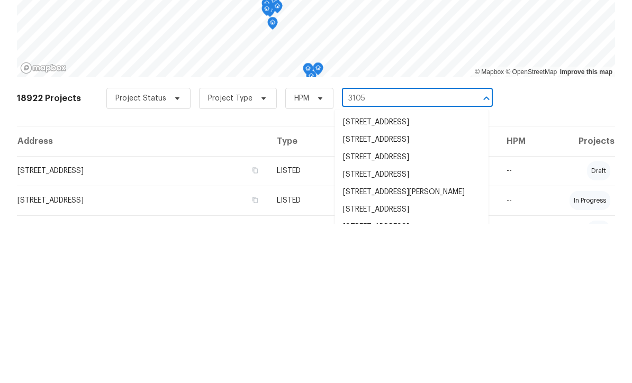
type input "3105 4"
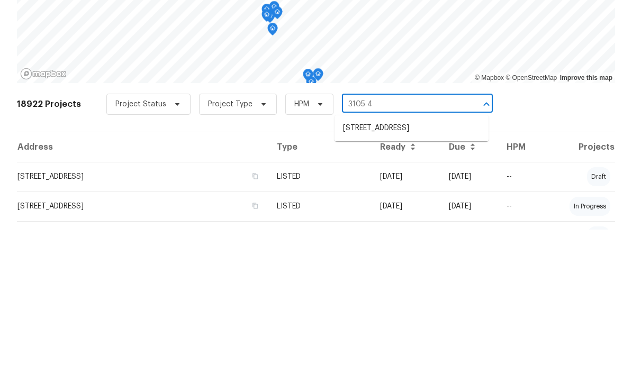
click at [408, 273] on li "[STREET_ADDRESS]" at bounding box center [412, 281] width 154 height 17
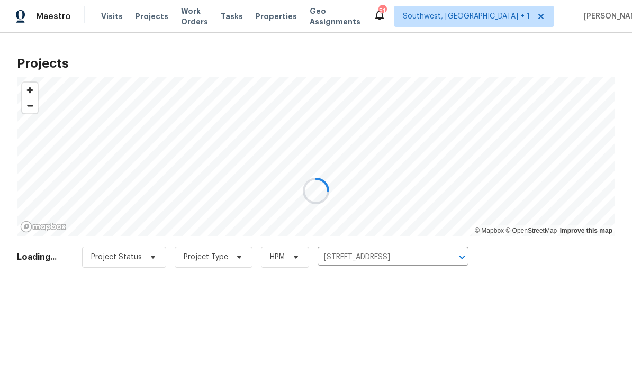
scroll to position [1, 0]
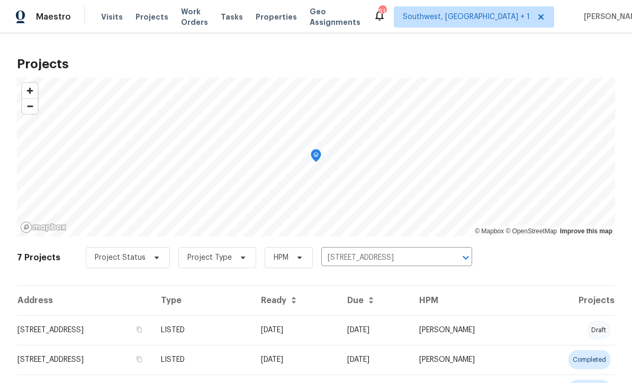
click at [328, 337] on td "09/17/25" at bounding box center [296, 331] width 86 height 30
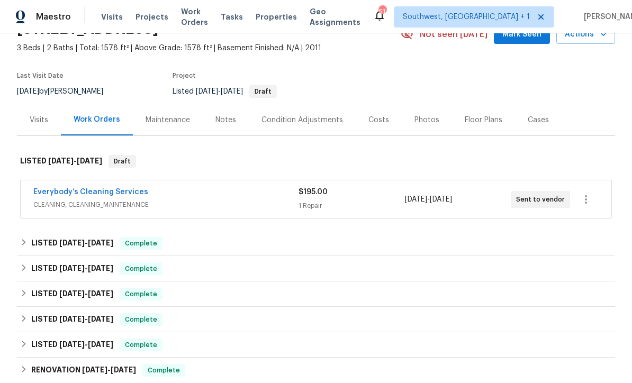
scroll to position [59, 0]
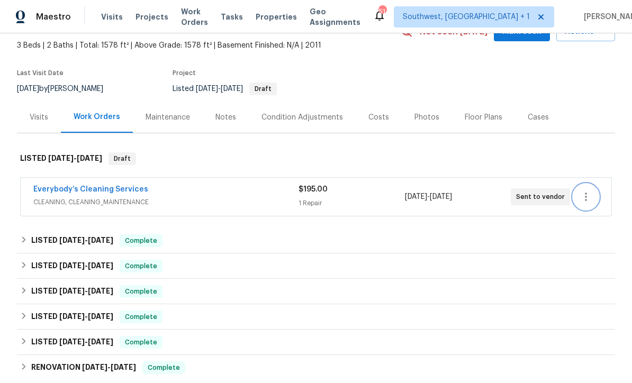
click at [591, 202] on icon "button" at bounding box center [586, 197] width 13 height 13
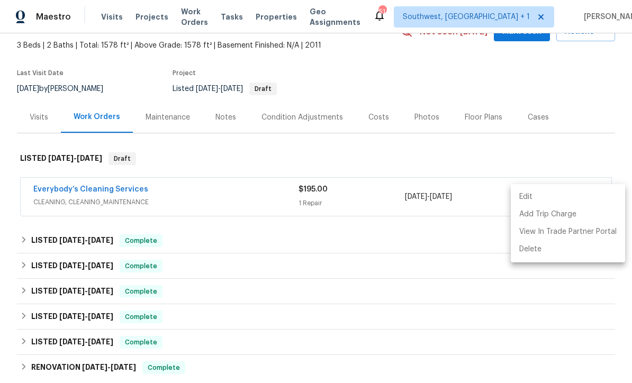
click at [356, 202] on div at bounding box center [316, 191] width 632 height 383
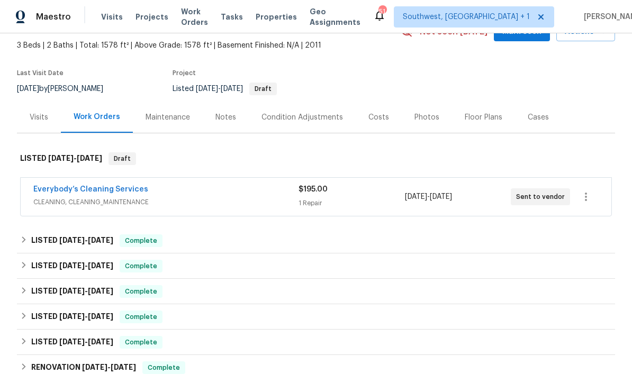
click at [170, 189] on div "Everybody’s Cleaning Services" at bounding box center [165, 190] width 265 height 13
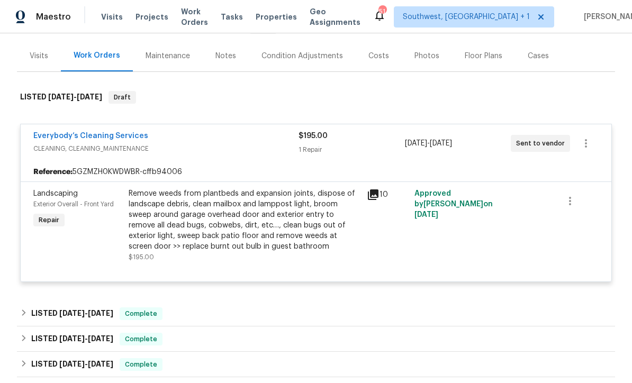
scroll to position [120, 0]
click at [220, 213] on div "Remove weeds from plantbeds and expansion joints, dispose of landscape debris, …" at bounding box center [245, 221] width 232 height 64
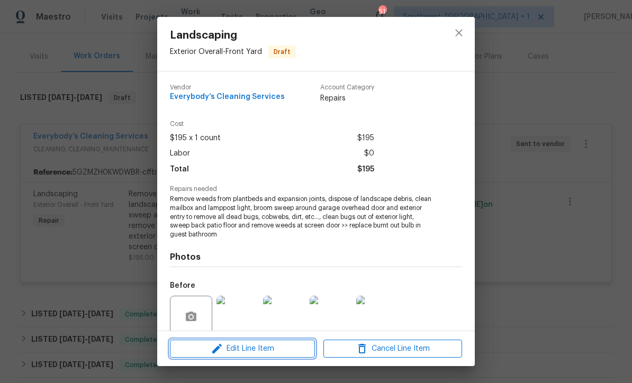
click at [273, 356] on button "Edit Line Item" at bounding box center [242, 349] width 145 height 19
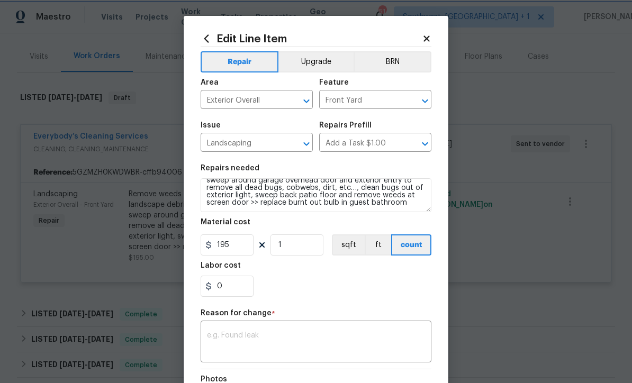
scroll to position [22, 0]
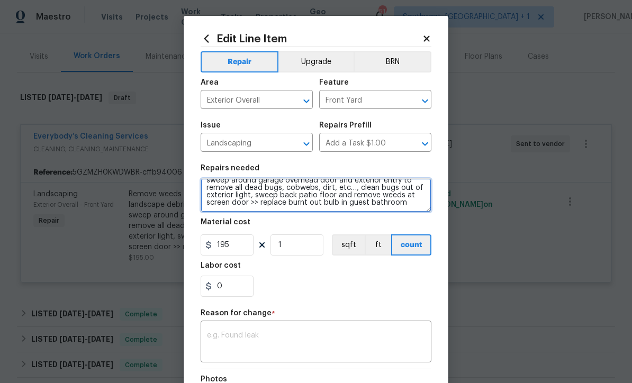
click at [248, 195] on textarea "Remove weeds from plantbeds and expansion joints, dispose of landscape debris, …" at bounding box center [316, 195] width 231 height 34
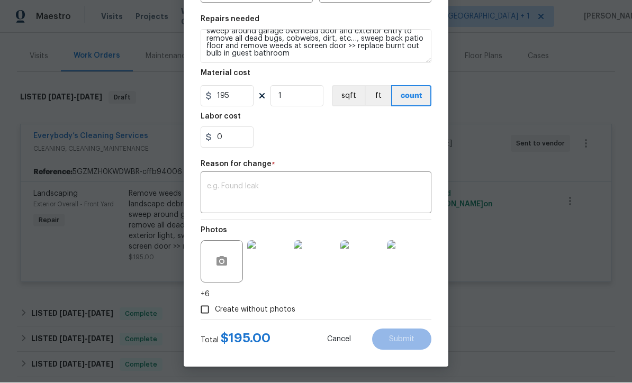
scroll to position [151, 0]
type textarea "Remove weeds from plantbeds and expansion joints, dispose of landscape debris, …"
click at [220, 198] on textarea at bounding box center [316, 194] width 218 height 22
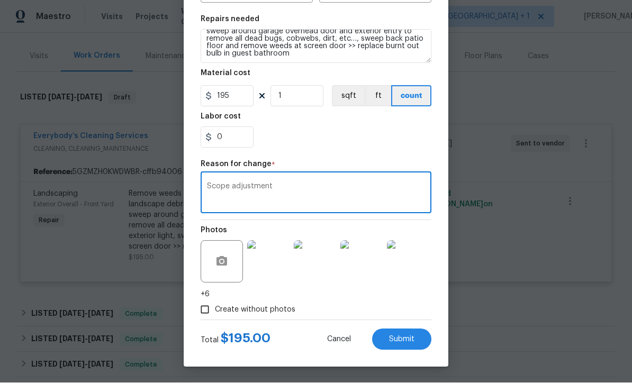
type textarea "Scope adjustment"
click at [416, 347] on button "Submit" at bounding box center [401, 339] width 59 height 21
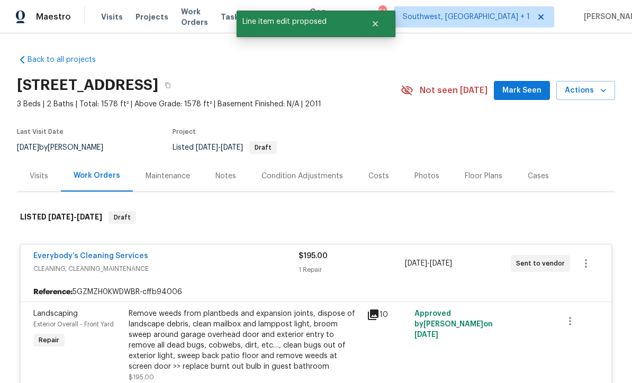
scroll to position [-1, 0]
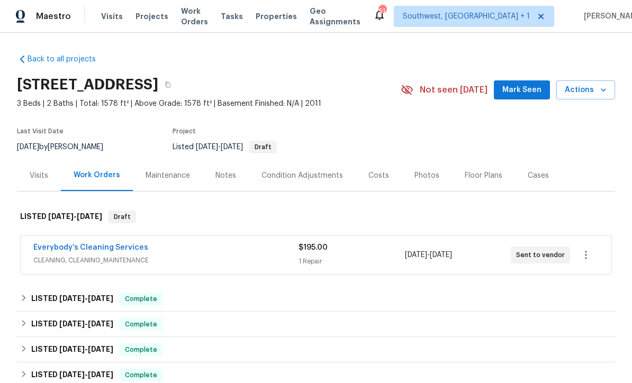
scroll to position [1, 0]
click at [210, 248] on div "Everybody’s Cleaning Services" at bounding box center [165, 249] width 265 height 13
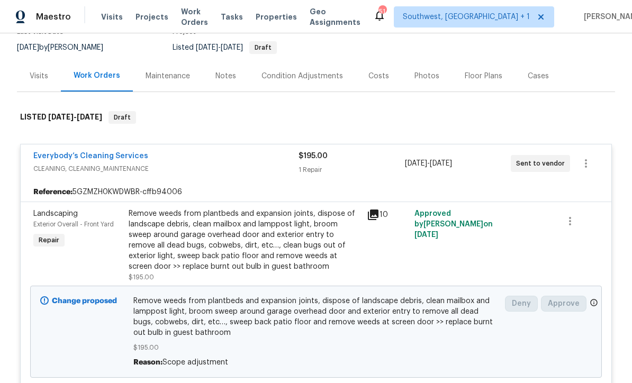
scroll to position [111, 0]
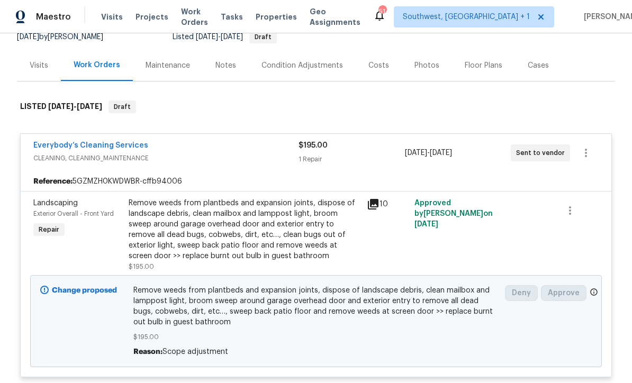
click at [185, 229] on div "Remove weeds from plantbeds and expansion joints, dispose of landscape debris, …" at bounding box center [245, 230] width 232 height 64
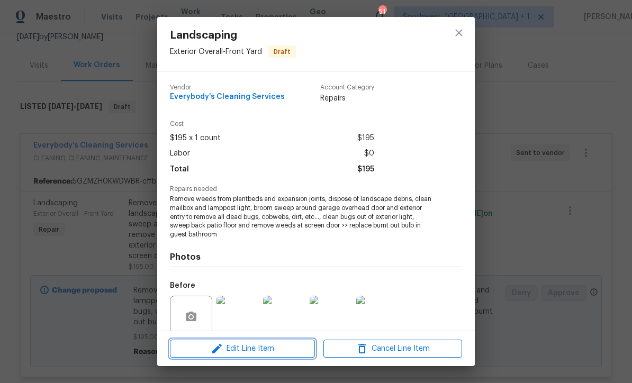
click at [267, 352] on span "Edit Line Item" at bounding box center [242, 349] width 139 height 13
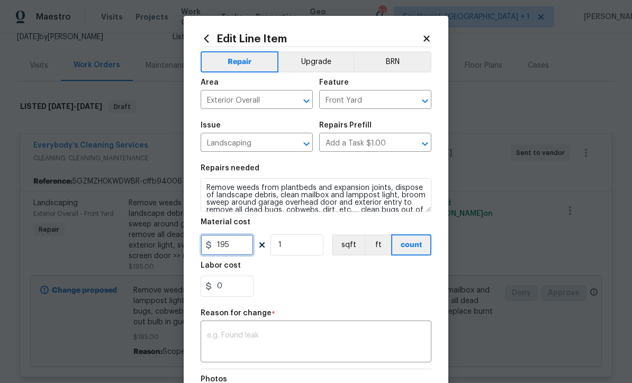
click at [246, 251] on input "195" at bounding box center [227, 245] width 53 height 21
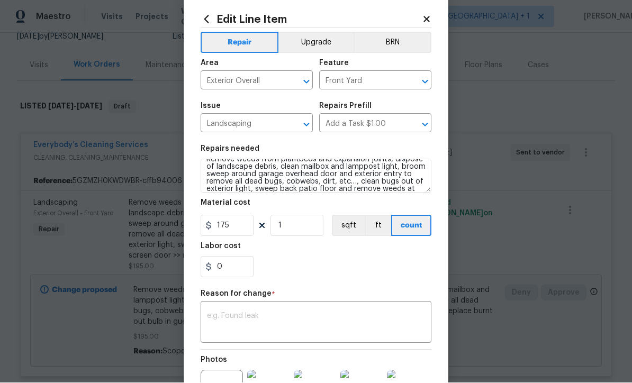
scroll to position [10, 0]
type input "175"
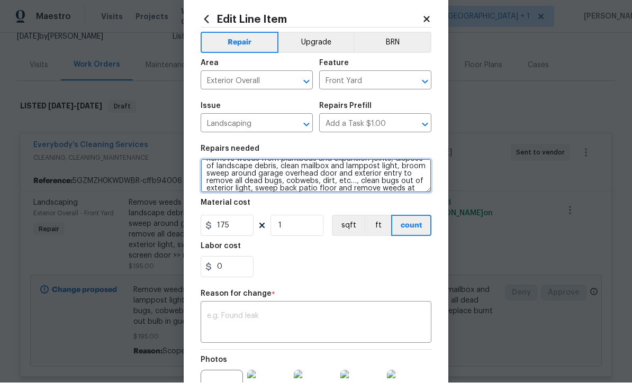
click at [343, 183] on textarea "Remove weeds from plantbeds and expansion joints, dispose of landscape debris, …" at bounding box center [316, 176] width 231 height 34
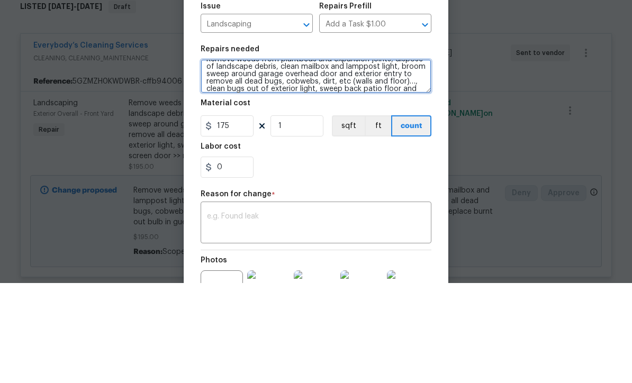
click at [308, 159] on textarea "Remove weeds from plantbeds and expansion joints, dispose of landscape debris, …" at bounding box center [316, 176] width 231 height 34
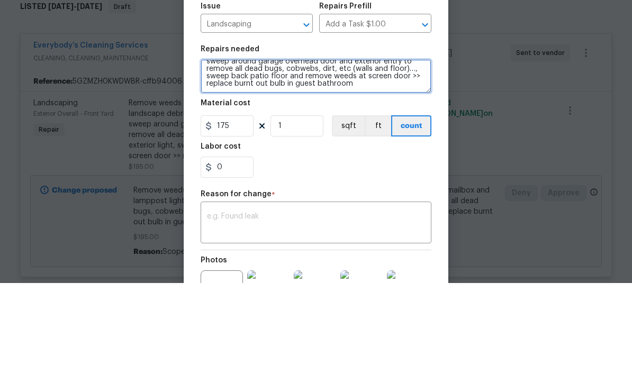
scroll to position [22, 0]
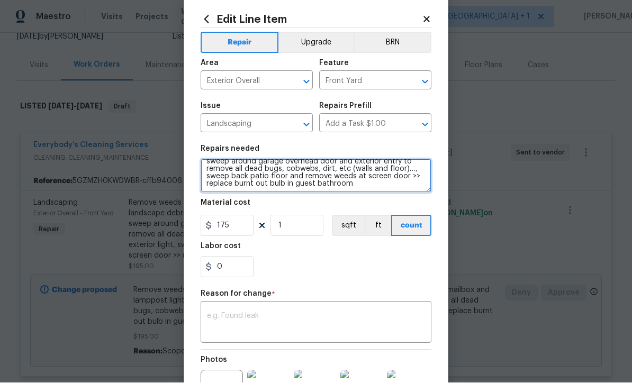
type textarea "Remove weeds from plantbeds and expansion joints, dispose of landscape debris, …"
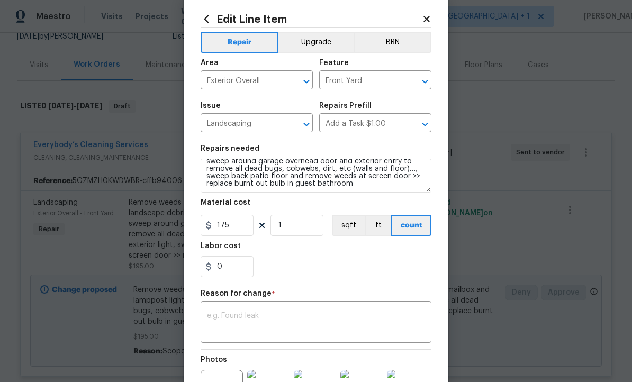
click at [347, 324] on textarea at bounding box center [316, 324] width 218 height 22
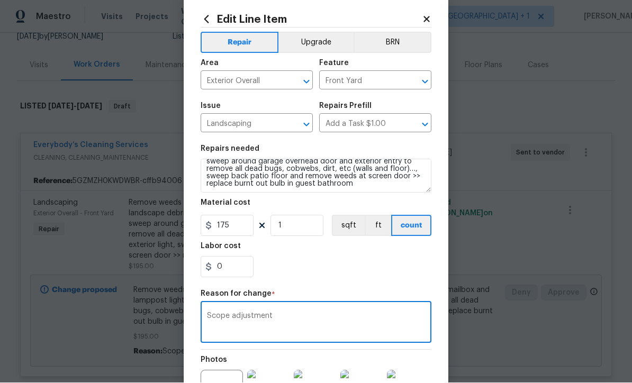
type textarea "Scope adjustment"
click at [384, 272] on div "0" at bounding box center [316, 267] width 231 height 21
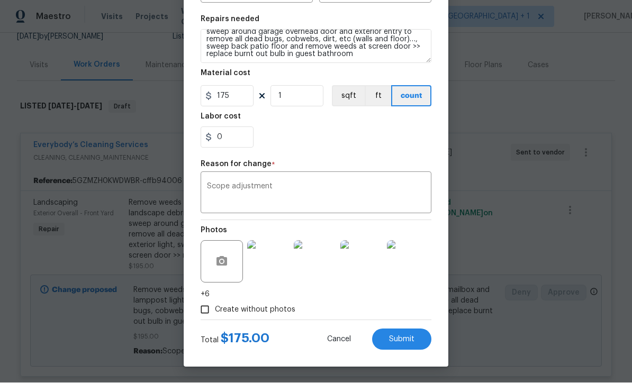
scroll to position [151, 0]
click at [407, 346] on button "Submit" at bounding box center [401, 339] width 59 height 21
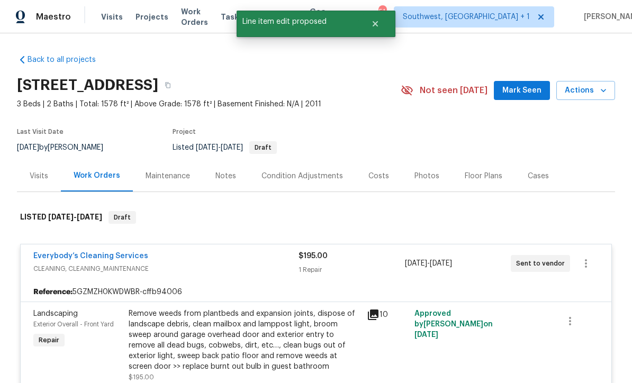
scroll to position [-1, 0]
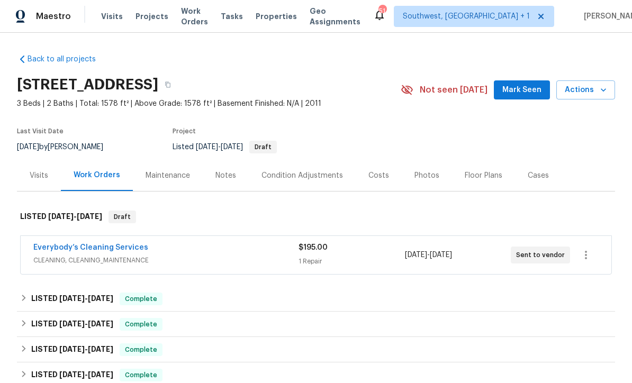
scroll to position [1, 0]
click at [379, 263] on div "1 Repair" at bounding box center [352, 262] width 106 height 11
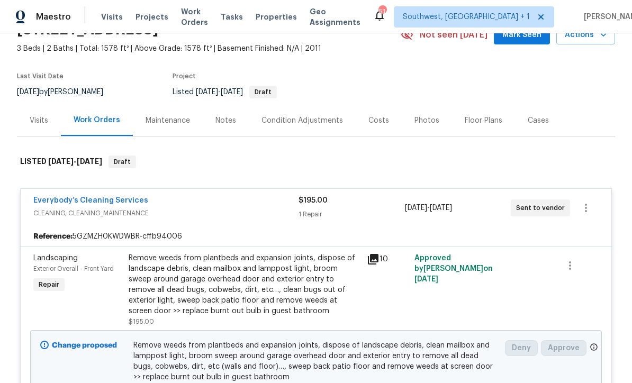
scroll to position [0, 0]
